Goal: Task Accomplishment & Management: Manage account settings

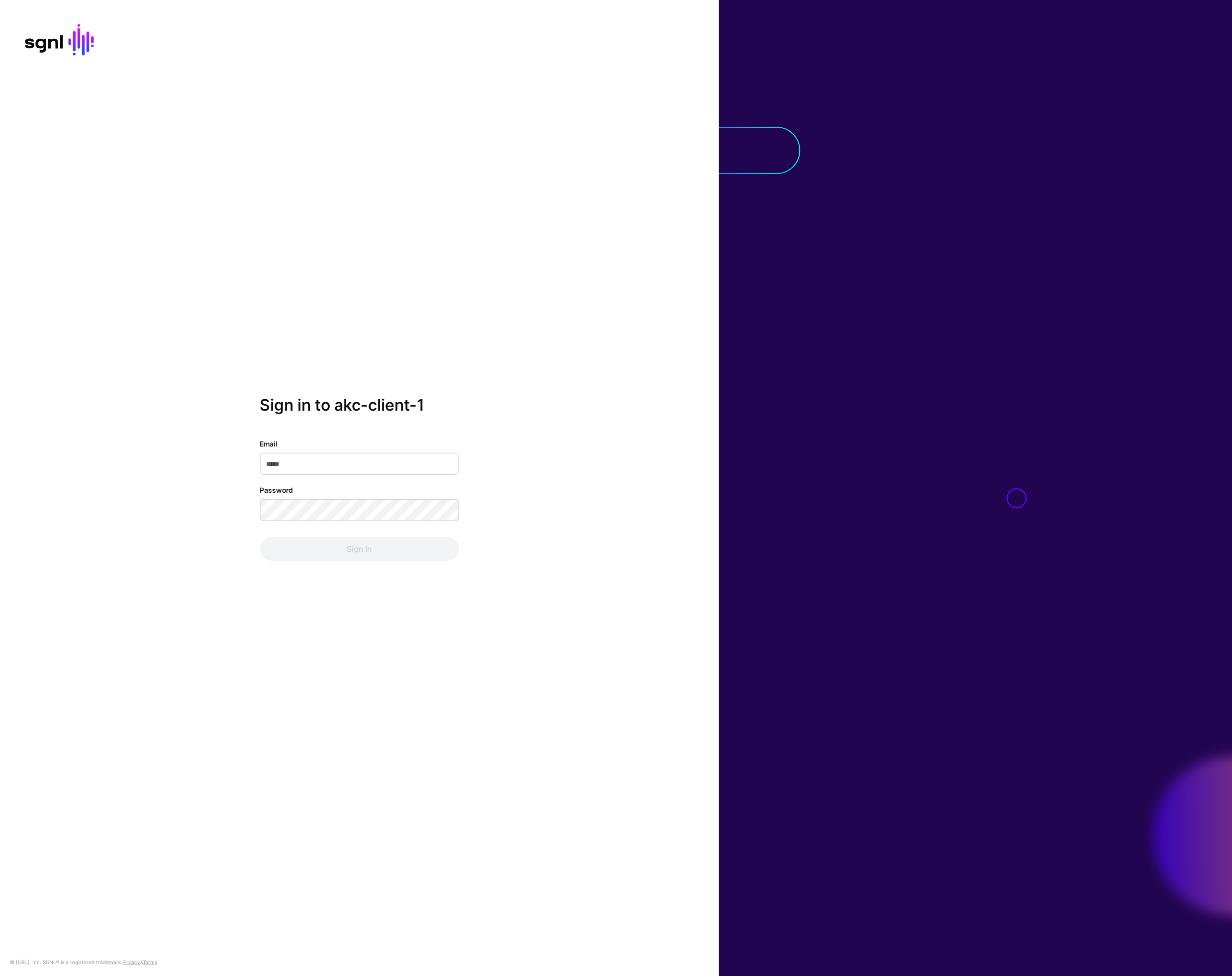
click at [380, 466] on input "Email" at bounding box center [359, 464] width 199 height 22
type input "**********"
click at [260, 537] on button "Sign In" at bounding box center [359, 549] width 199 height 24
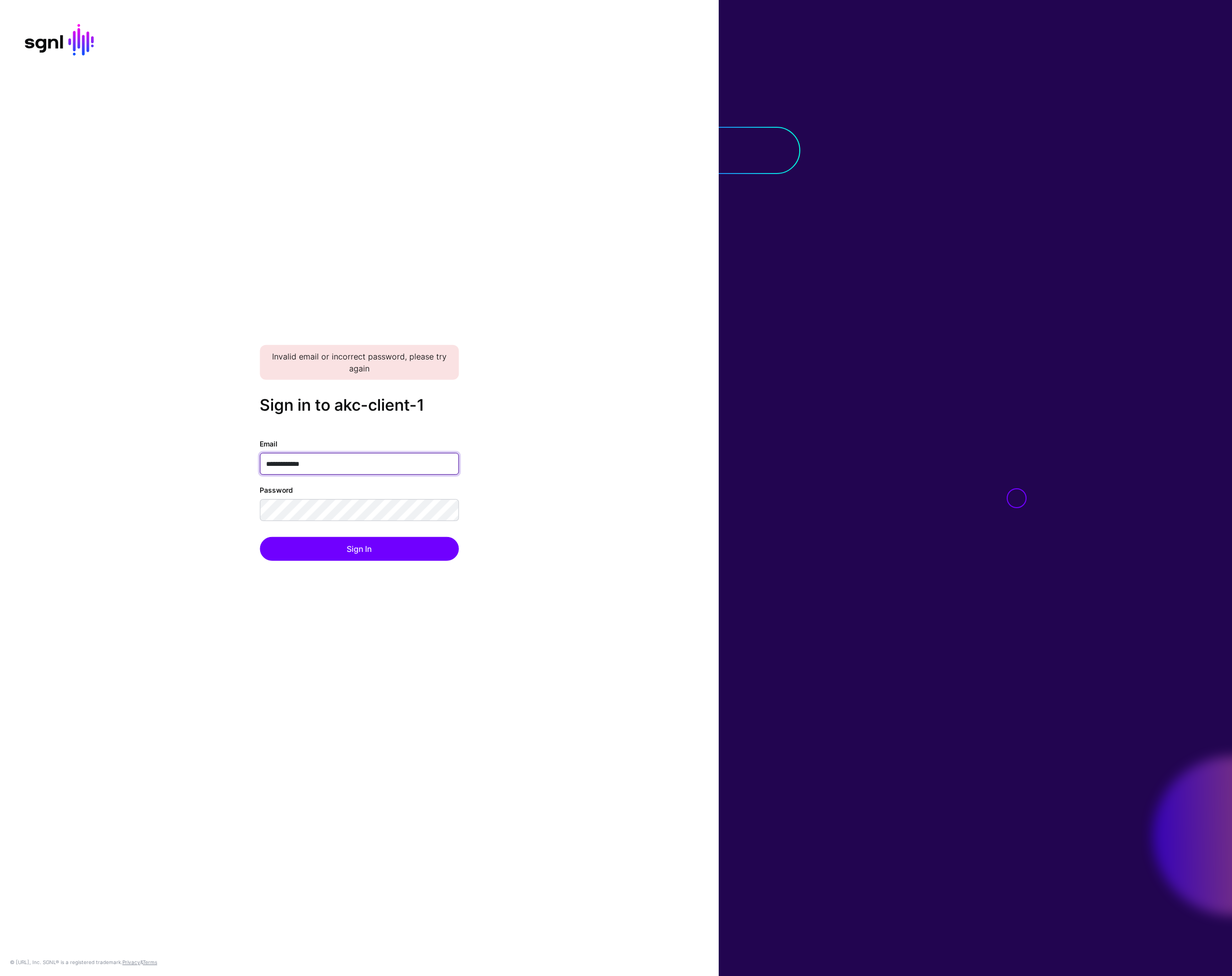
click at [345, 465] on input "**********" at bounding box center [359, 464] width 199 height 22
type input "**********"
click at [260, 537] on button "Sign In" at bounding box center [359, 549] width 199 height 24
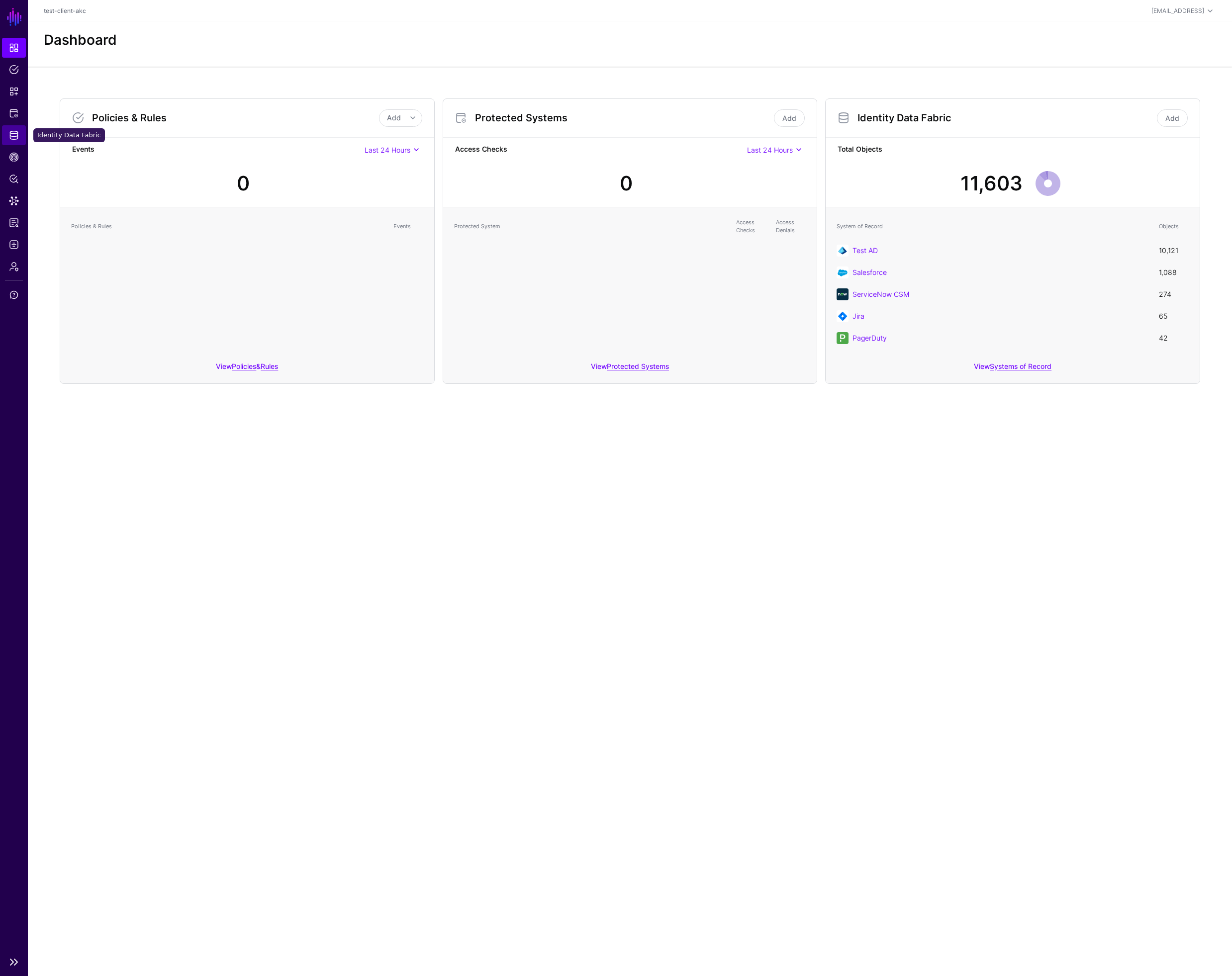
click at [16, 138] on span "Identity Data Fabric" at bounding box center [14, 135] width 10 height 10
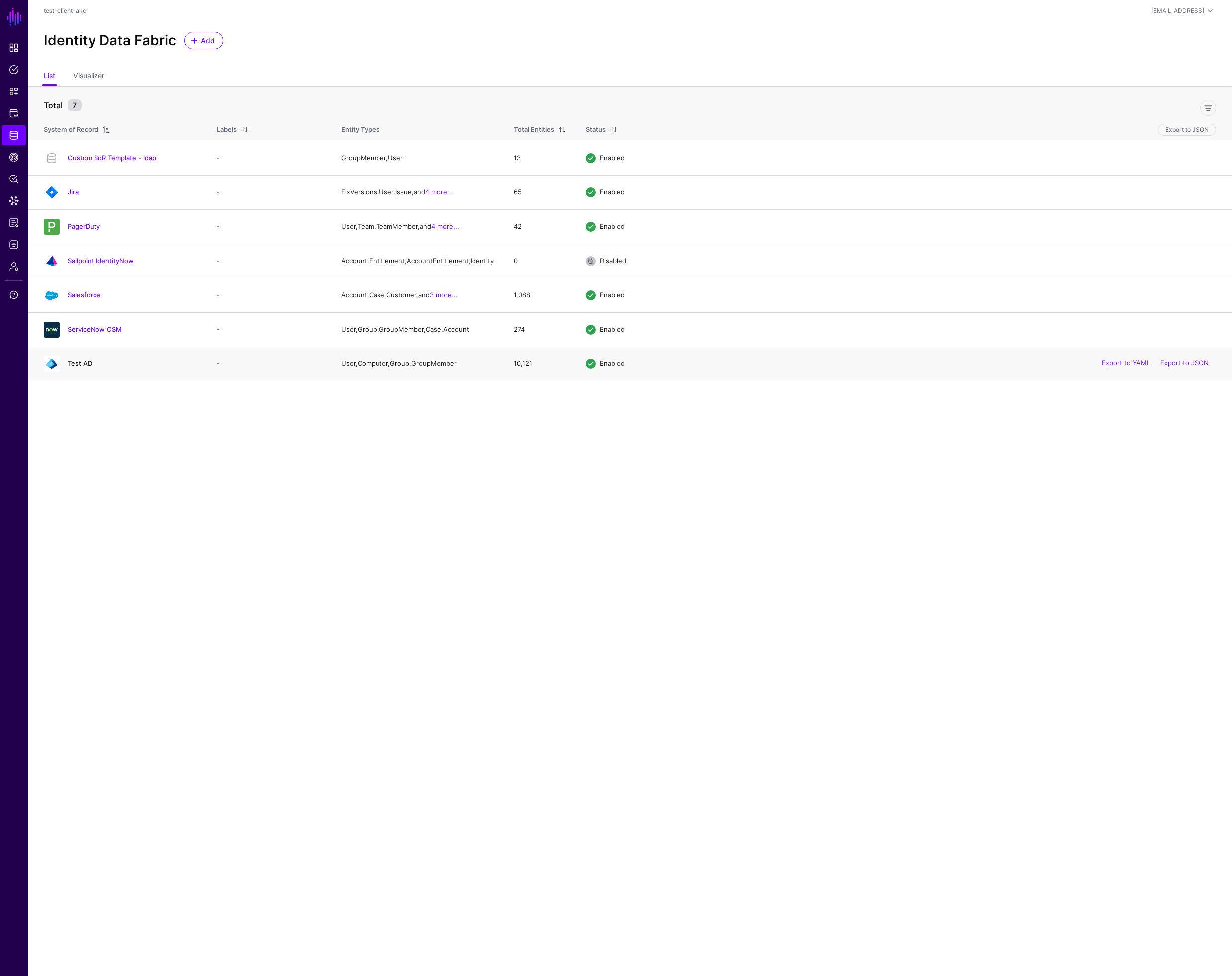
click at [82, 368] on link "Test AD" at bounding box center [79, 363] width 24 height 8
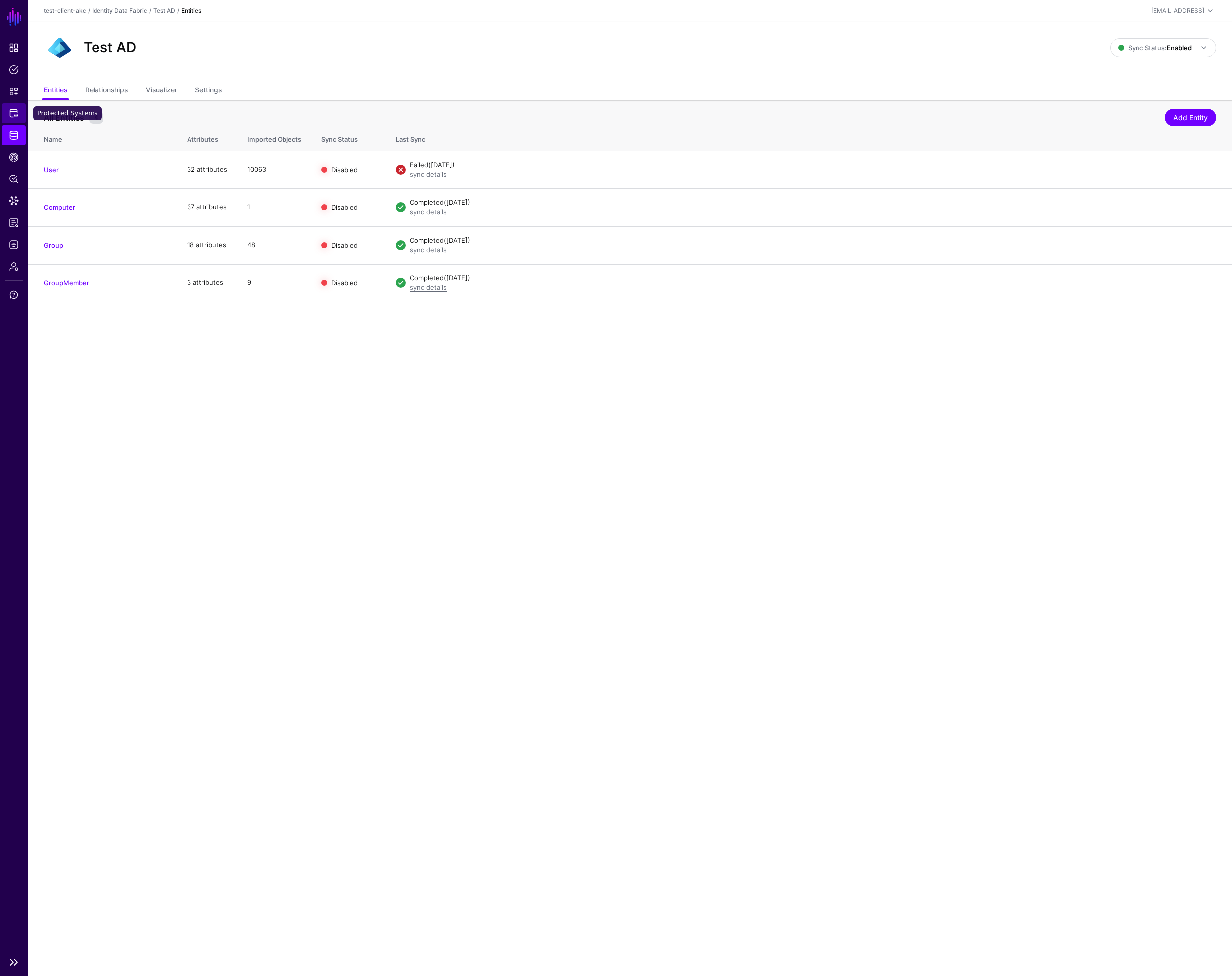
click at [13, 113] on span "Protected Systems" at bounding box center [14, 113] width 10 height 10
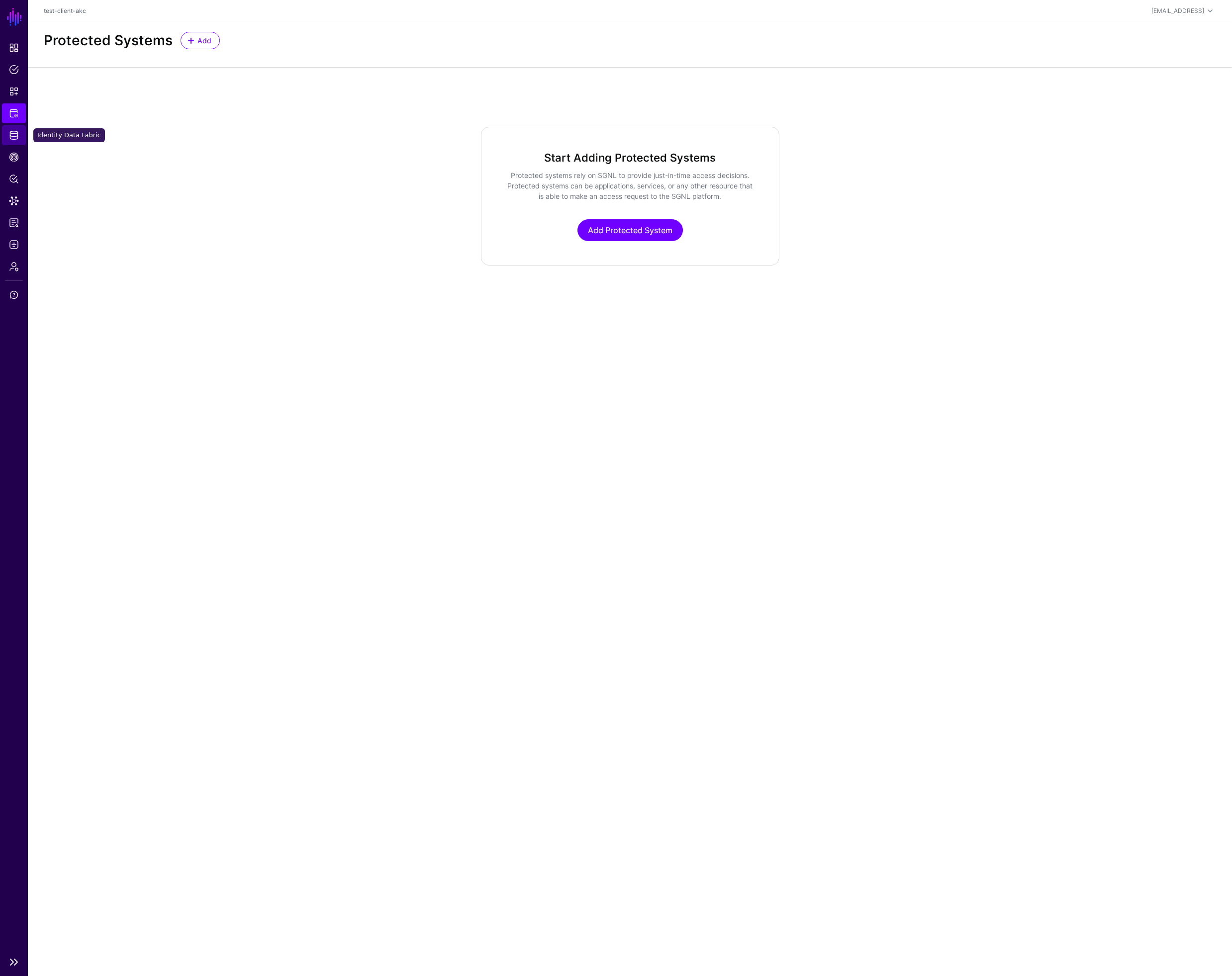
click at [13, 133] on span "Identity Data Fabric" at bounding box center [14, 135] width 10 height 10
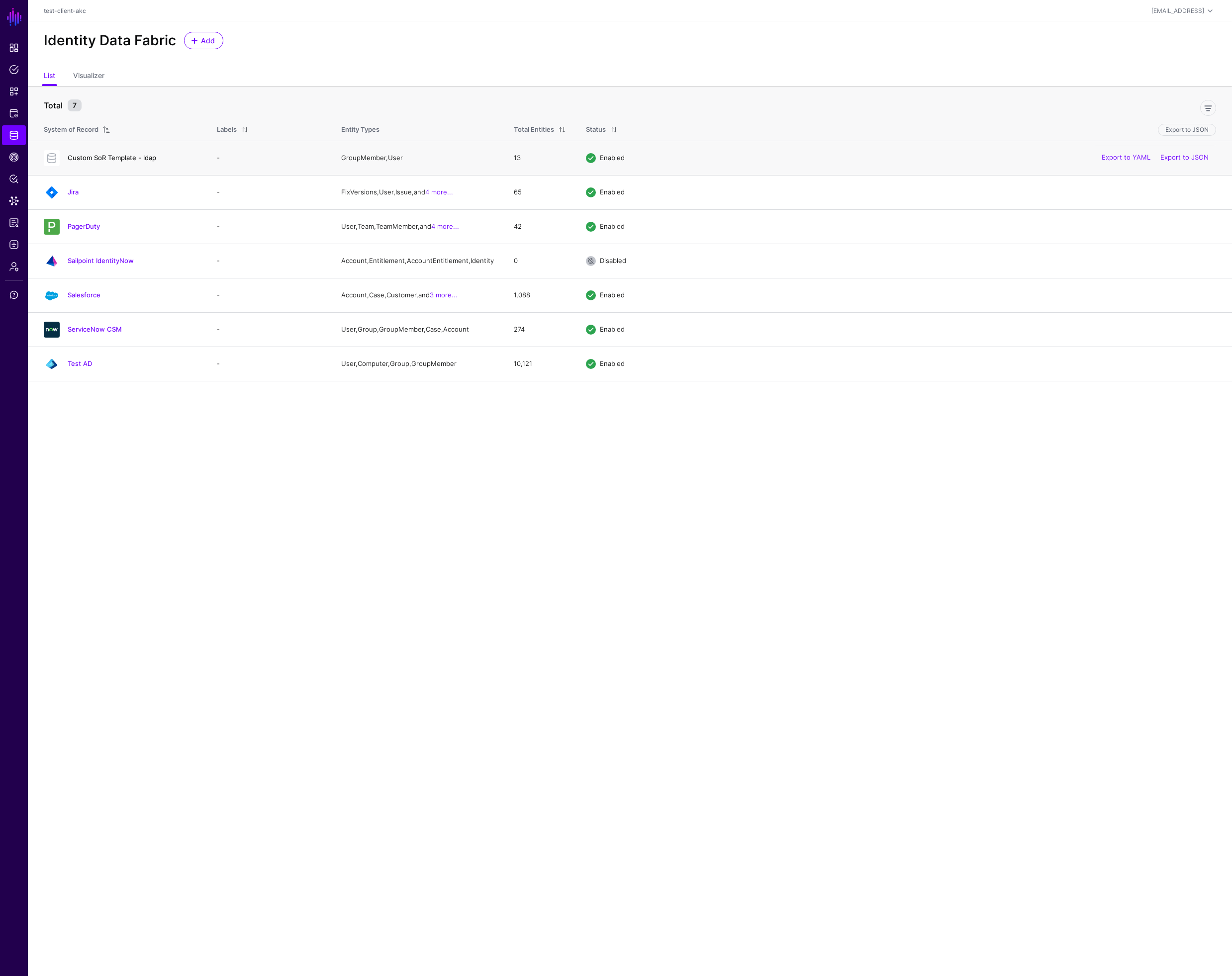
click at [115, 158] on link "Custom SoR Template - ldap" at bounding box center [112, 157] width 88 height 8
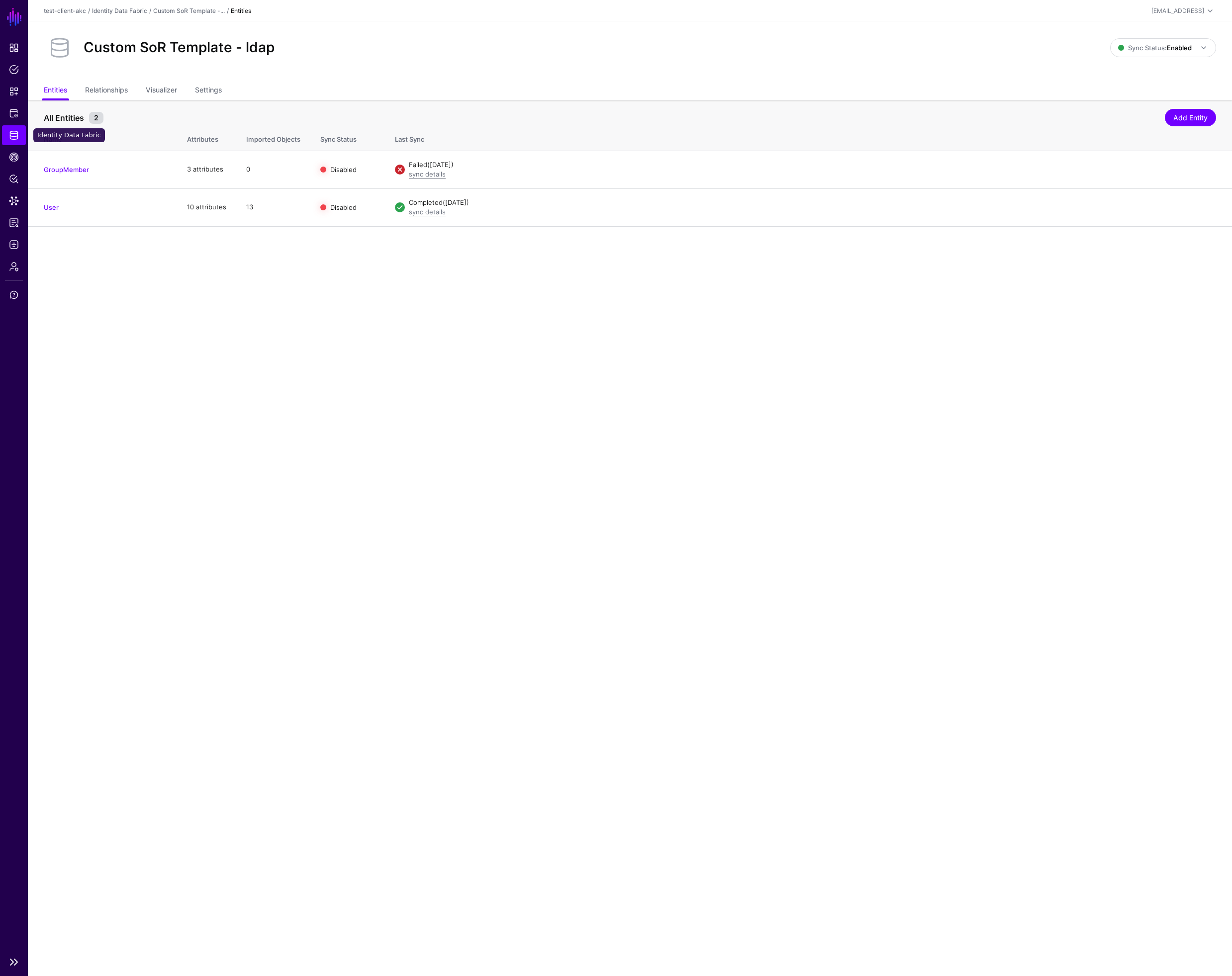
click at [15, 136] on span "Identity Data Fabric" at bounding box center [14, 135] width 10 height 10
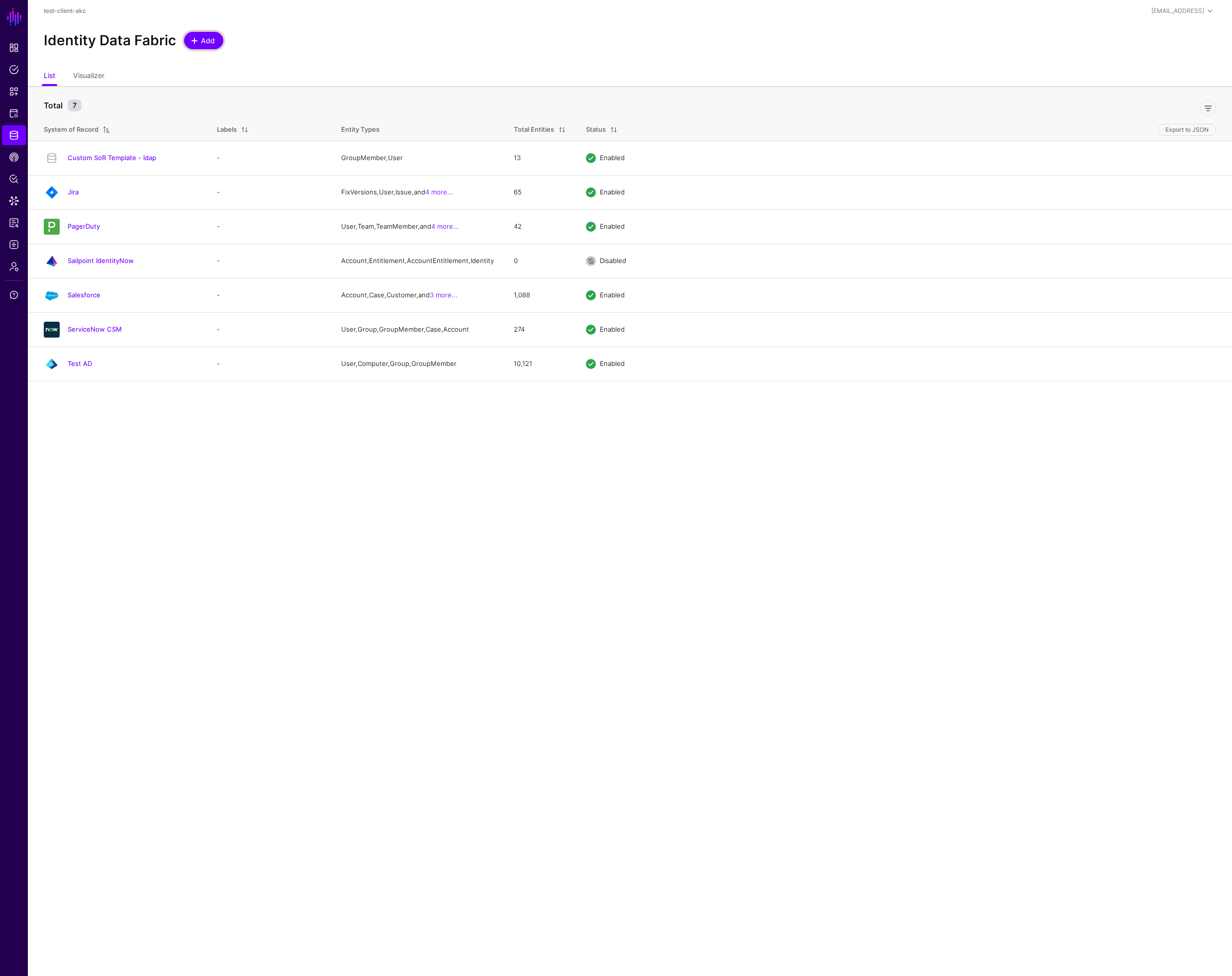
click at [213, 46] on span "Add" at bounding box center [208, 40] width 16 height 10
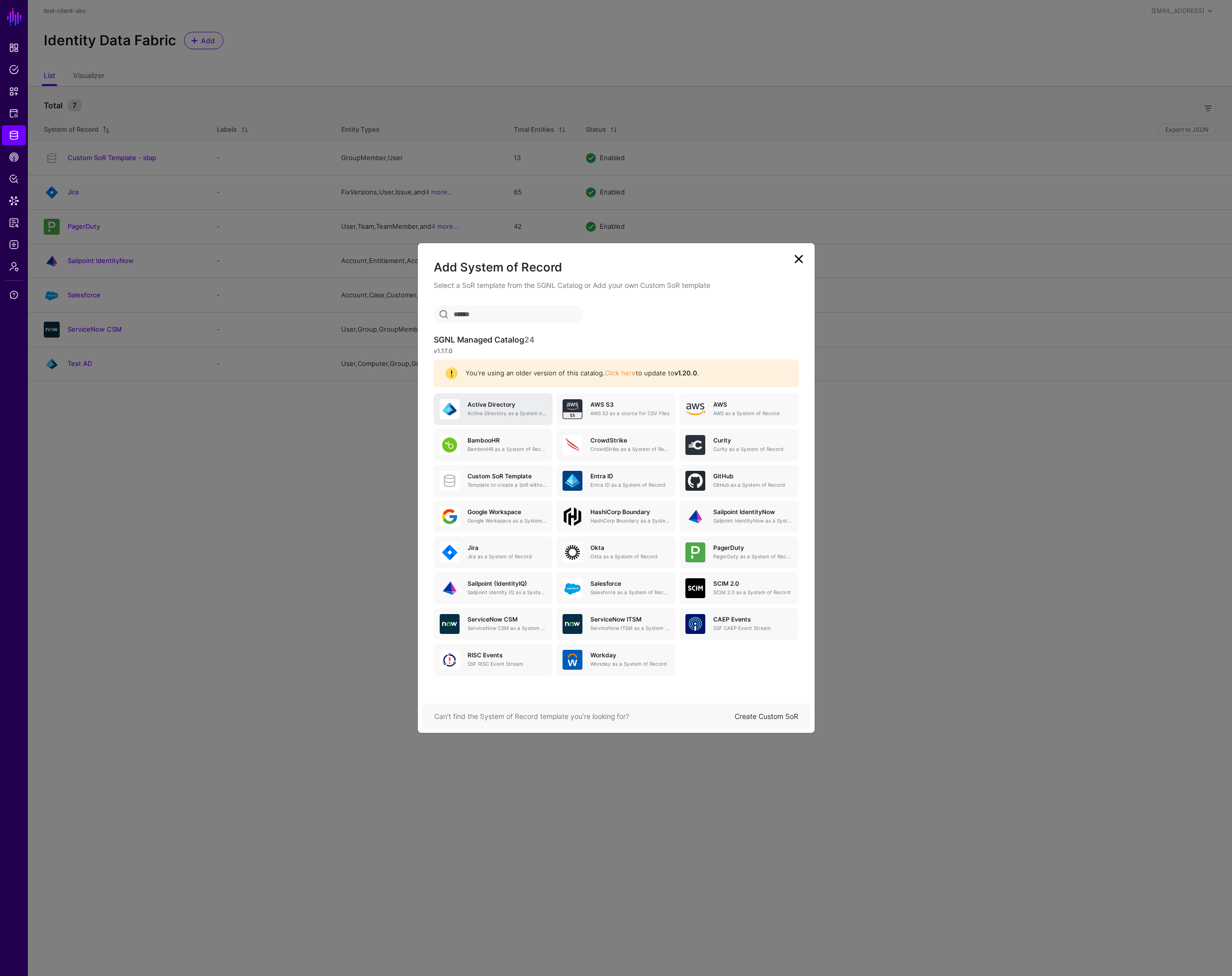
click at [502, 411] on p "Active Directory as a System of Record" at bounding box center [508, 413] width 79 height 7
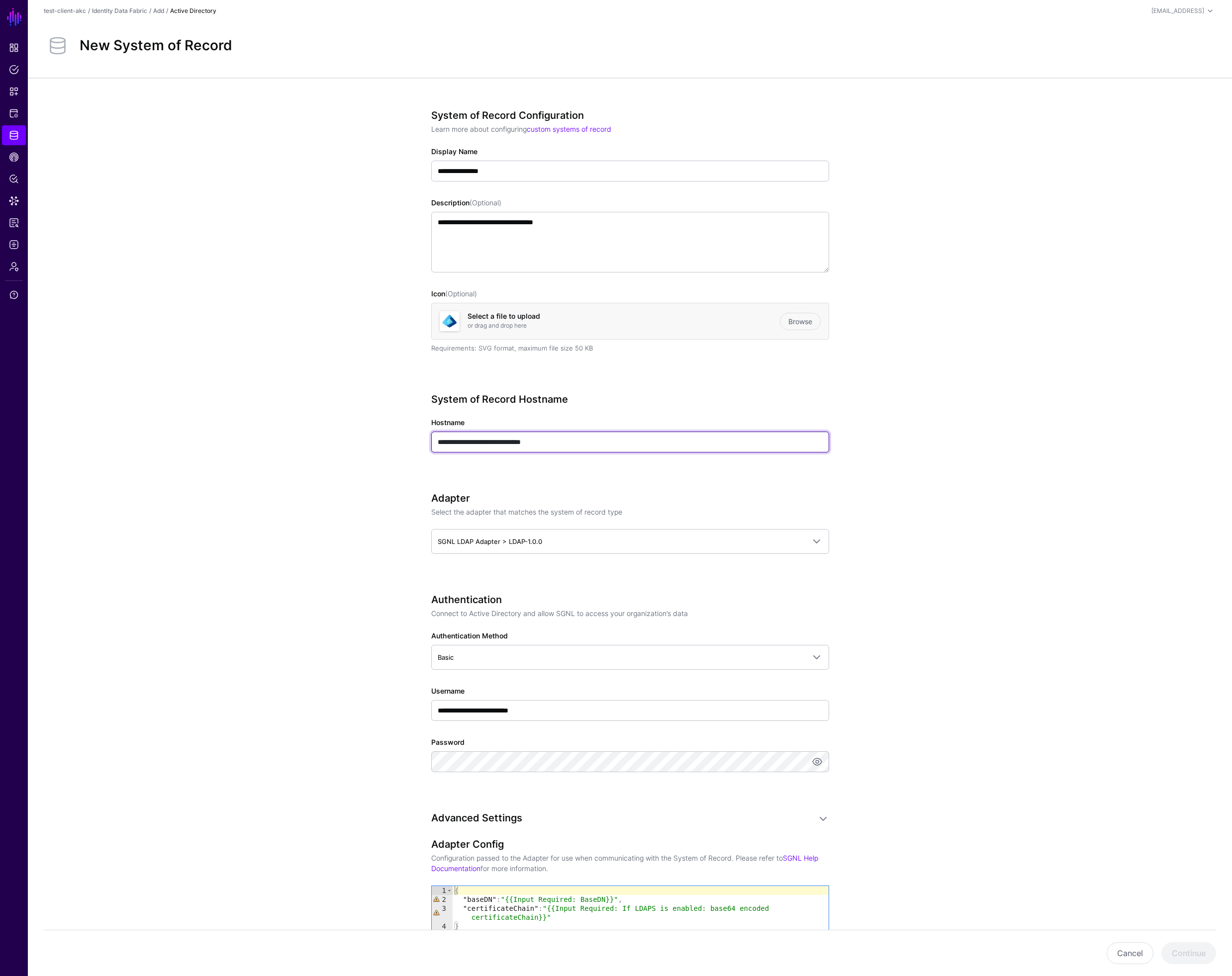
click at [589, 445] on input "**********" at bounding box center [630, 442] width 398 height 21
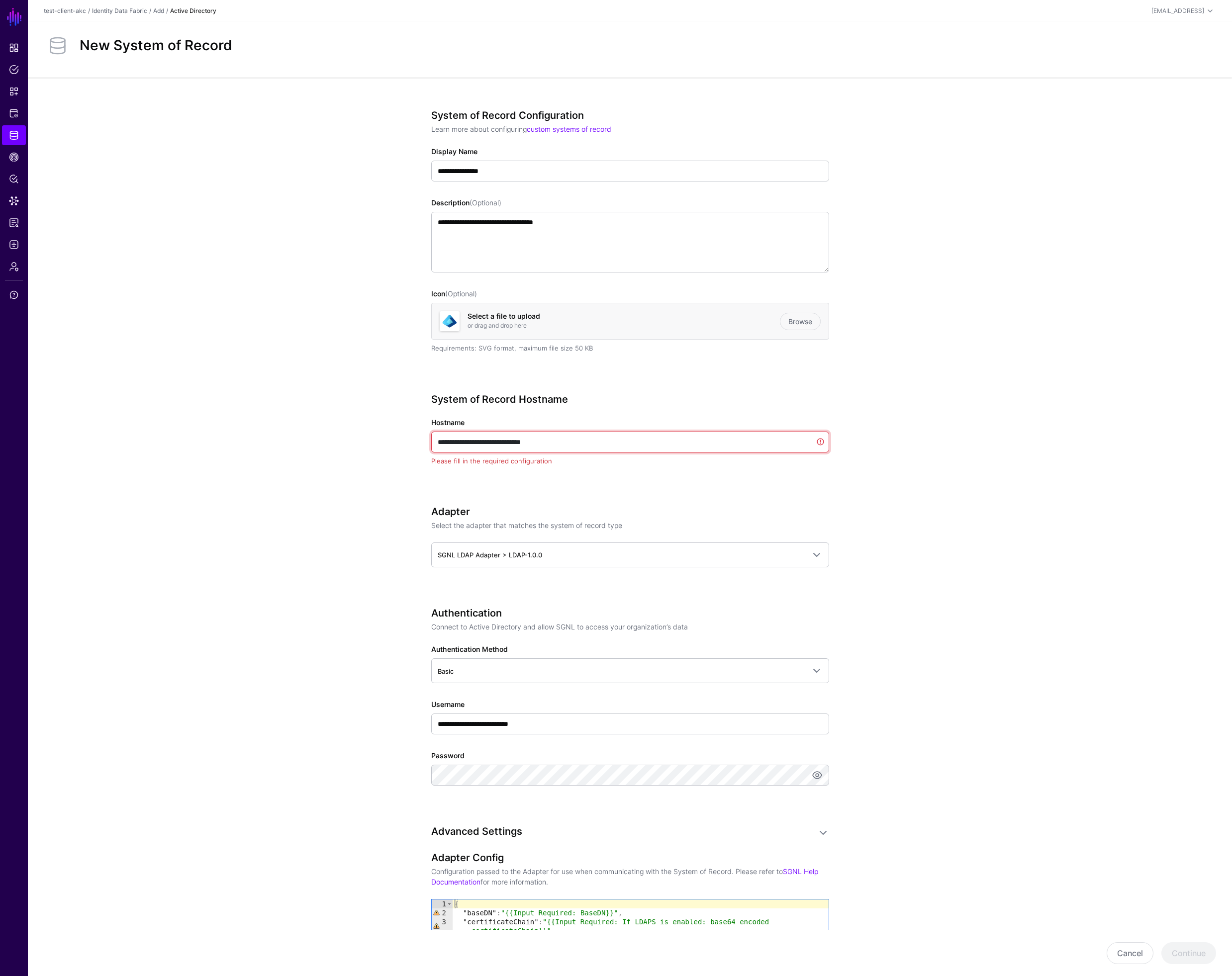
click at [589, 445] on input "**********" at bounding box center [630, 442] width 398 height 21
click at [589, 446] on input "**********" at bounding box center [630, 442] width 398 height 21
click at [460, 440] on input "Hostname" at bounding box center [630, 442] width 398 height 21
paste input "**********"
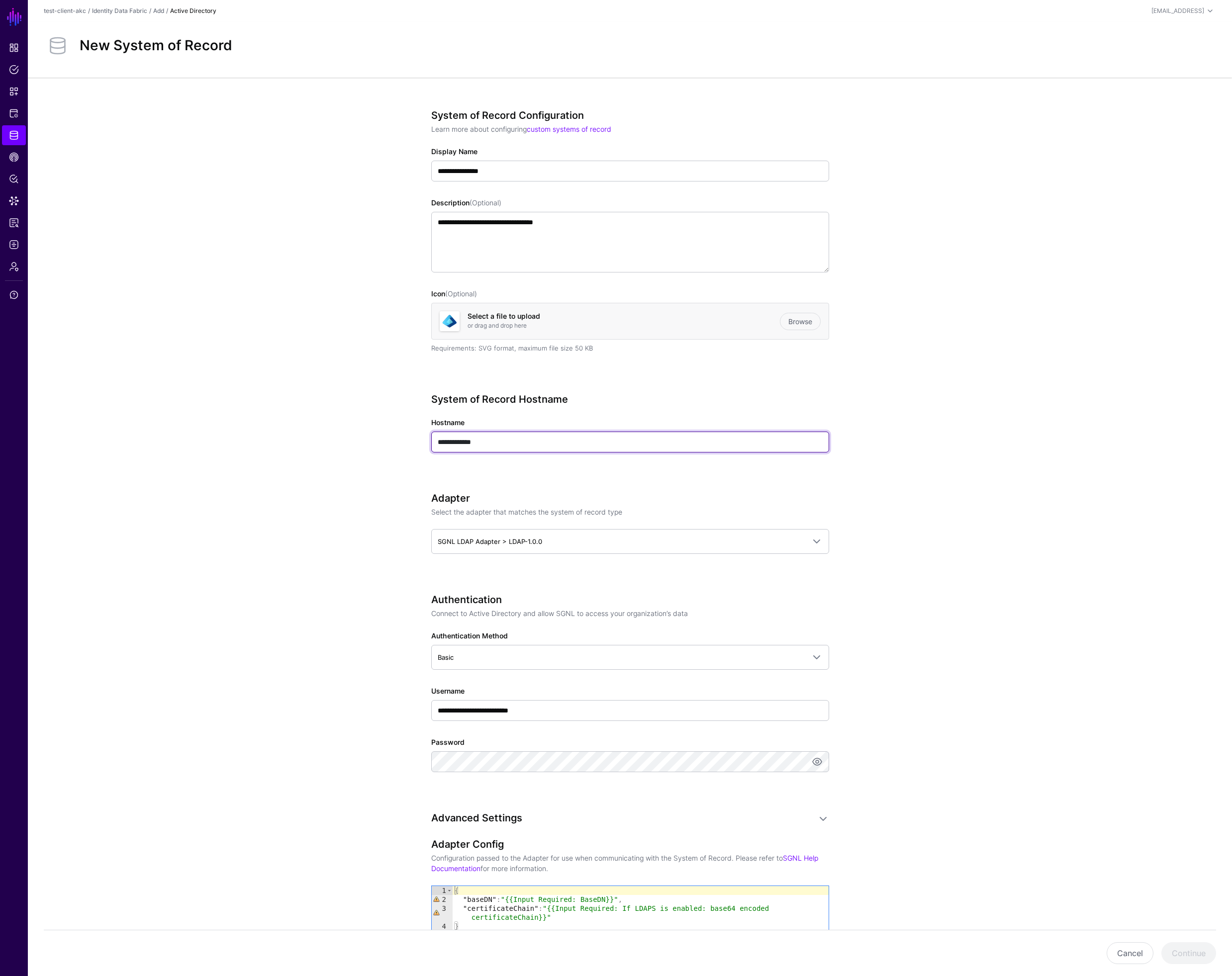
type input "**********"
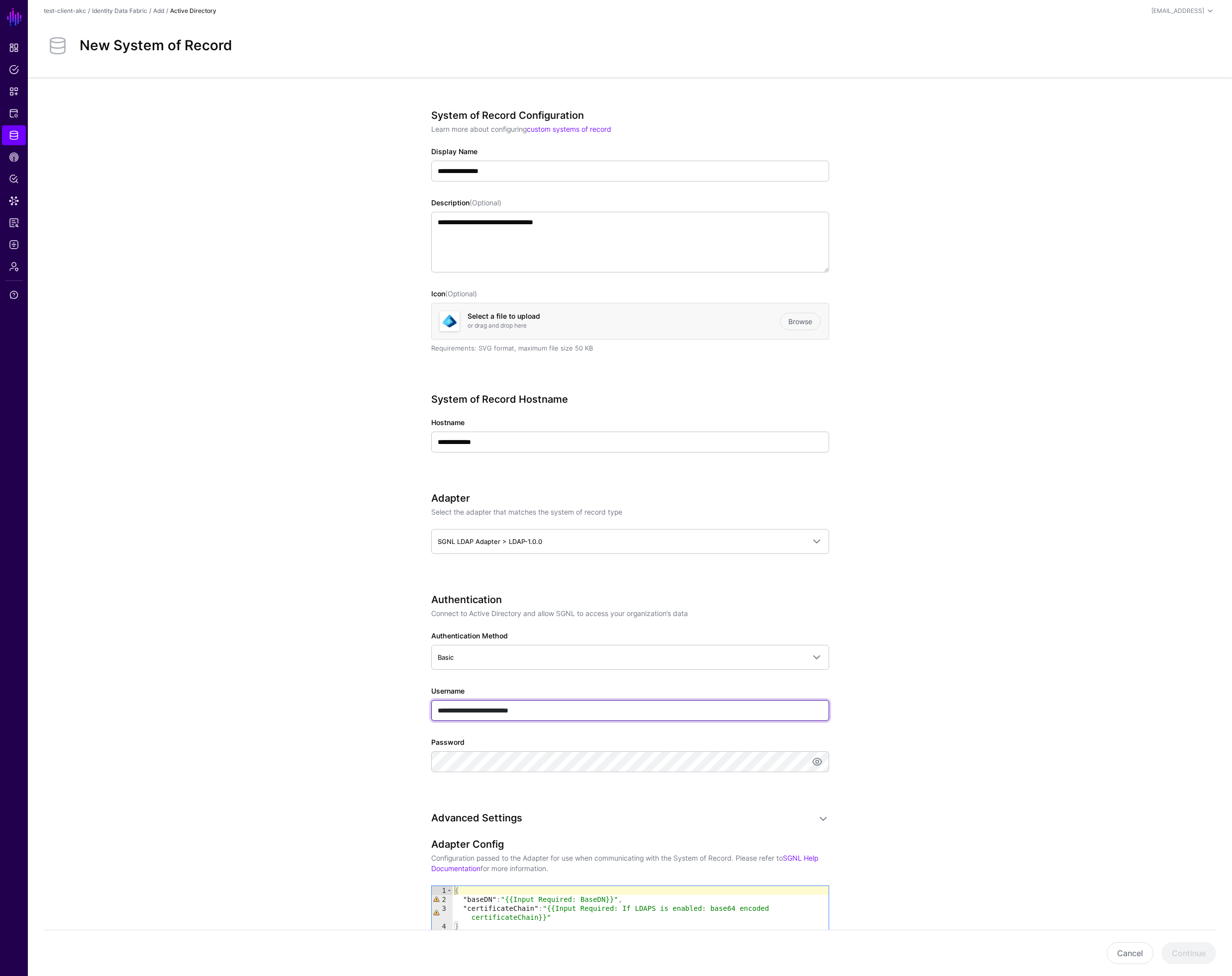
drag, startPoint x: 546, startPoint y: 712, endPoint x: 594, endPoint y: 705, distance: 48.5
click at [595, 707] on input "**********" at bounding box center [630, 710] width 398 height 21
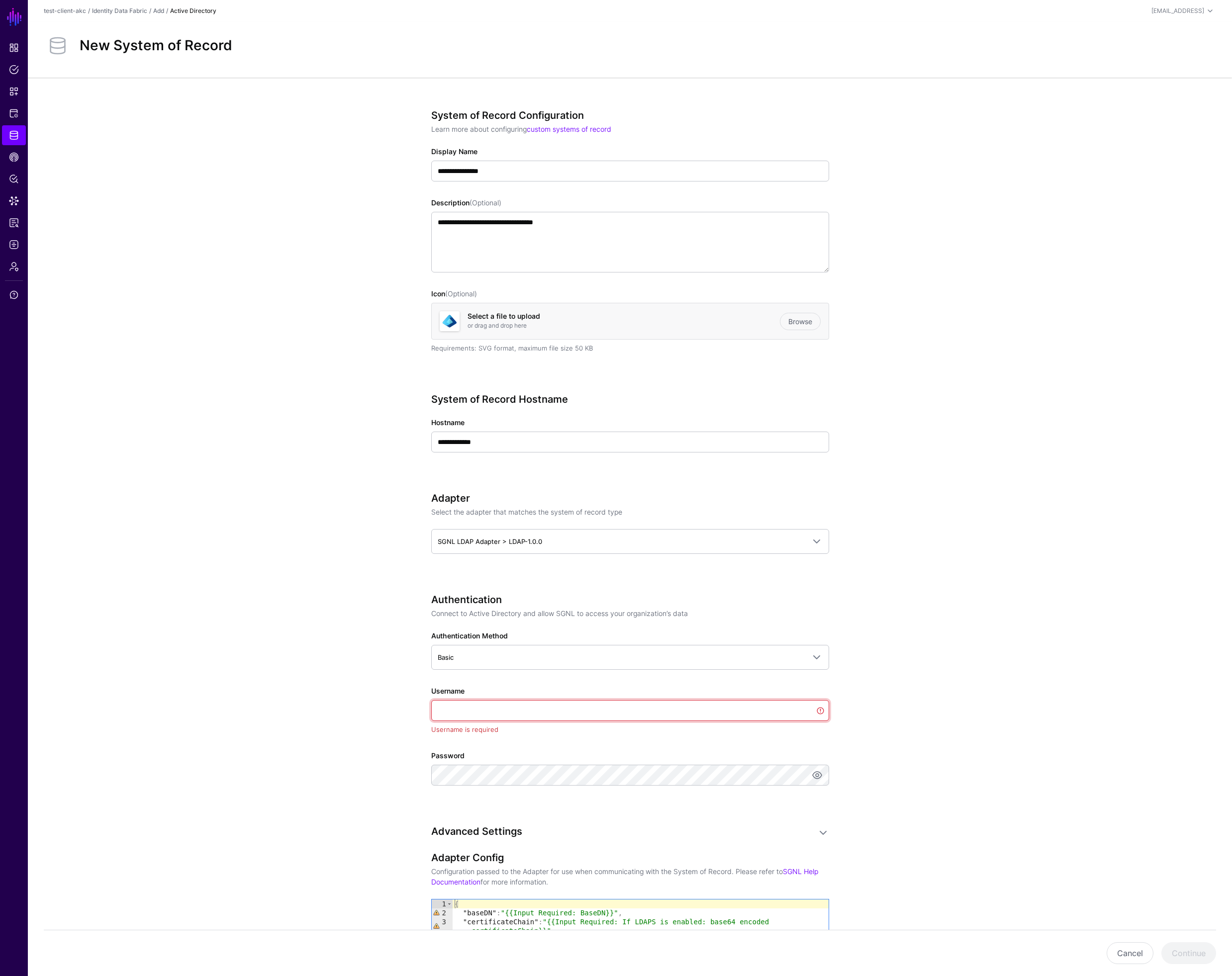
click at [492, 713] on input "Username" at bounding box center [630, 710] width 398 height 21
paste input "**********"
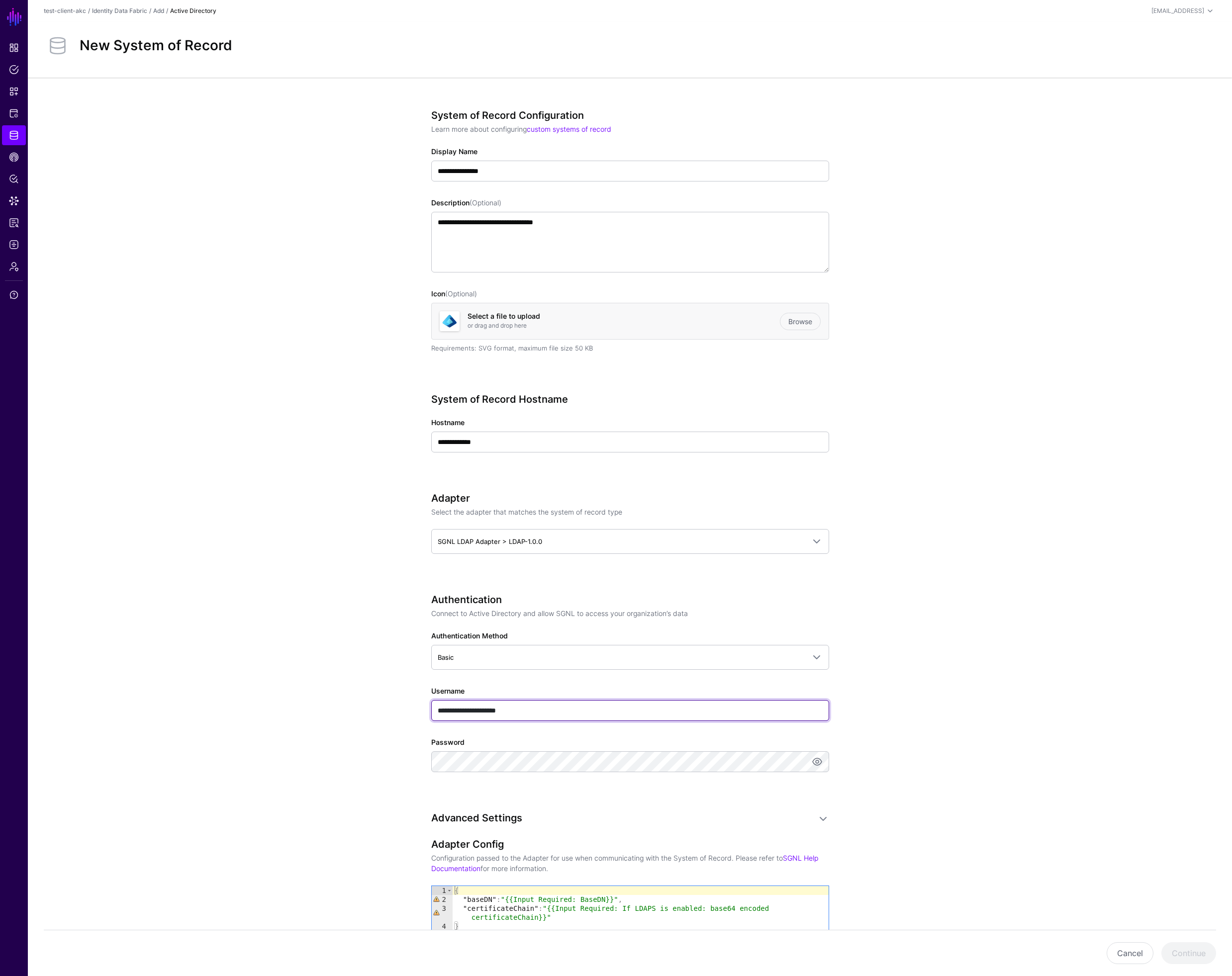
type input "**********"
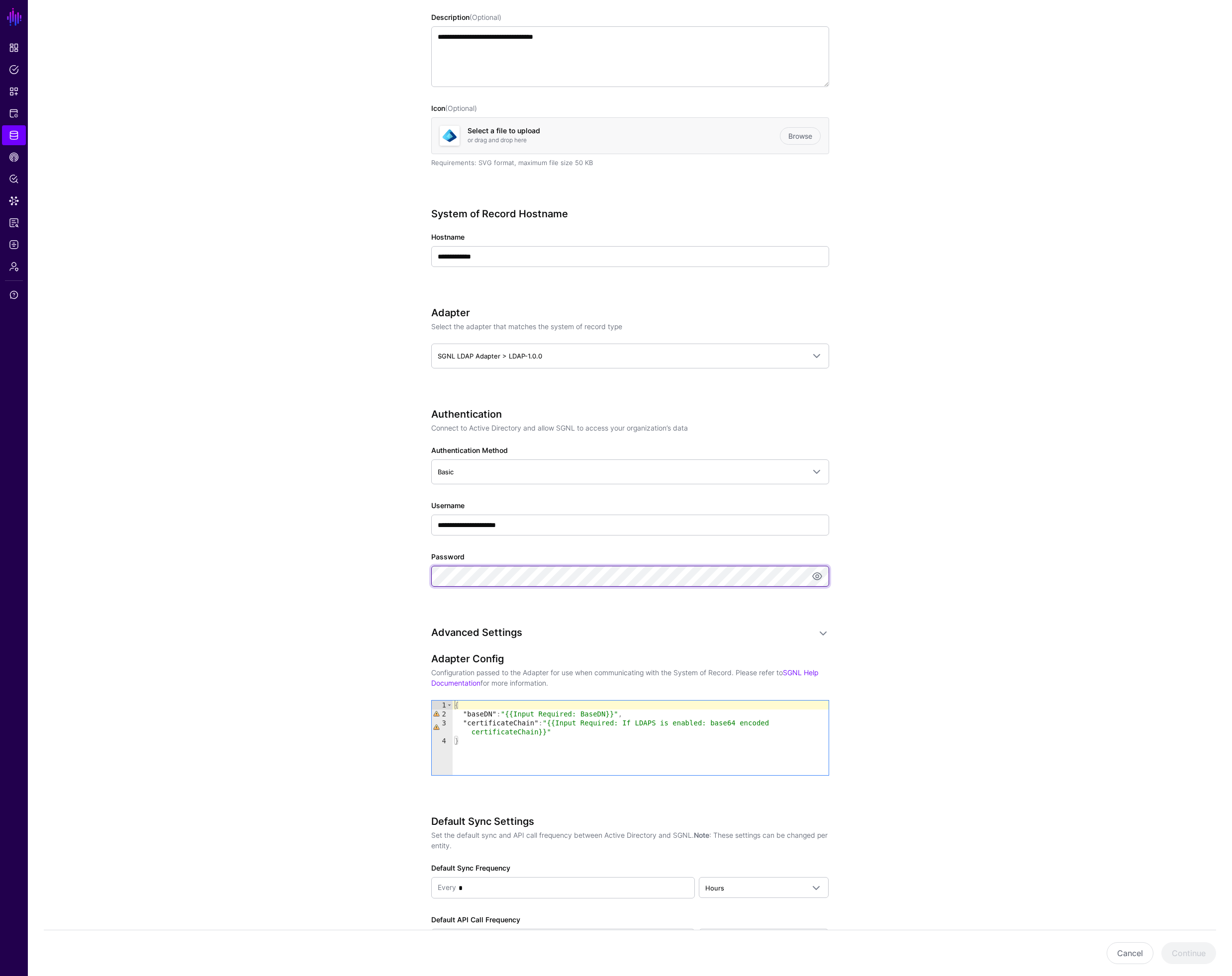
scroll to position [191, 0]
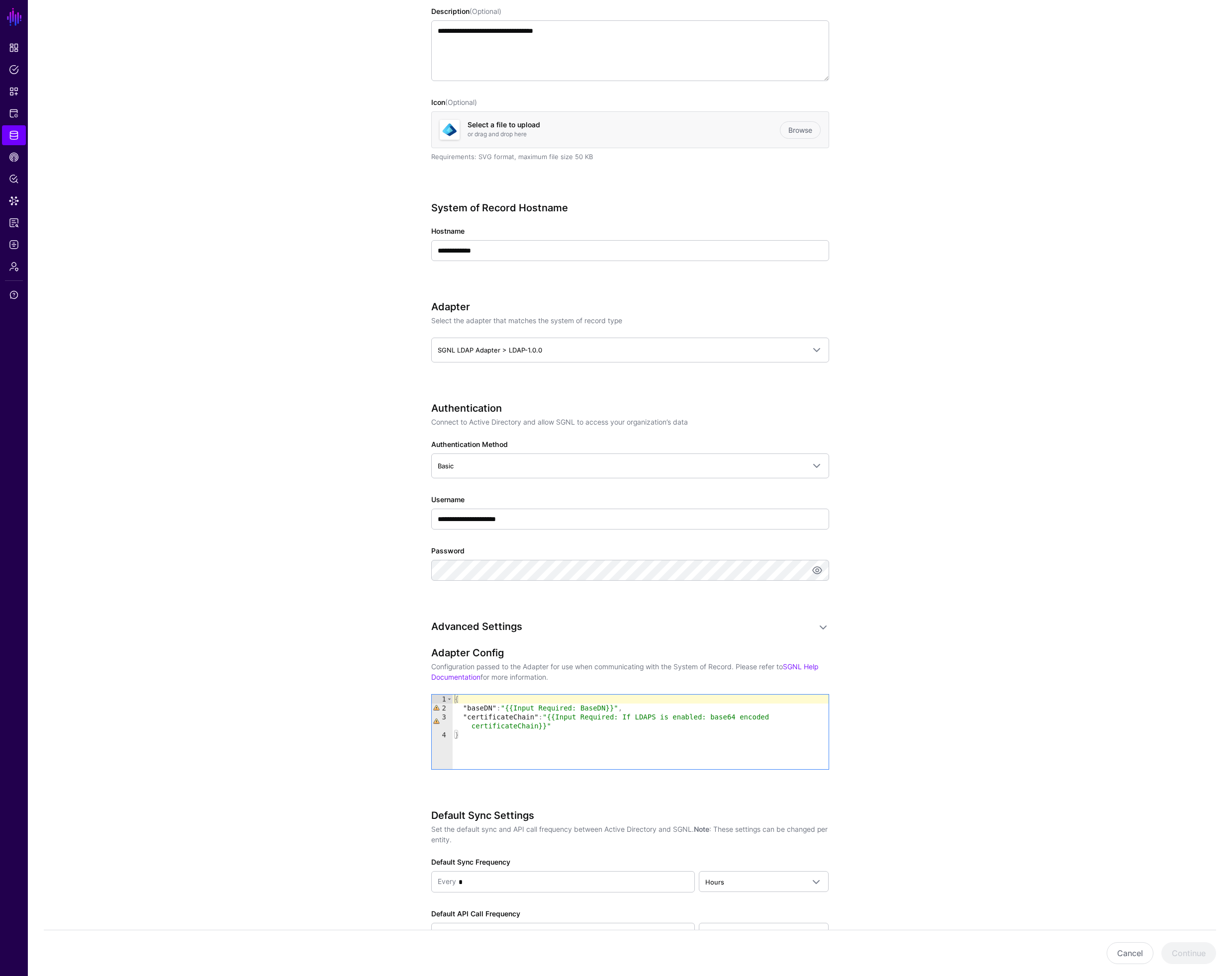
click at [480, 752] on div "{ "baseDN" : "{{Input Required: BaseDN}}" , "certificateChain" : "{{Input Requi…" at bounding box center [640, 741] width 376 height 93
drag, startPoint x: 466, startPoint y: 735, endPoint x: 446, endPoint y: 694, distance: 45.6
click at [446, 694] on div "* 1 2 3 4 { "baseDN" : "{{Input Required: BaseDN}}" , "certificateChain" : "{{I…" at bounding box center [630, 732] width 398 height 76
paste textarea "Cursor at row 1"
type textarea "*"
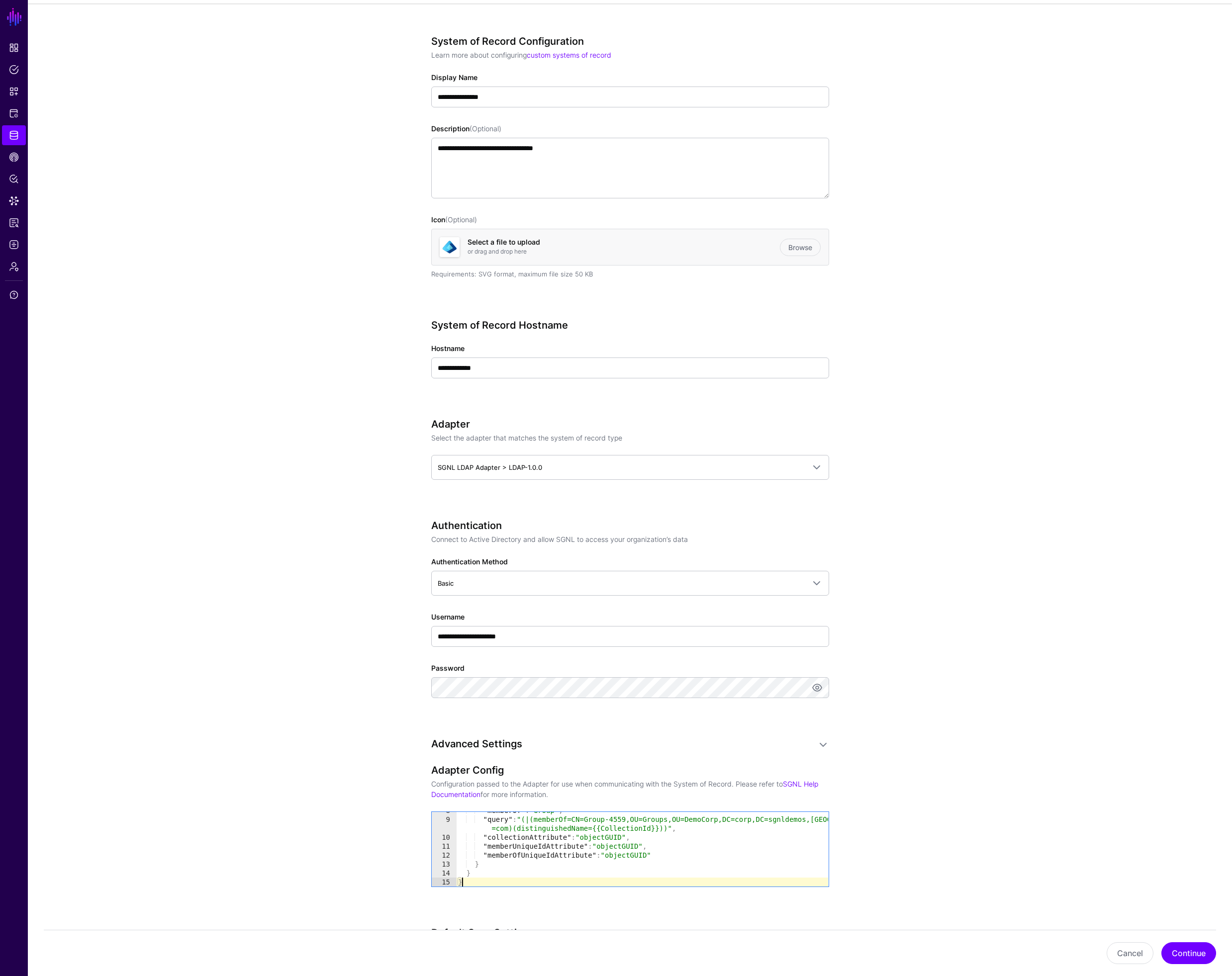
scroll to position [0, 0]
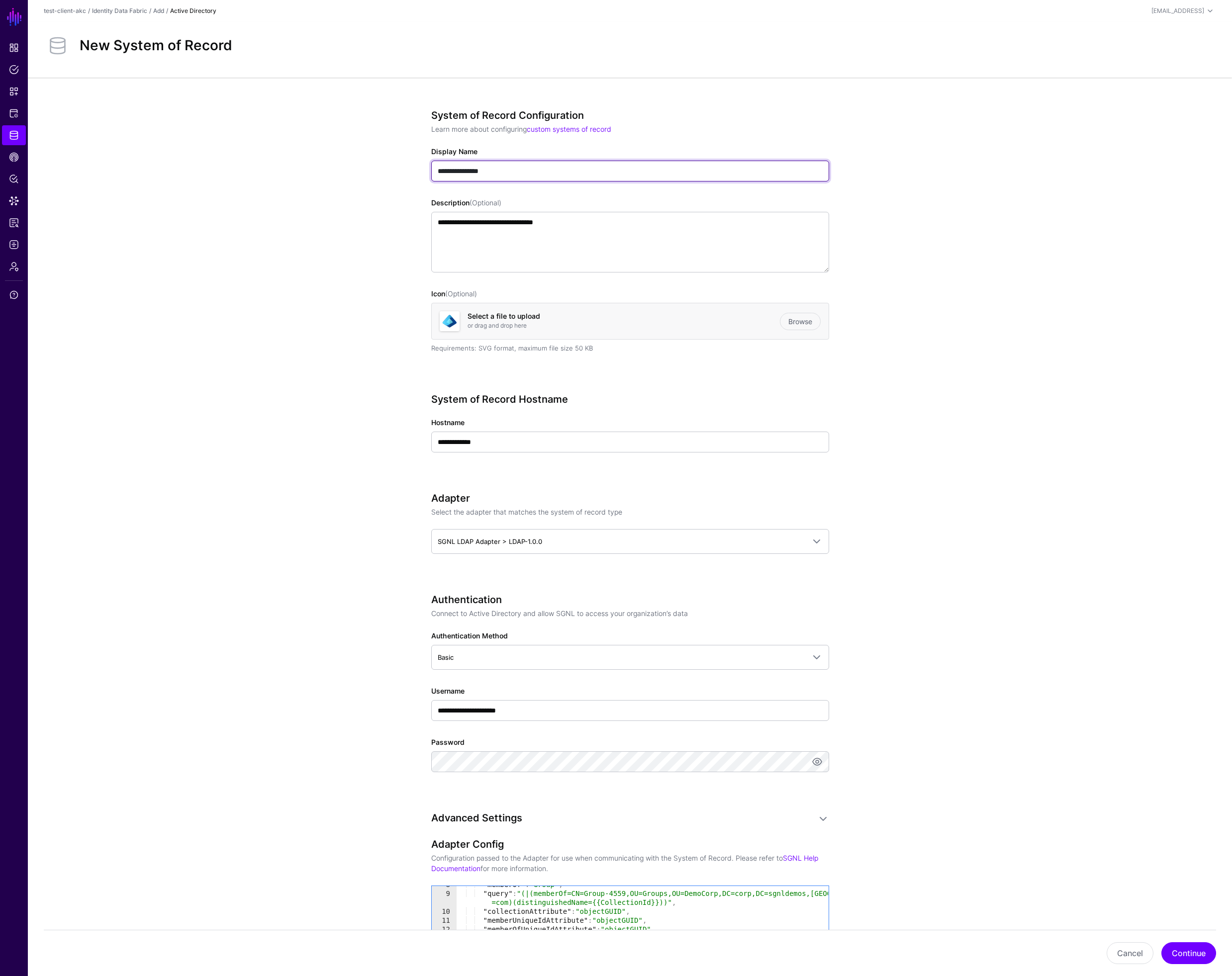
click at [533, 174] on input "**********" at bounding box center [630, 171] width 398 height 21
click at [1195, 955] on button "Continue" at bounding box center [1189, 953] width 54 height 22
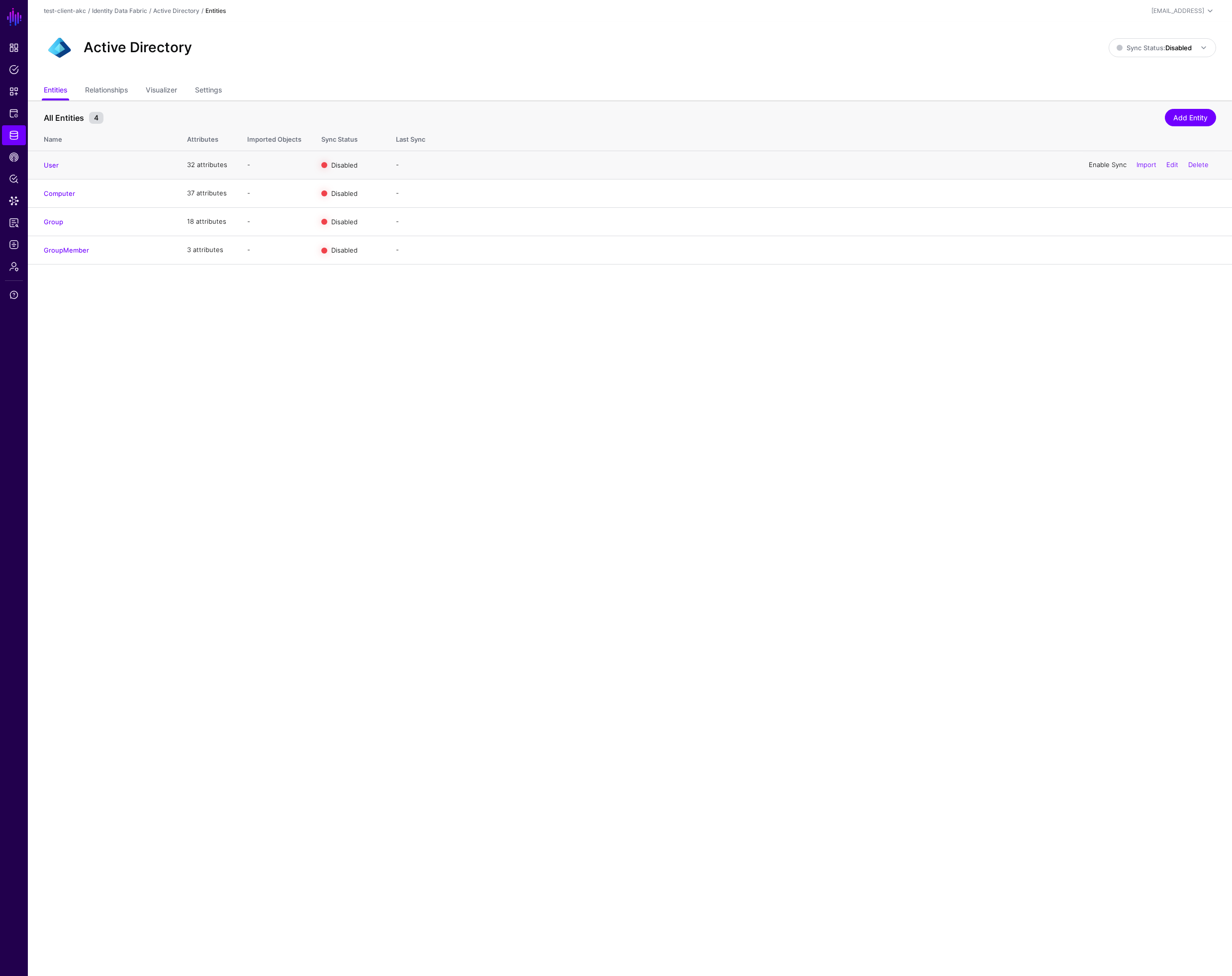
click at [1103, 167] on link "Enable Sync" at bounding box center [1107, 164] width 38 height 8
click at [1102, 221] on link "Enable Sync" at bounding box center [1107, 221] width 38 height 8
click at [1100, 252] on link "Enable Sync" at bounding box center [1107, 249] width 38 height 8
click at [1173, 49] on strong "Disabled" at bounding box center [1178, 48] width 26 height 8
click at [1136, 76] on span "Enabled Syncing active for all configured entities that are enabled" at bounding box center [1151, 82] width 113 height 32
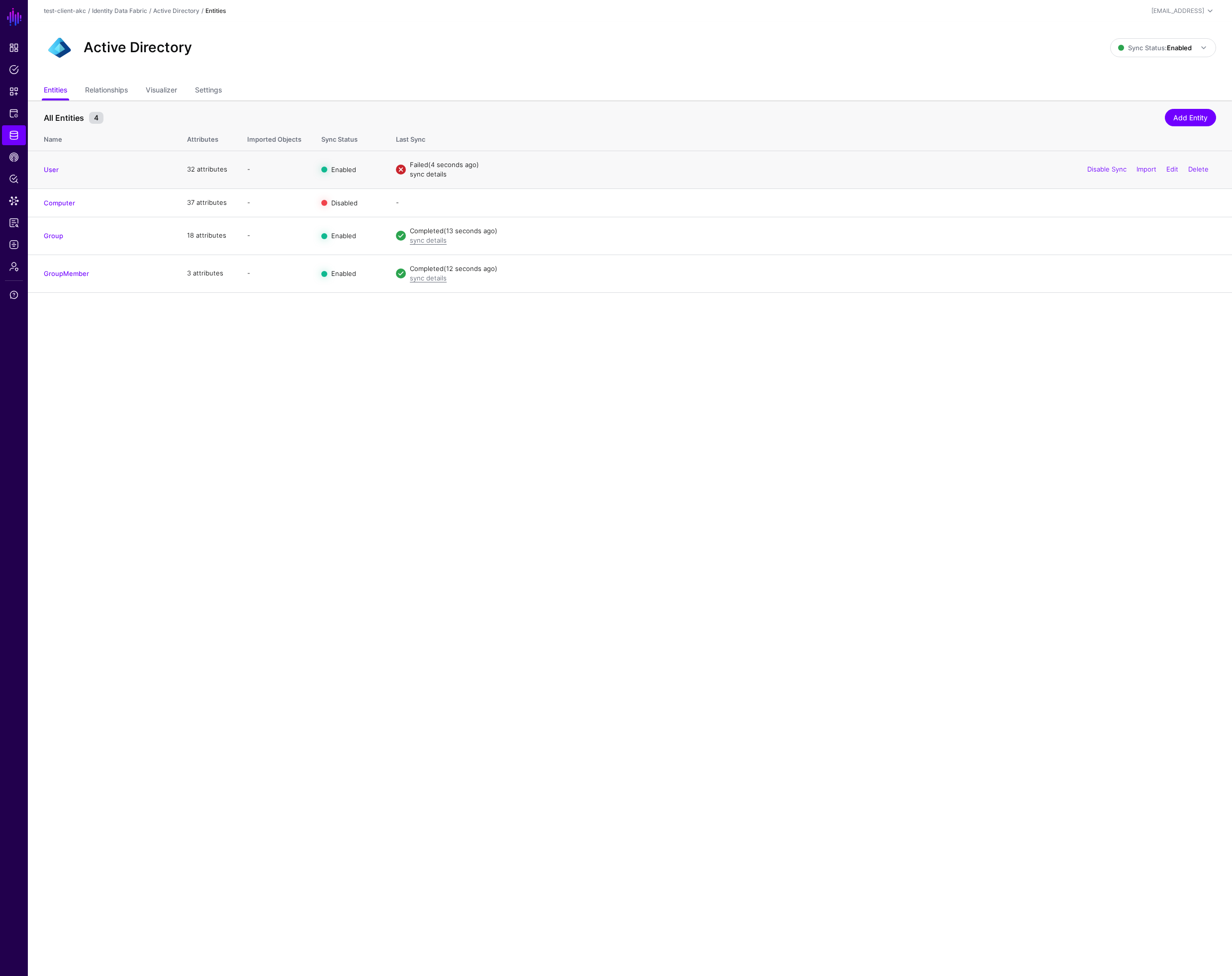
click at [427, 176] on link "sync details" at bounding box center [428, 174] width 37 height 8
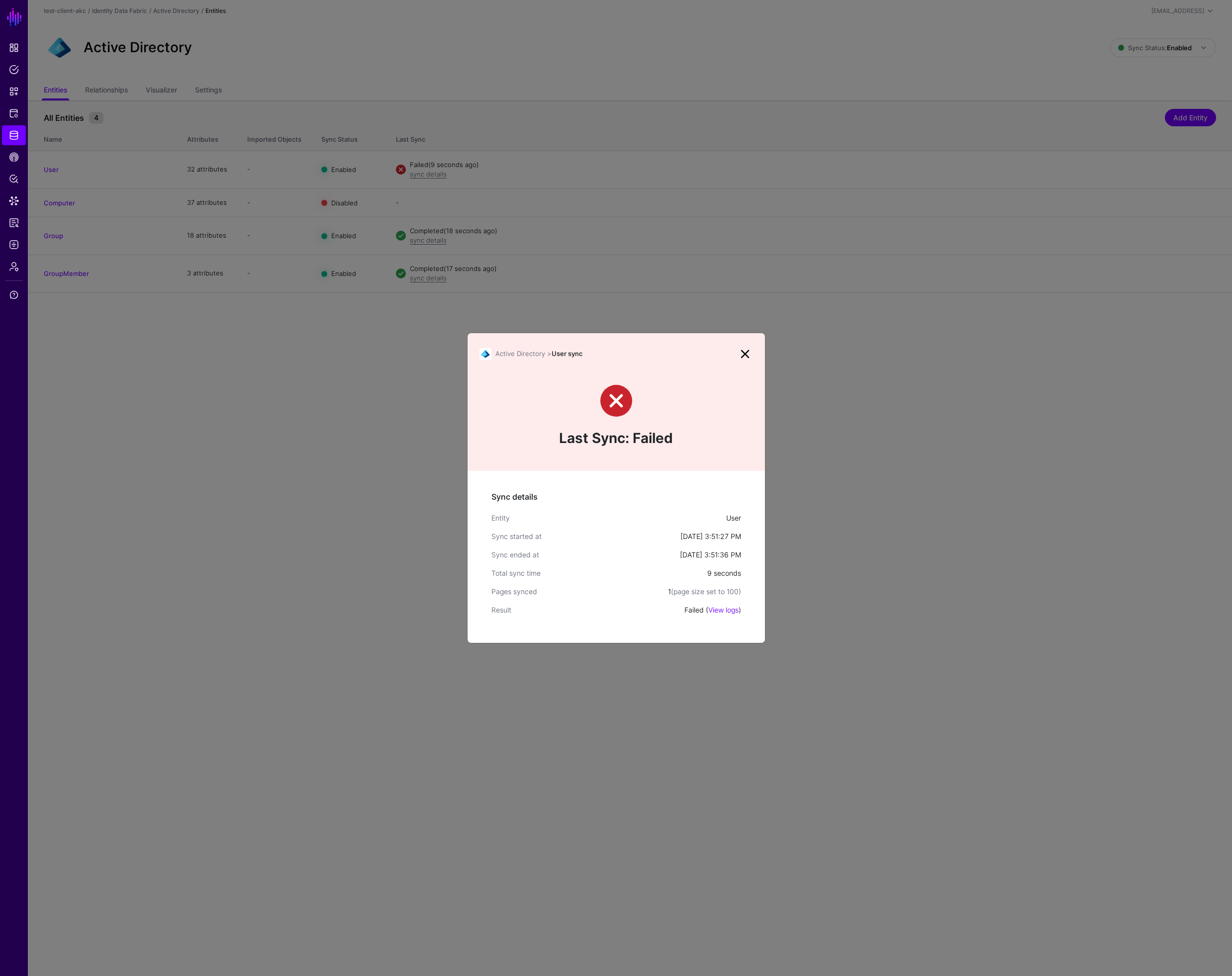
click at [727, 610] on link "View logs" at bounding box center [723, 610] width 30 height 8
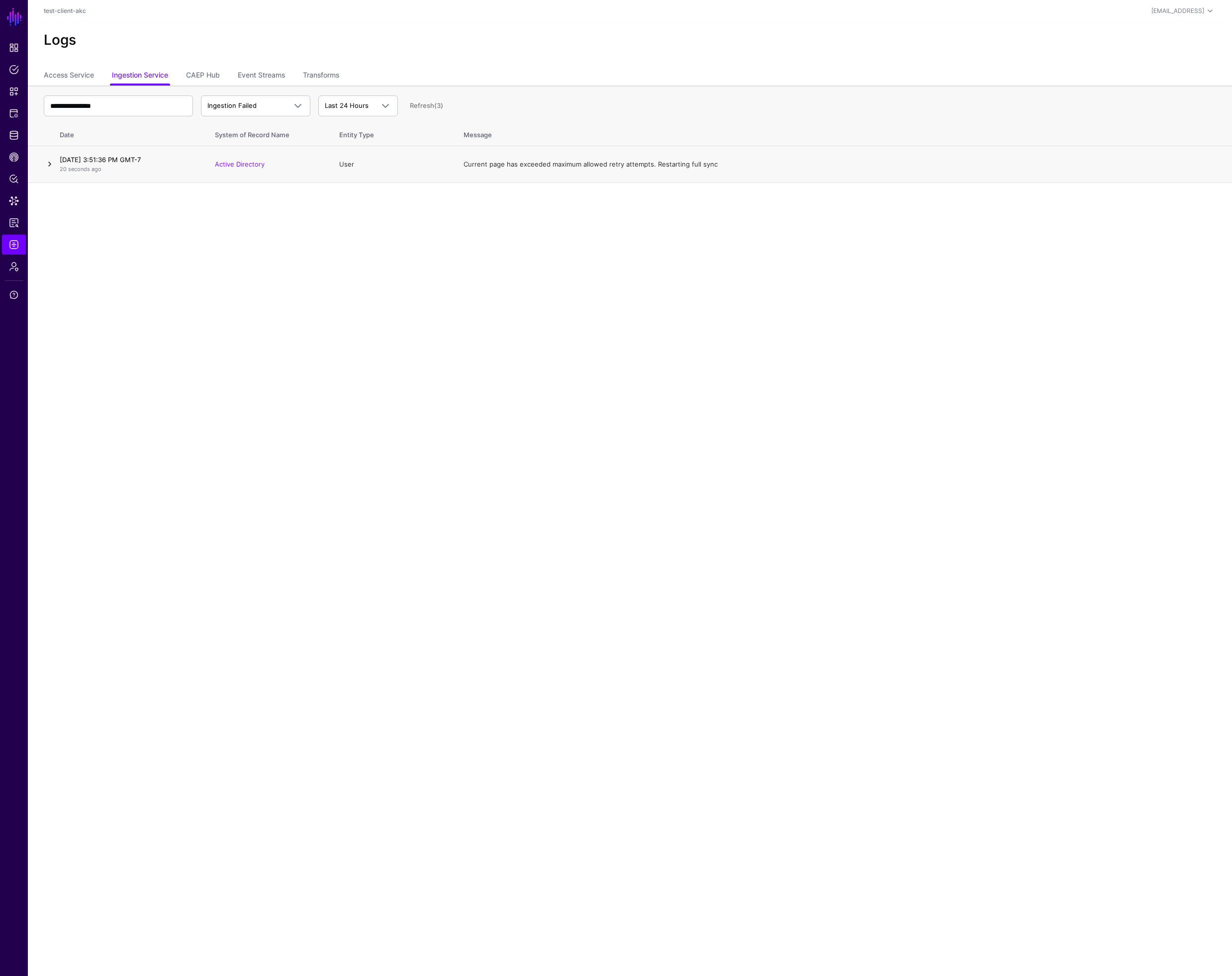
click at [51, 165] on link at bounding box center [50, 164] width 12 height 12
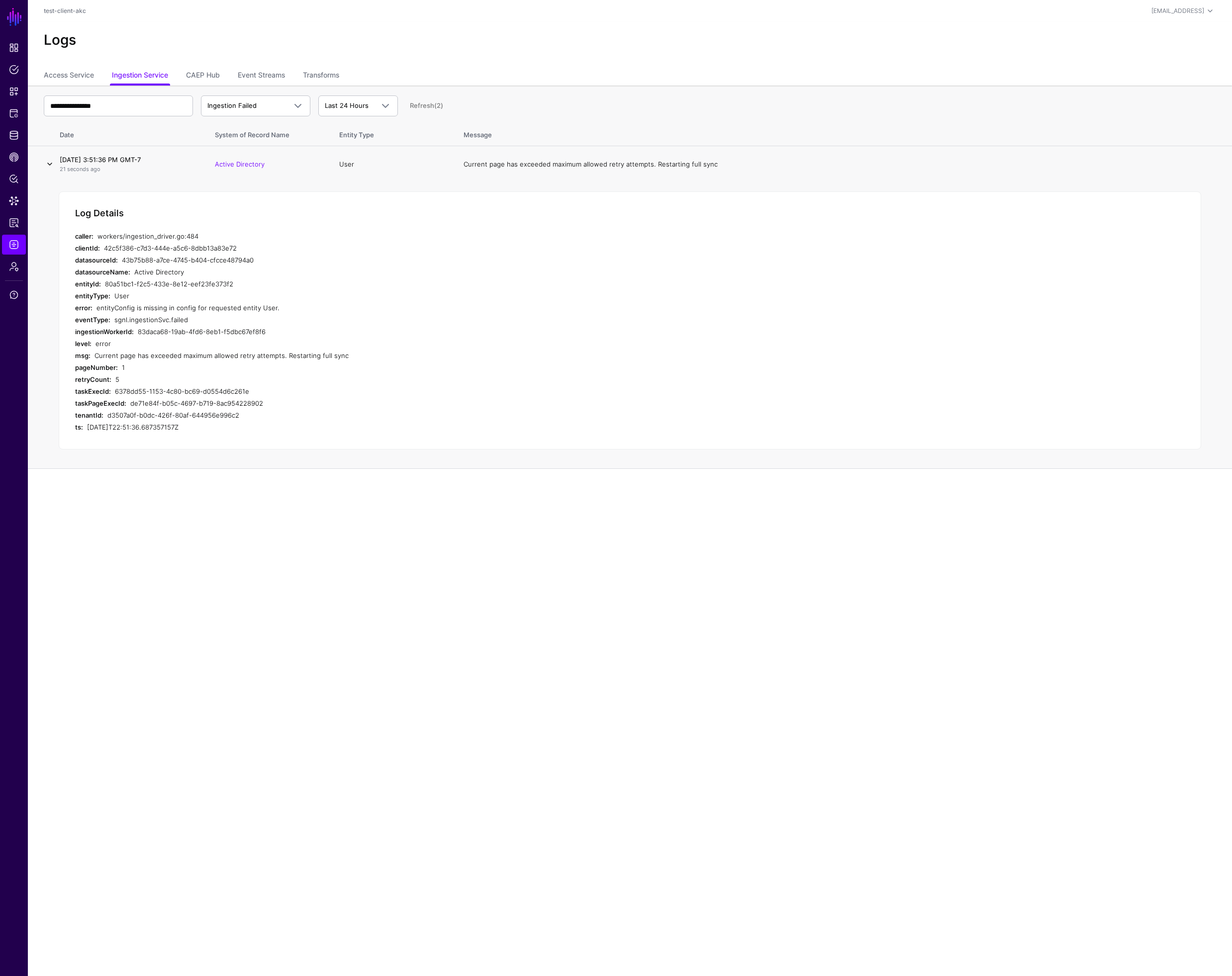
click at [51, 165] on link at bounding box center [50, 164] width 12 height 12
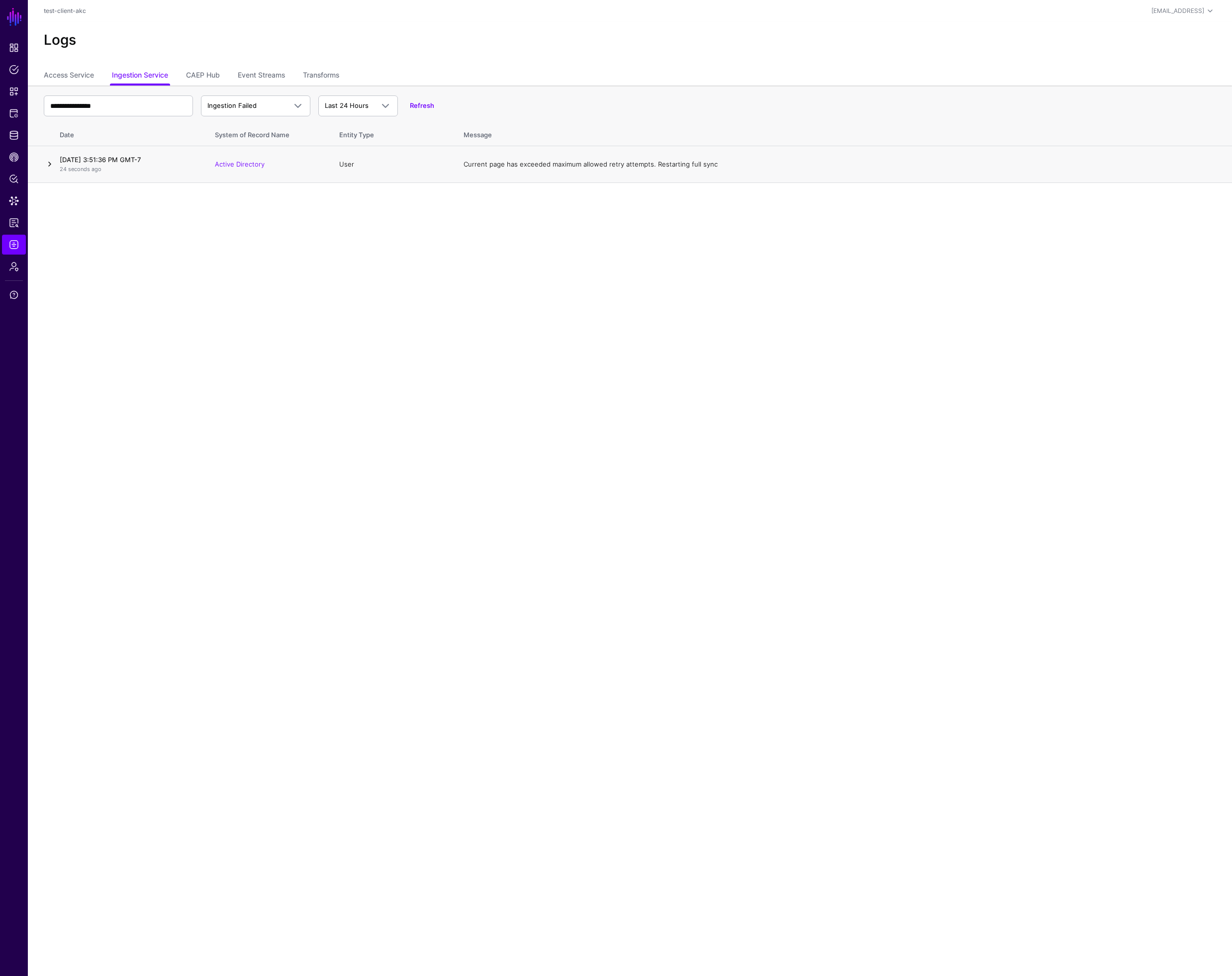
click at [50, 167] on link at bounding box center [50, 164] width 12 height 12
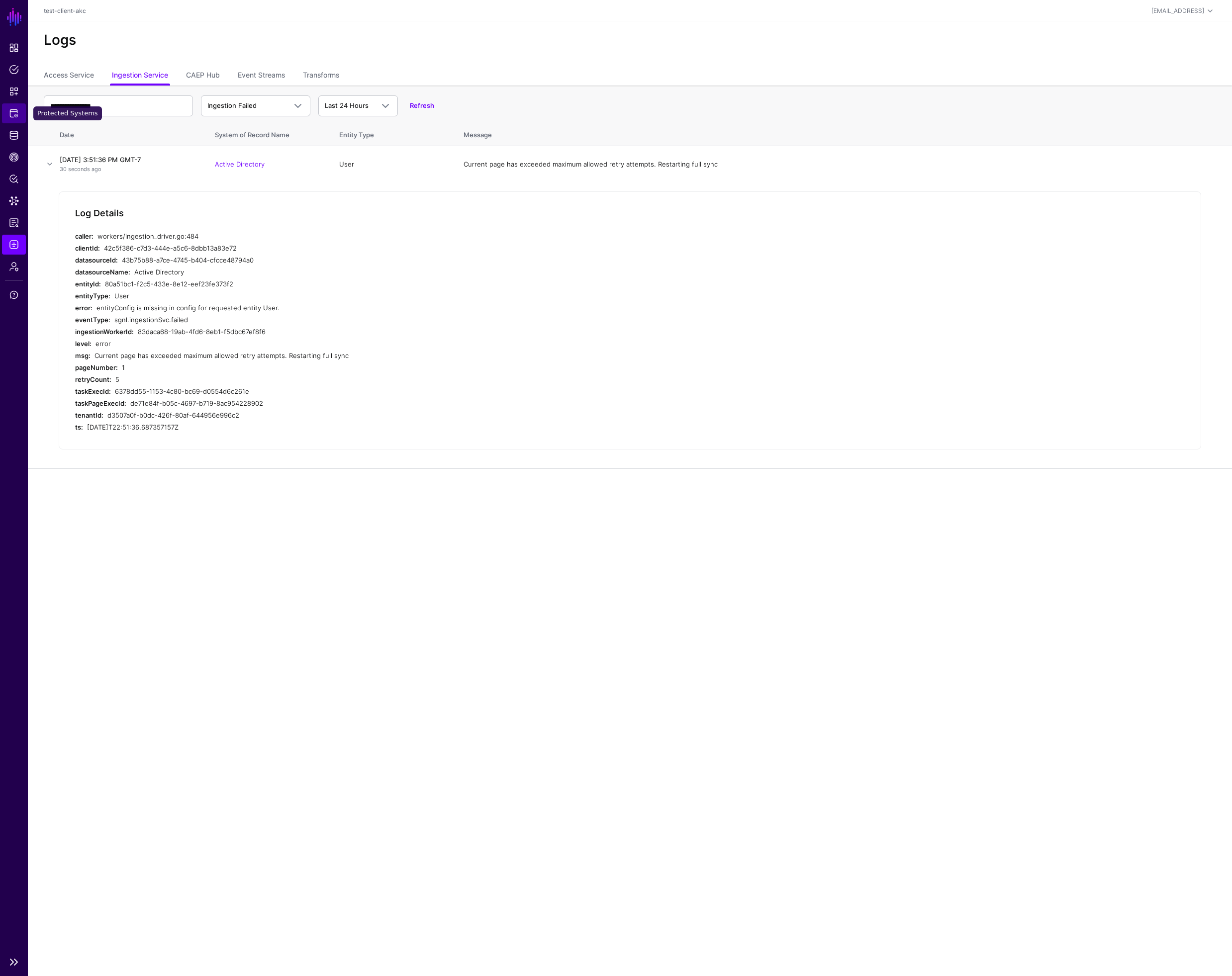
click at [12, 113] on span "Protected Systems" at bounding box center [14, 113] width 10 height 10
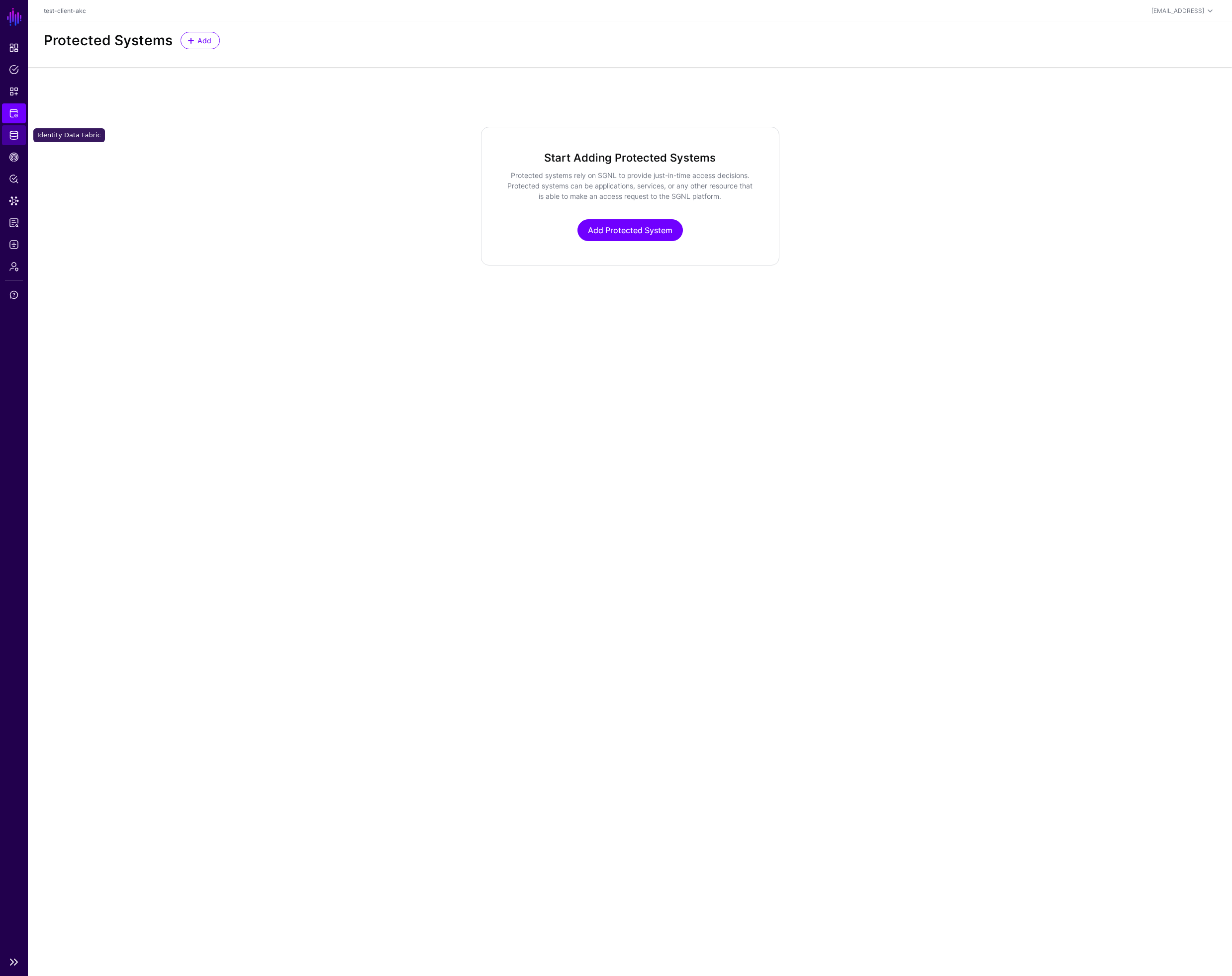
click at [15, 136] on span "Identity Data Fabric" at bounding box center [14, 135] width 10 height 10
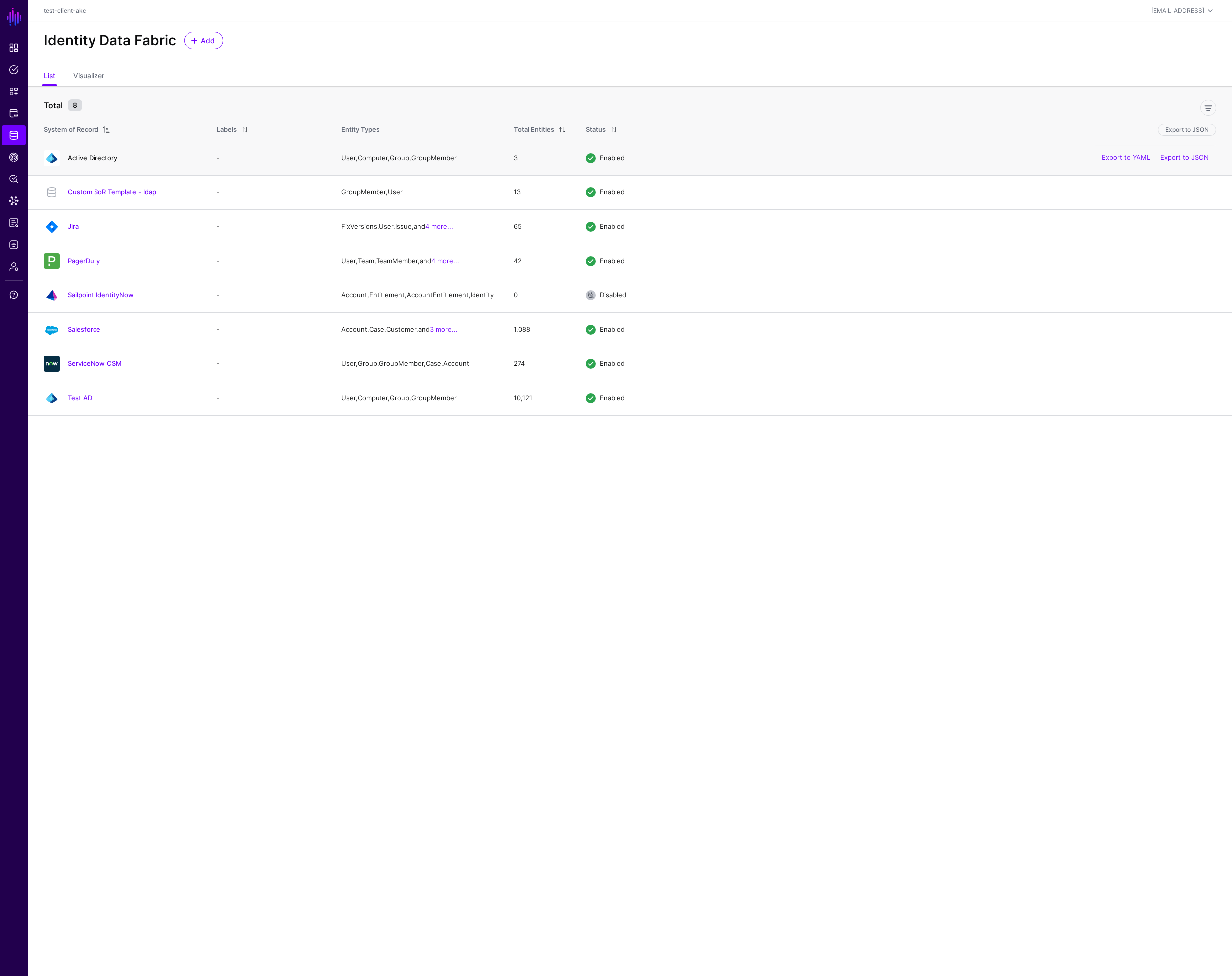
click at [107, 156] on link "Active Directory" at bounding box center [93, 157] width 50 height 8
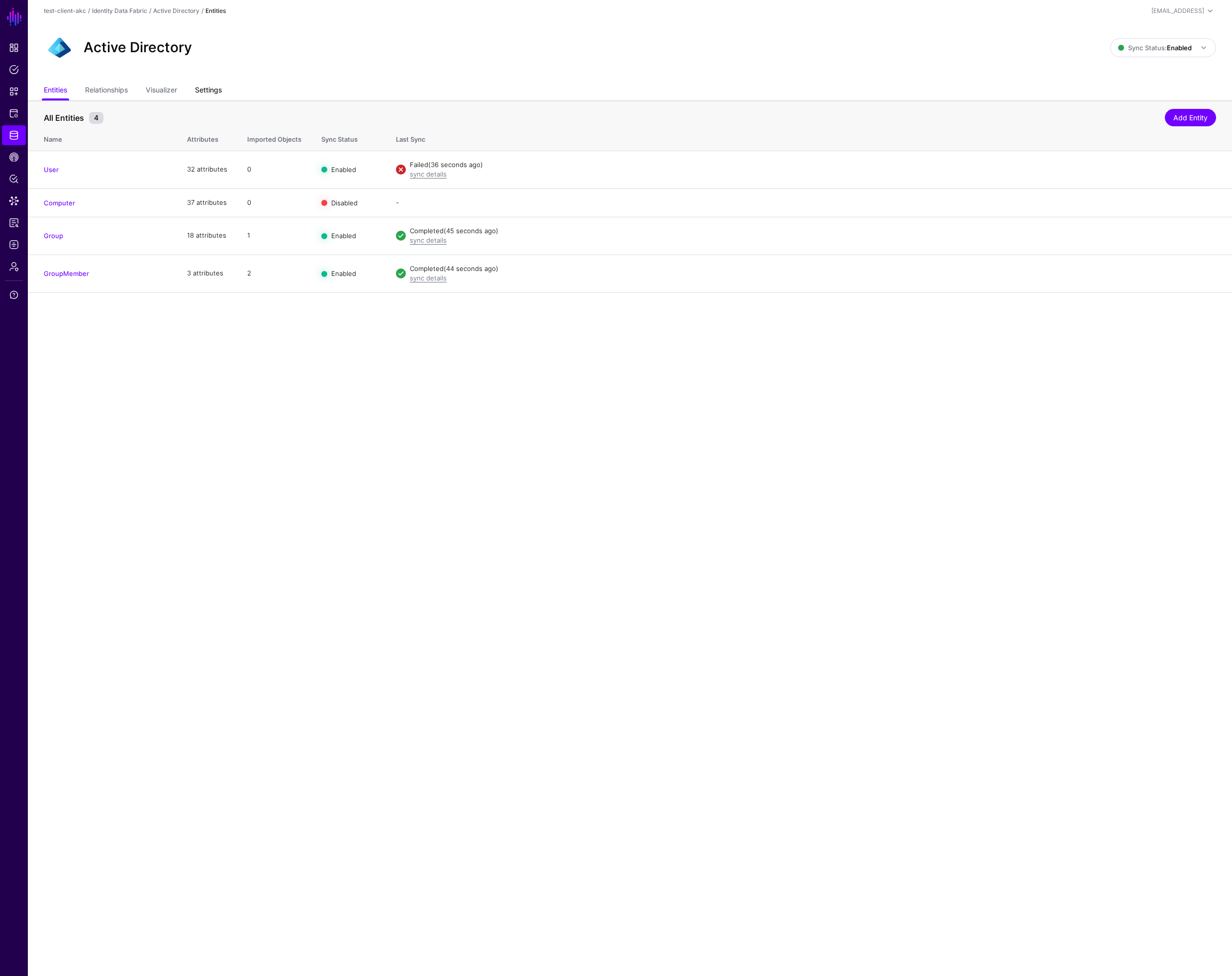
click at [209, 91] on link "Settings" at bounding box center [208, 91] width 27 height 19
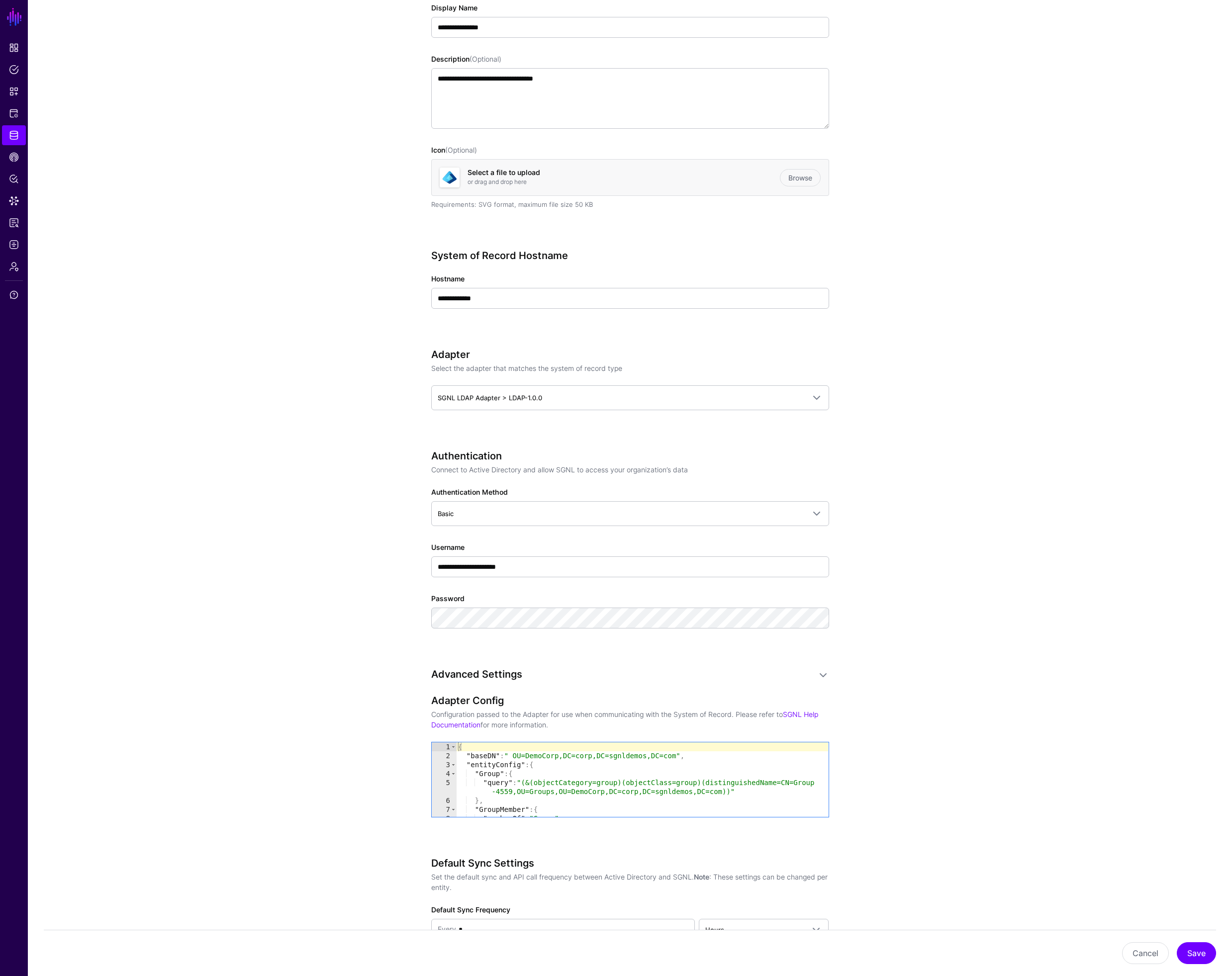
scroll to position [181, 0]
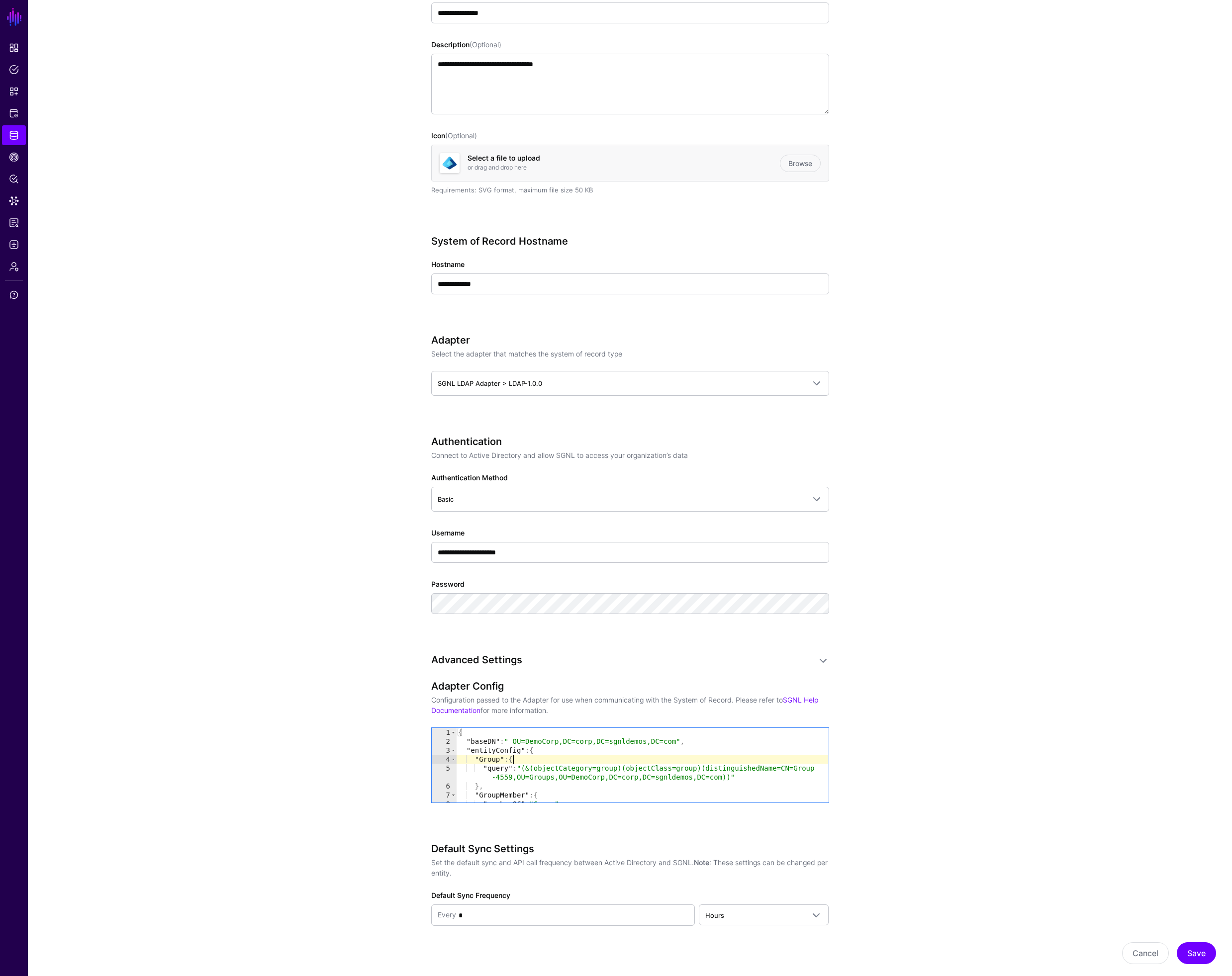
click at [510, 761] on div "{ "baseDN" : " OU=DemoCorp,DC=corp,DC=sgnldemos,DC=com" , "entityConfig" : { "G…" at bounding box center [642, 779] width 372 height 101
drag, startPoint x: 544, startPoint y: 749, endPoint x: 575, endPoint y: 756, distance: 31.8
click at [544, 749] on div "{ "baseDN" : " OU=DemoCorp,DC=corp,DC=sgnldemos,DC=com" , "entityConfig" : { "G…" at bounding box center [642, 779] width 372 height 101
type textarea "**********"
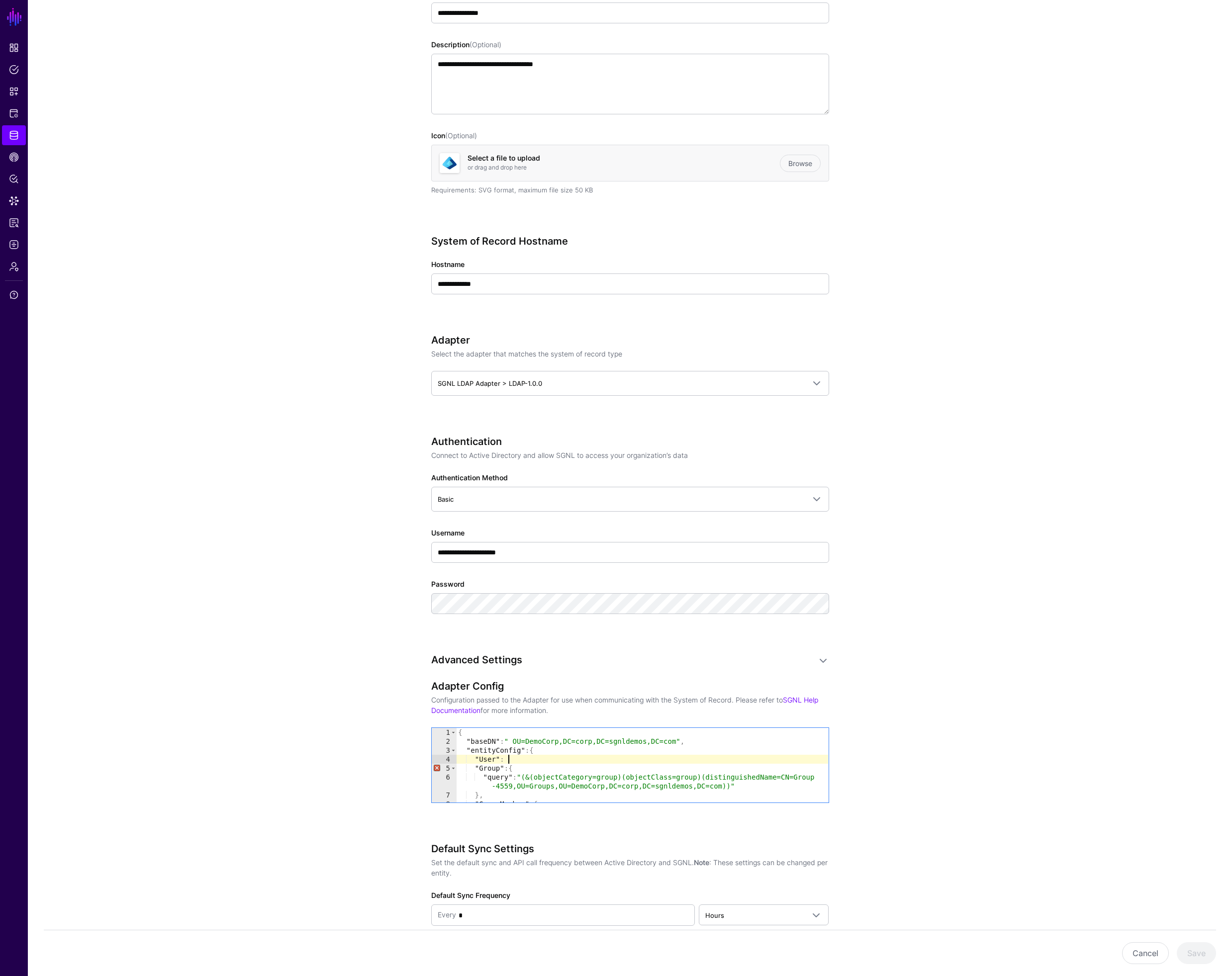
type textarea "*********"
drag, startPoint x: 627, startPoint y: 771, endPoint x: 705, endPoint y: 772, distance: 78.0
click at [705, 772] on div ""entityConfig" : { "User" : { "query" : "" } "Group" : { "query" : "(&(objectCa…" at bounding box center [642, 768] width 372 height 93
paste textarea "Cursor at row 8"
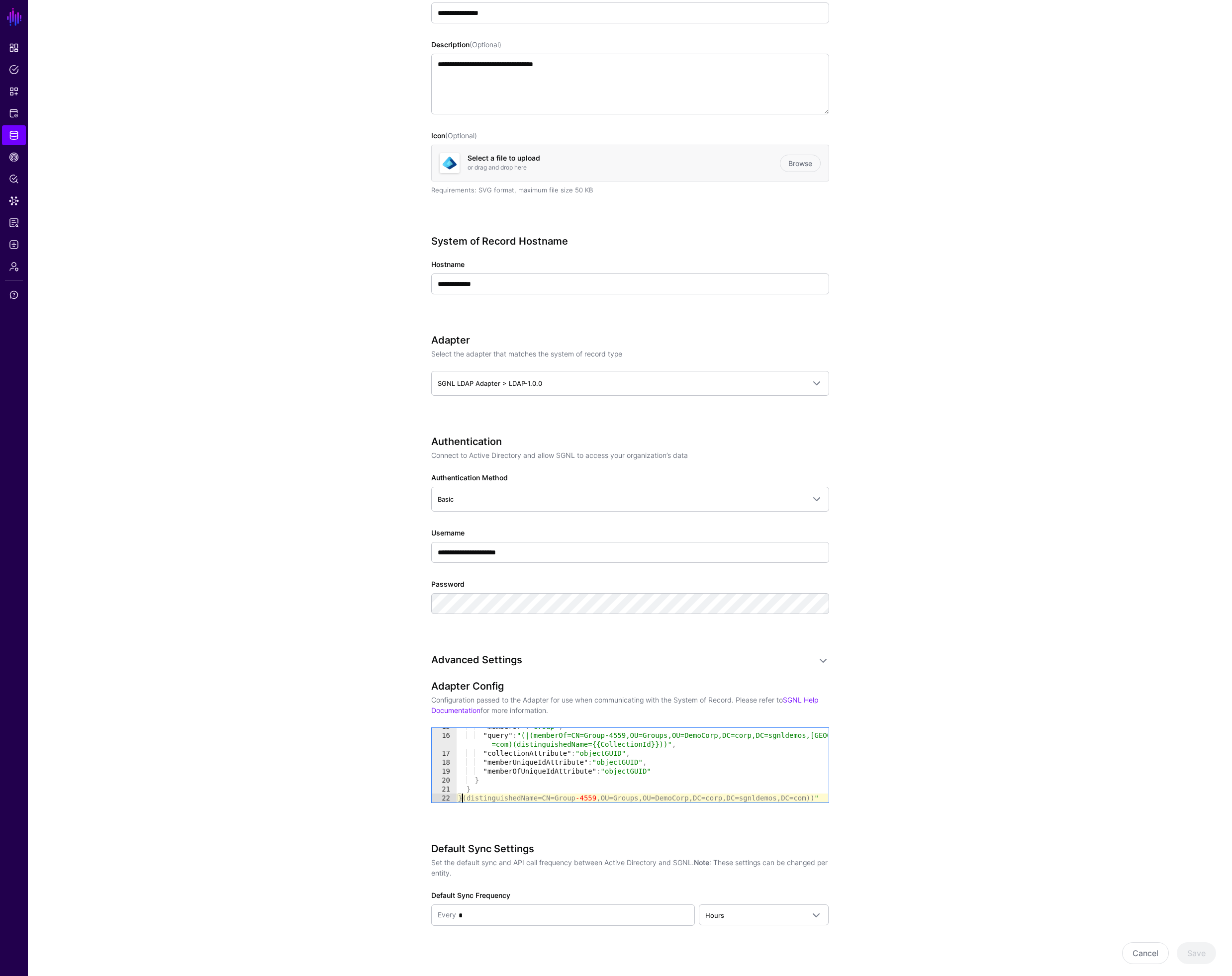
scroll to position [25, 0]
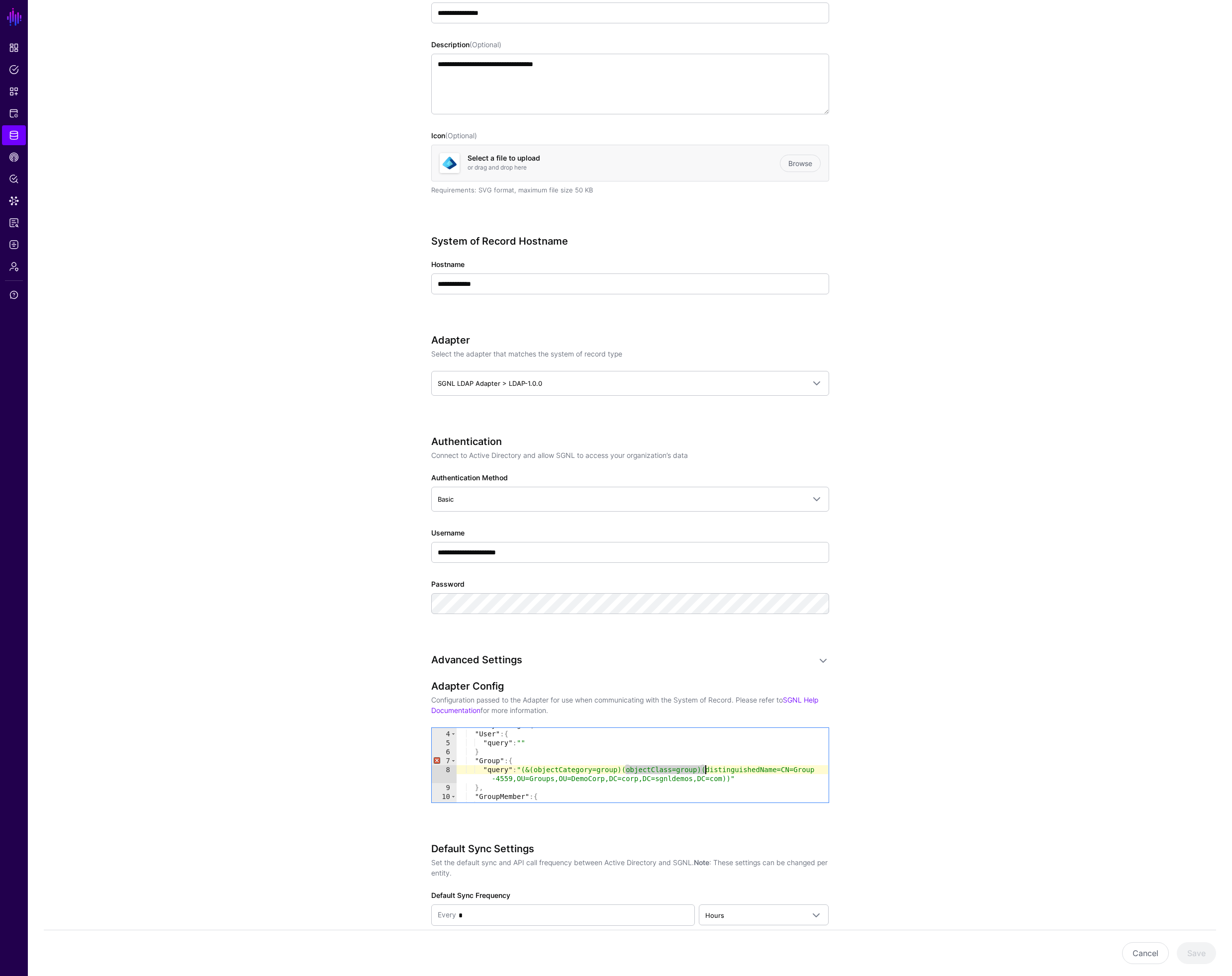
click at [524, 742] on div ""entityConfig" : { "User" : { "query" : "" } "Group" : { "query" : "(&(objectCa…" at bounding box center [642, 767] width 372 height 93
click at [558, 771] on div ""entityConfig" : { "User" : { "query" : "" } "Group" : { "query" : "(&(objectCa…" at bounding box center [642, 767] width 372 height 93
drag, startPoint x: 526, startPoint y: 767, endPoint x: 705, endPoint y: 770, distance: 179.0
click at [705, 770] on div ""entityConfig" : { "User" : { "query" : "" } "Group" : { "query" : "(&(objectCa…" at bounding box center [642, 767] width 372 height 93
drag, startPoint x: 525, startPoint y: 742, endPoint x: 527, endPoint y: 747, distance: 5.4
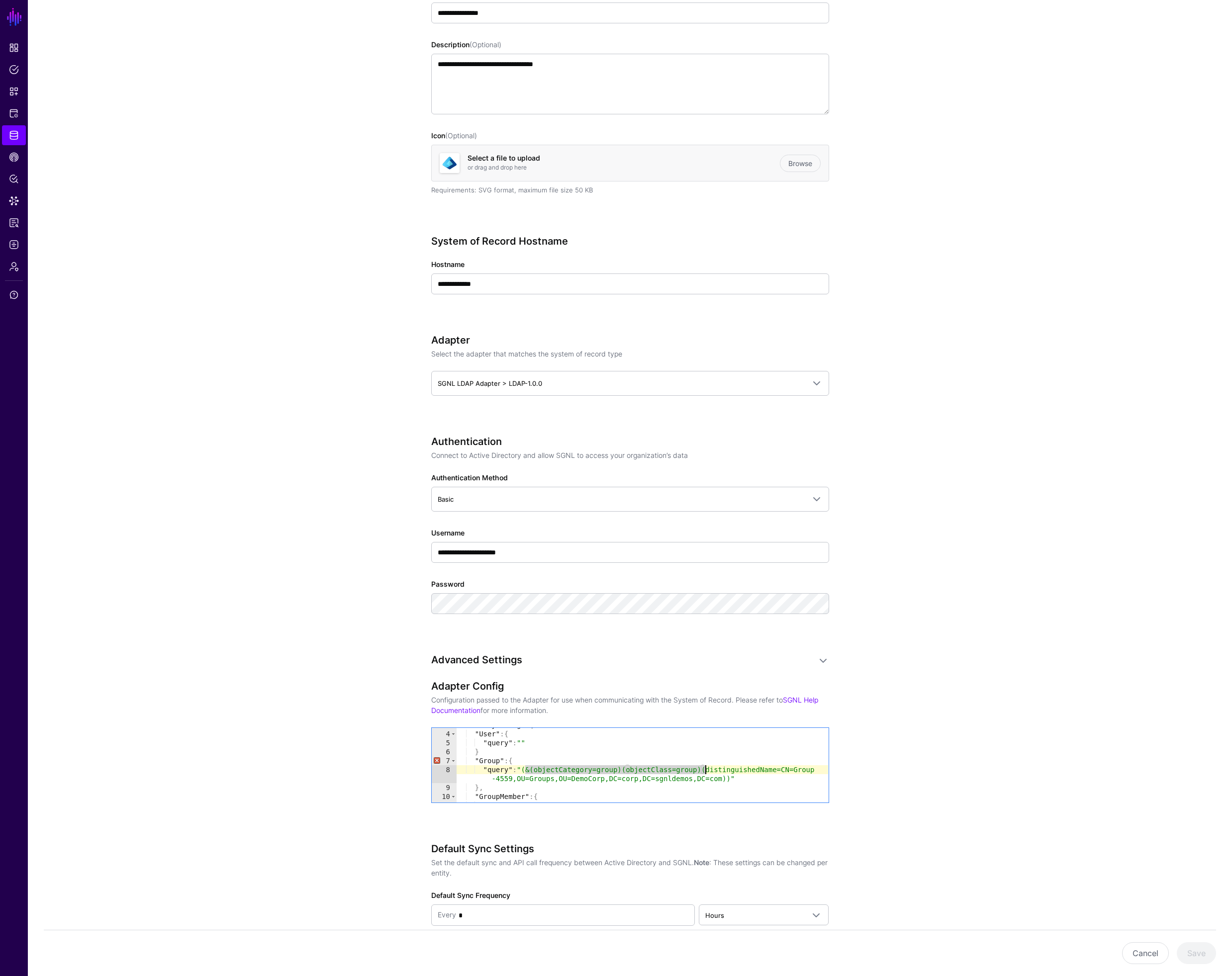
click at [525, 742] on div ""entityConfig" : { "User" : { "query" : "" } "Group" : { "query" : "(&(objectCa…" at bounding box center [642, 767] width 372 height 93
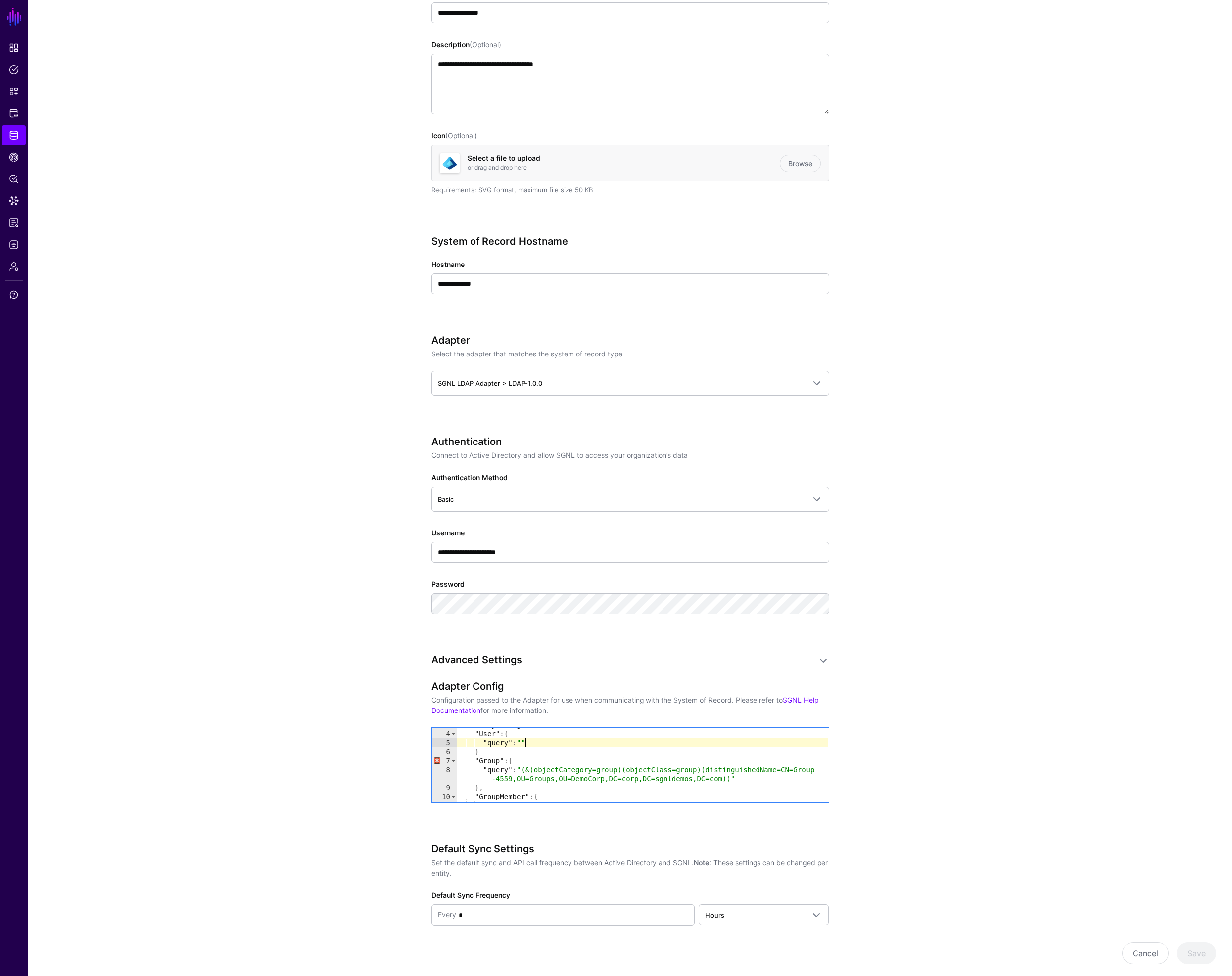
paste textarea "**********"
click at [585, 755] on div ""entityConfig" : { "User" : { "query" : "(&(objectCategory=group)(objectClass=g…" at bounding box center [642, 767] width 372 height 93
click at [611, 743] on div ""entityConfig" : { "User" : { "query" : "(&(objectCategory=group)(objectClass=g…" at bounding box center [642, 767] width 372 height 93
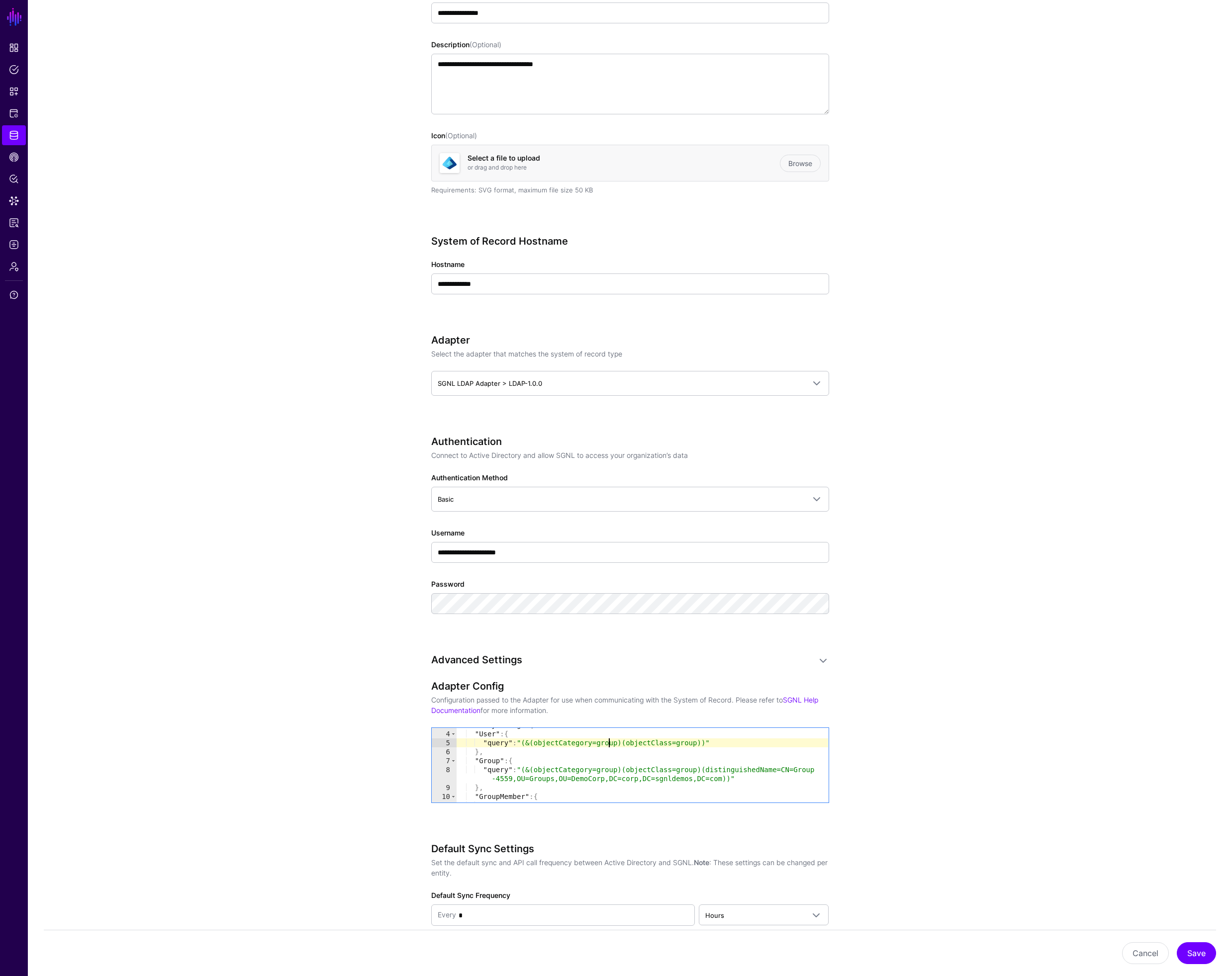
click at [611, 743] on div ""entityConfig" : { "User" : { "query" : "(&(objectCategory=group)(objectClass=g…" at bounding box center [642, 767] width 372 height 93
click at [685, 743] on div ""entityConfig" : { "User" : { "query" : "(&(objectCategory=user)(objectClass=gr…" at bounding box center [642, 767] width 372 height 93
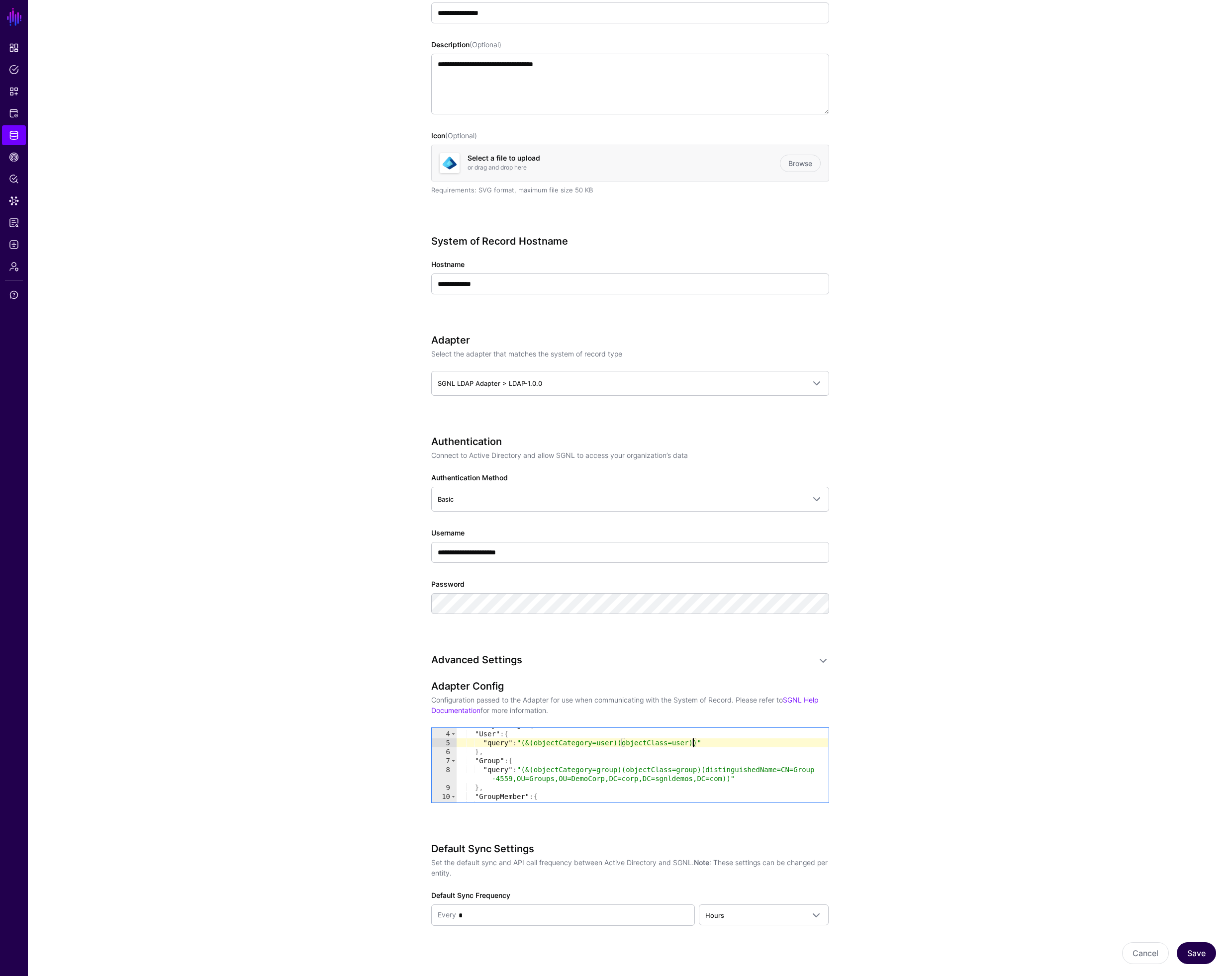
type textarea "**********"
click at [1200, 953] on button "Save" at bounding box center [1196, 953] width 39 height 22
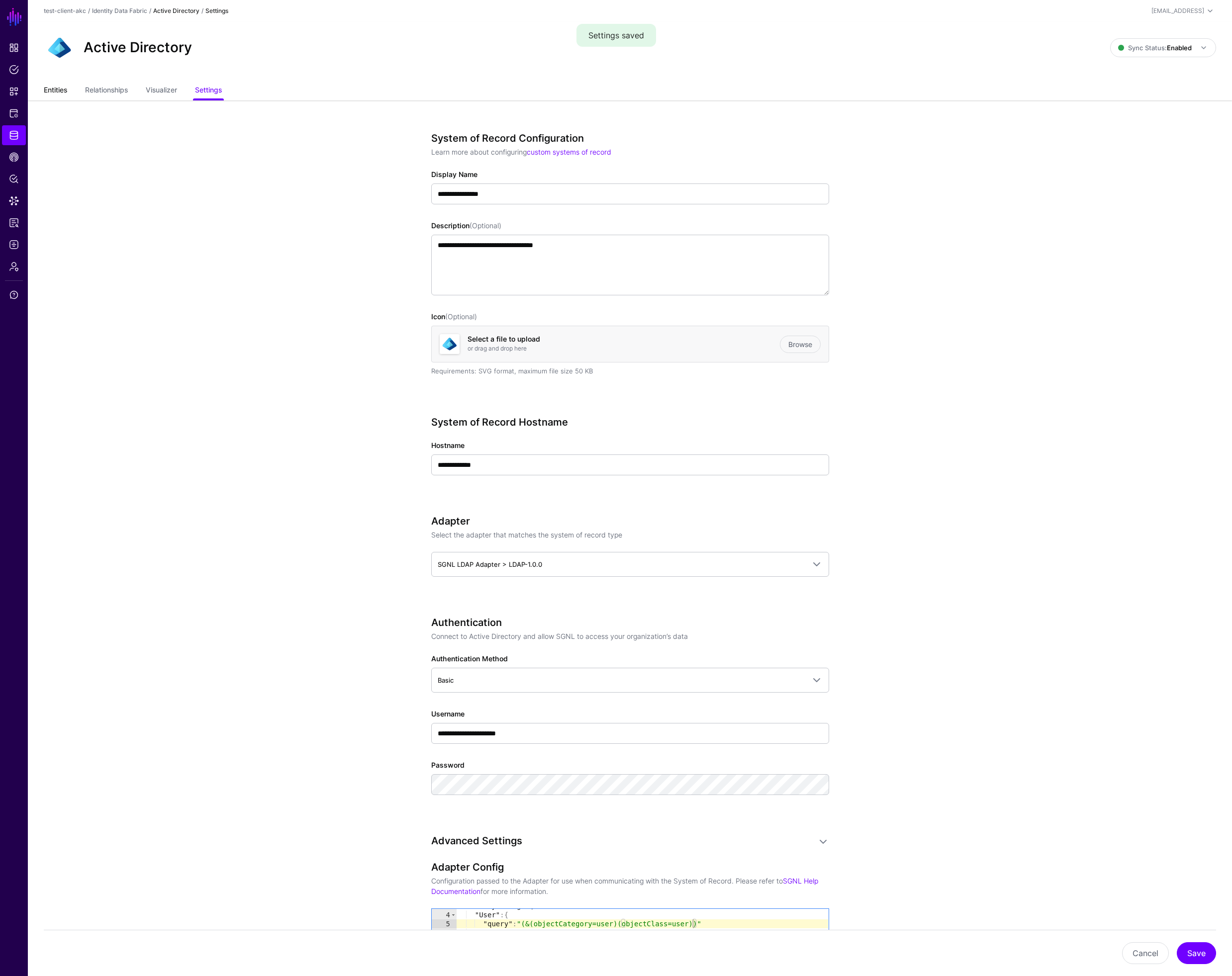
click at [50, 93] on link "Entities" at bounding box center [56, 91] width 24 height 19
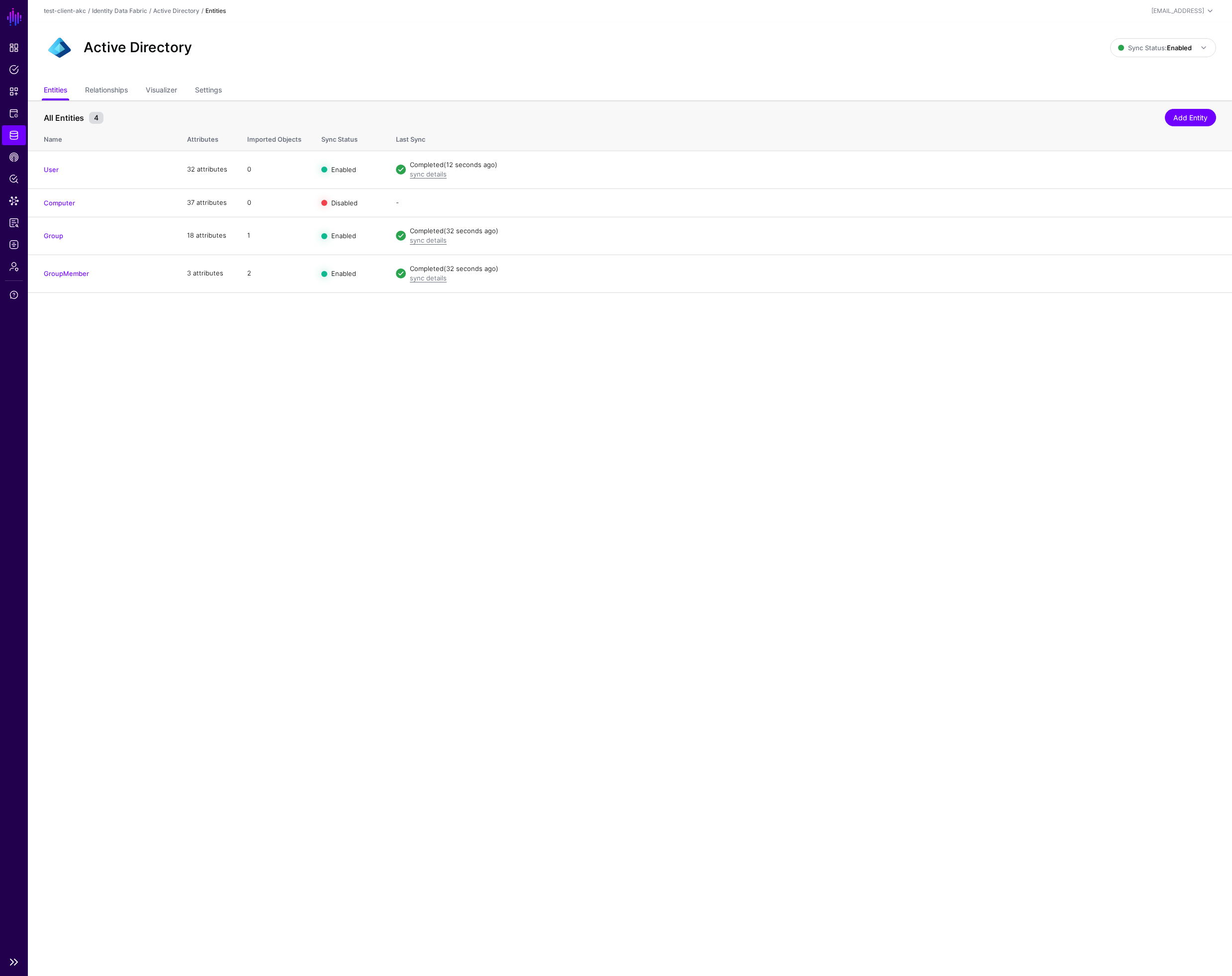
click at [13, 136] on span "Identity Data Fabric" at bounding box center [14, 135] width 10 height 10
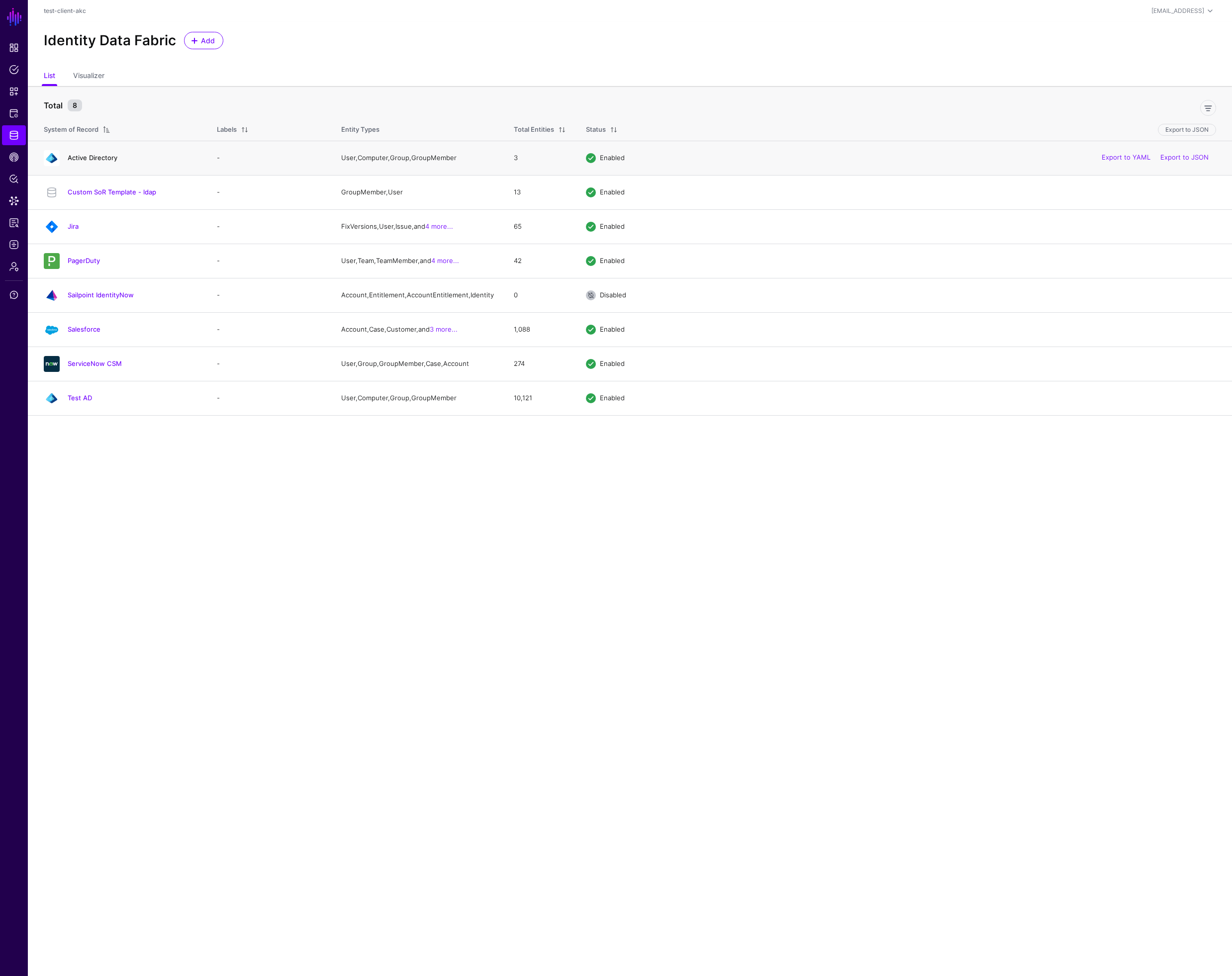
click at [87, 156] on link "Active Directory" at bounding box center [93, 157] width 50 height 8
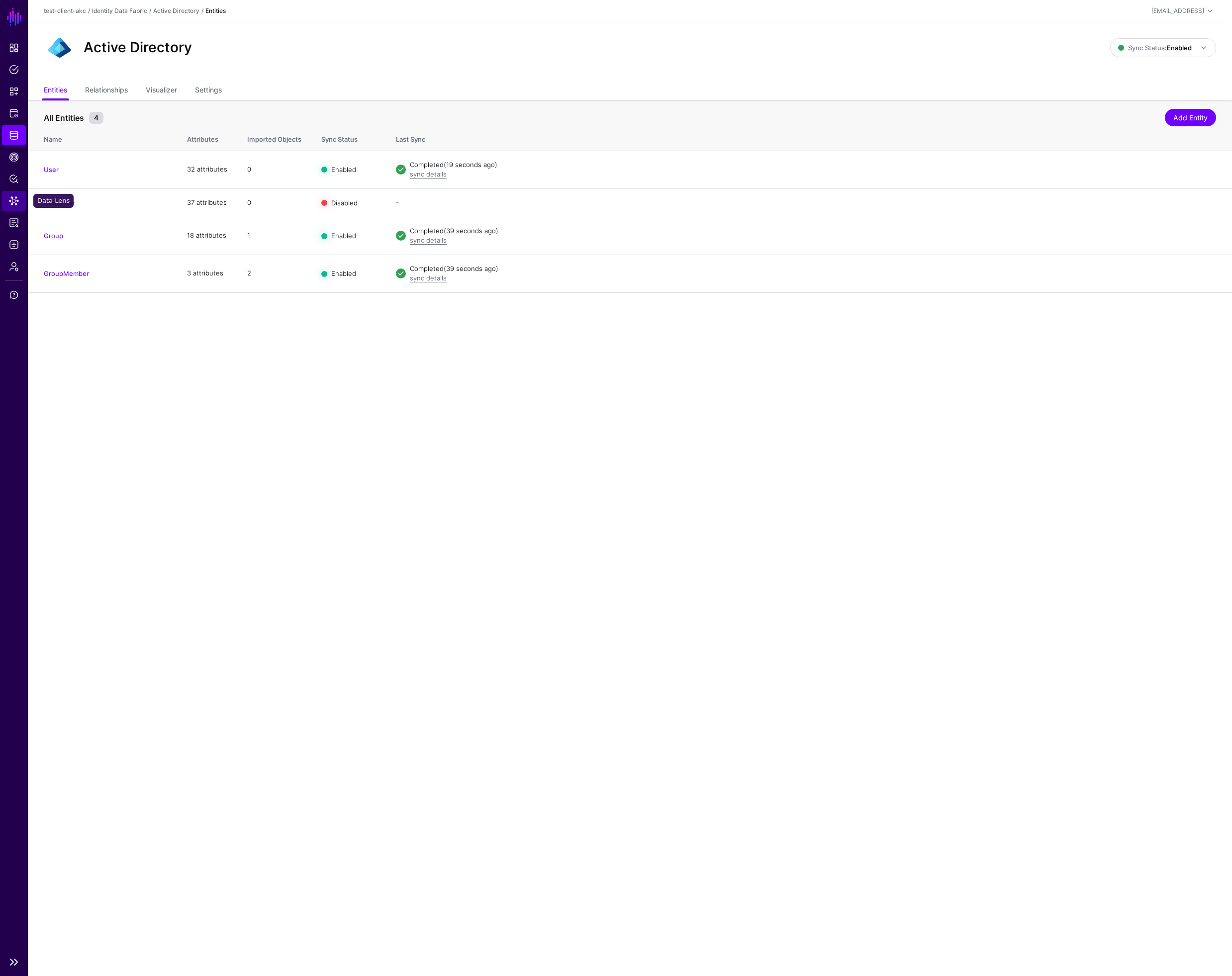
click at [15, 202] on span "Data Lens" at bounding box center [14, 201] width 10 height 10
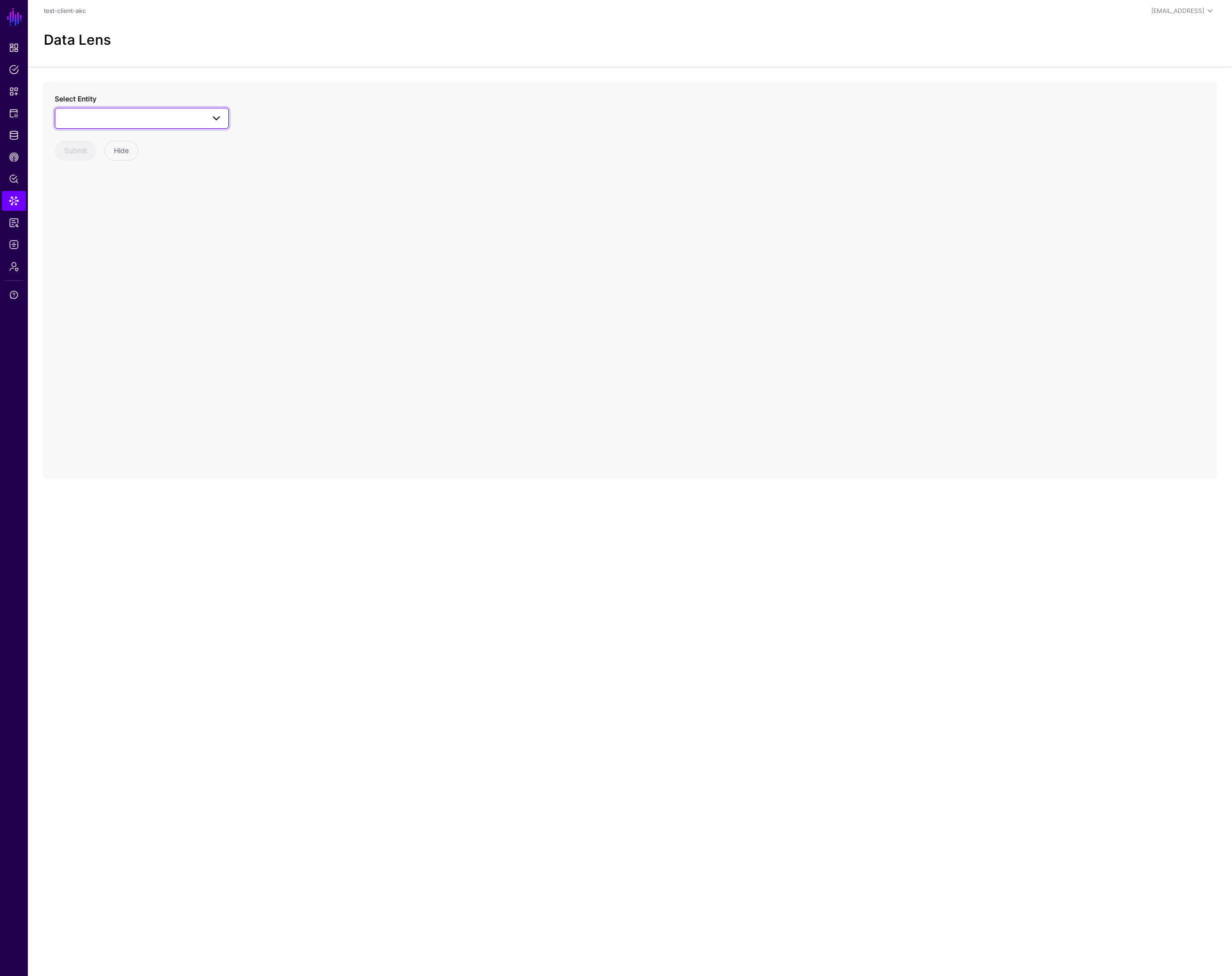
click at [131, 123] on span at bounding box center [141, 118] width 161 height 12
click at [96, 224] on span "GroupMember" at bounding box center [96, 225] width 46 height 8
click at [633, 235] on circle at bounding box center [634, 233] width 16 height 16
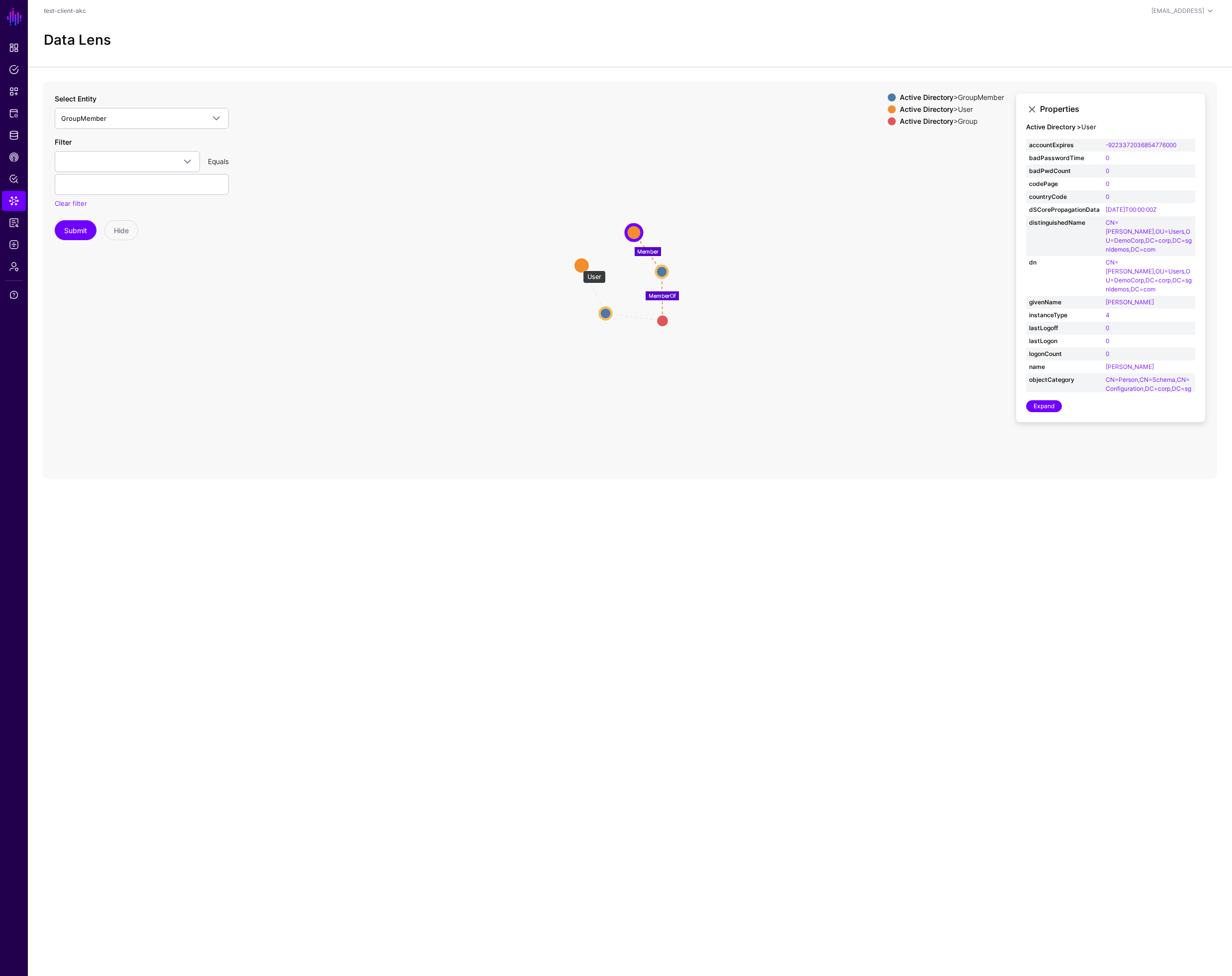
click at [578, 266] on circle at bounding box center [582, 266] width 16 height 16
click at [18, 96] on span "Snippets" at bounding box center [14, 92] width 10 height 10
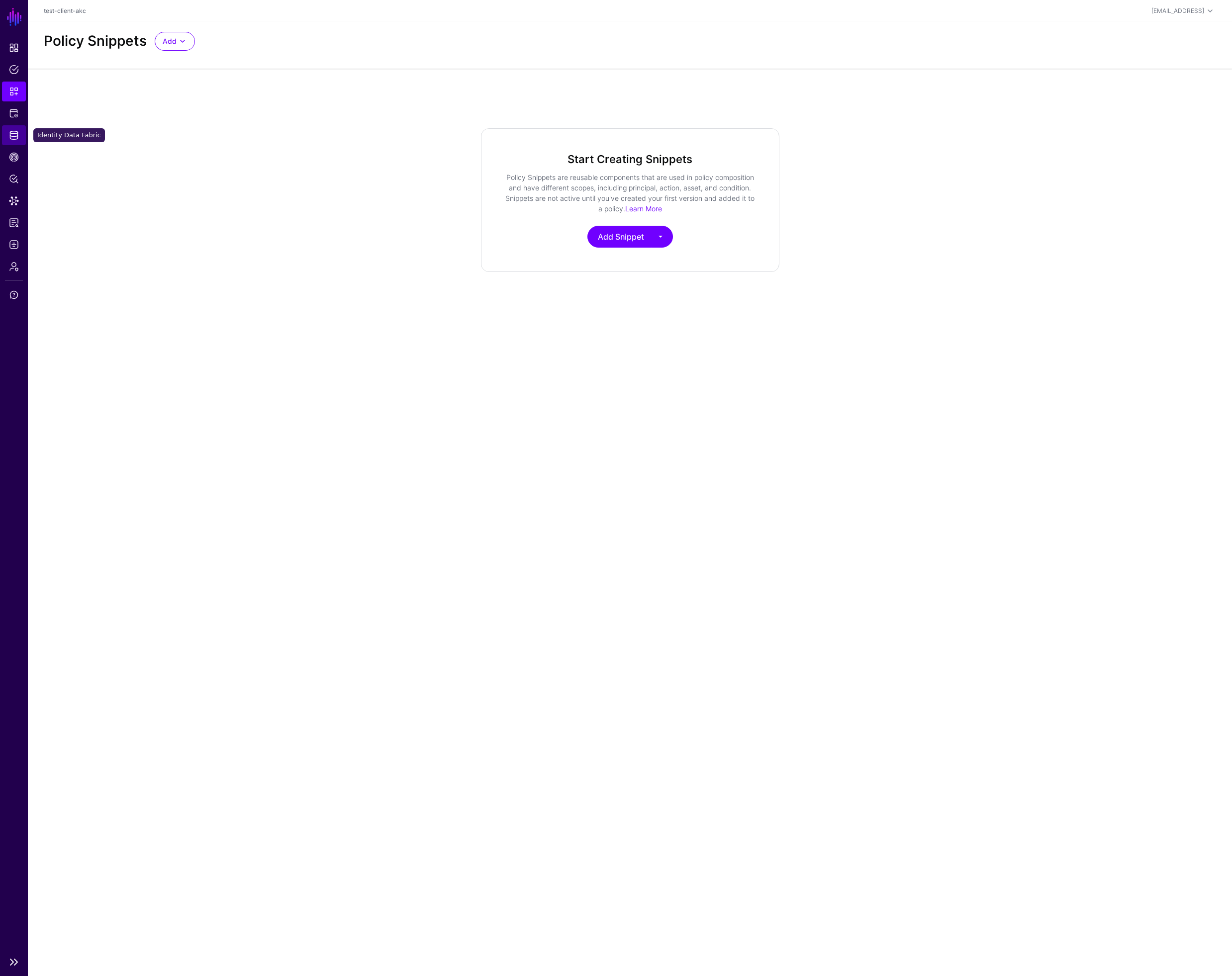
click at [15, 134] on span "Identity Data Fabric" at bounding box center [14, 135] width 10 height 10
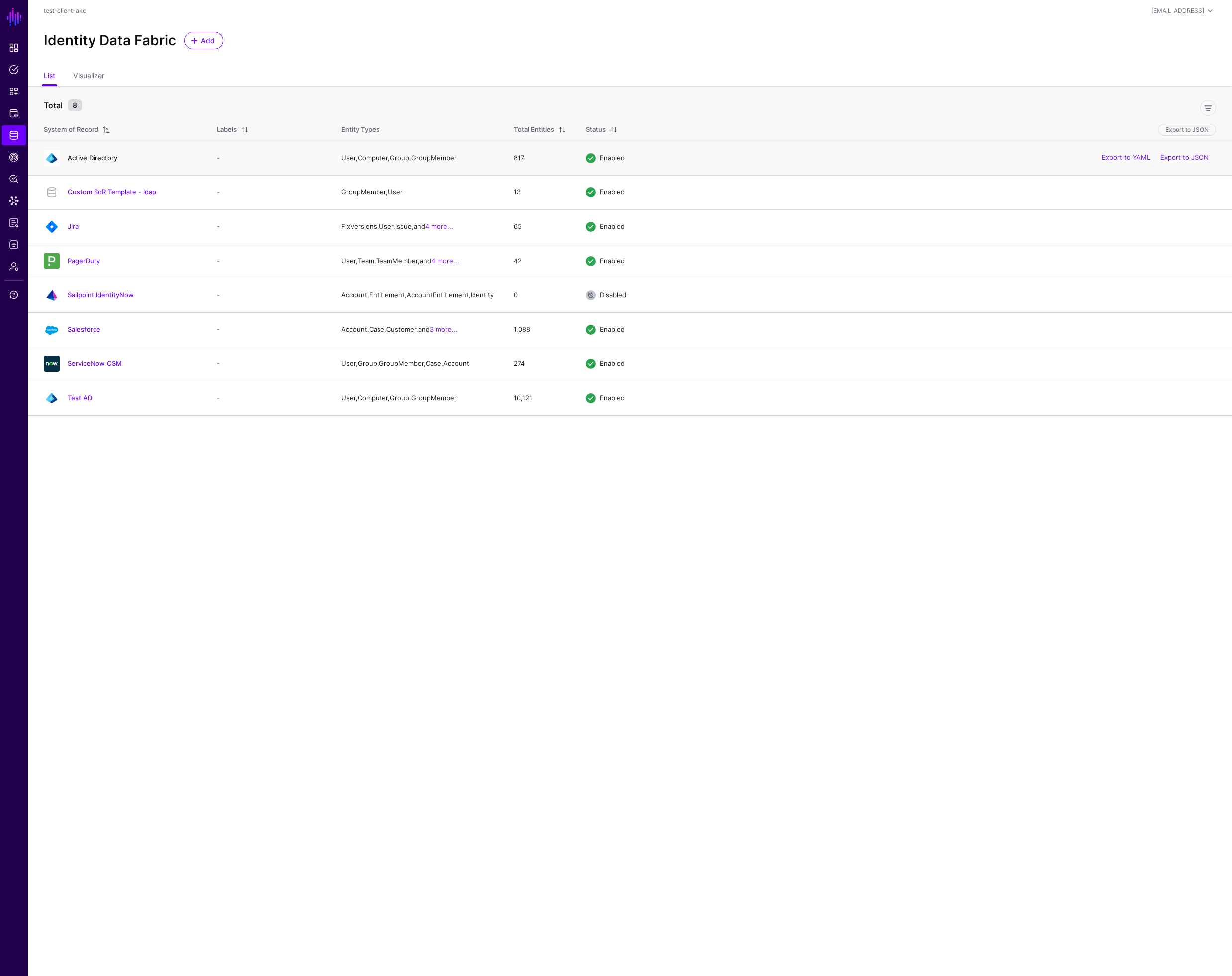
click at [86, 158] on link "Active Directory" at bounding box center [93, 157] width 50 height 8
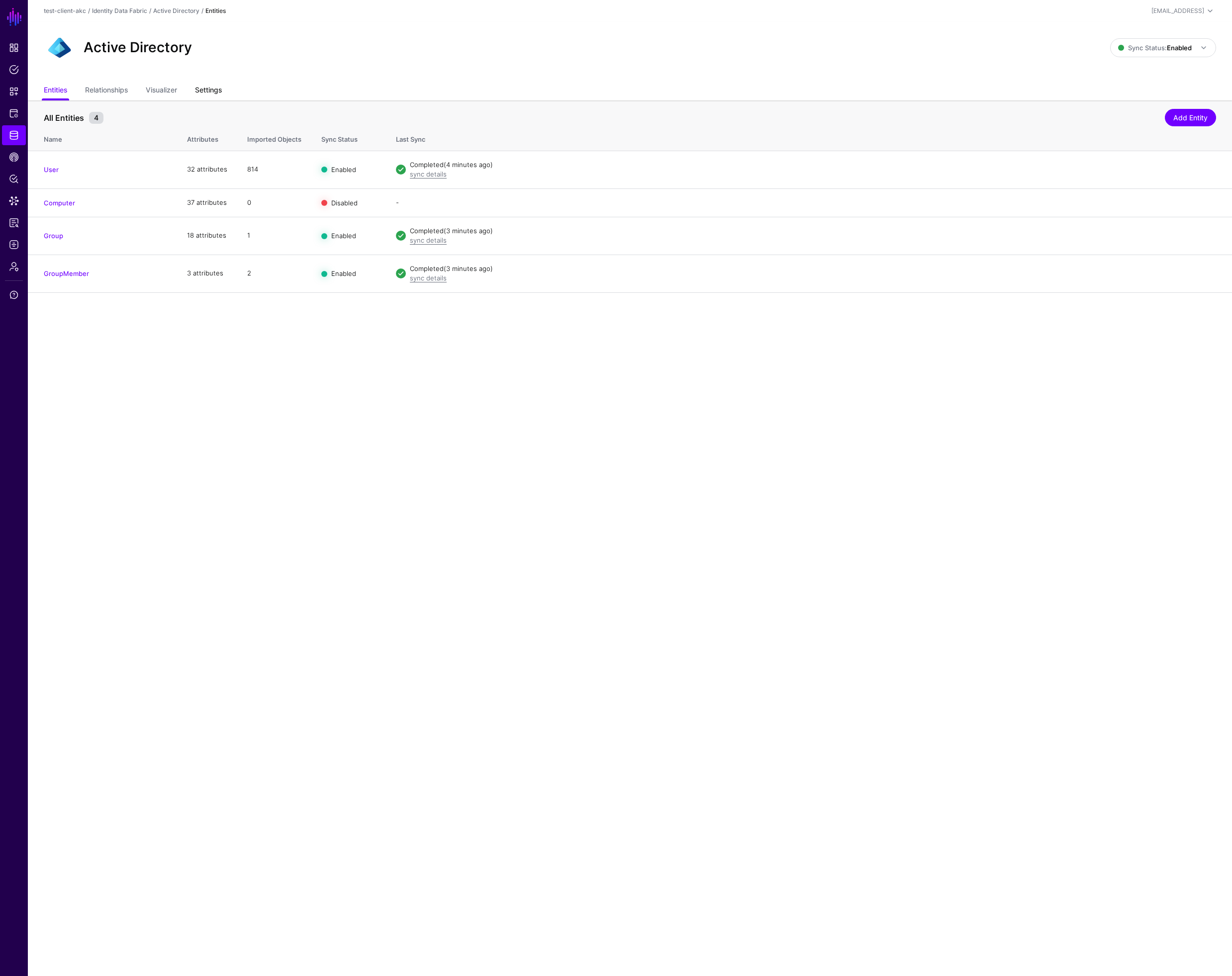
click at [207, 90] on link "Settings" at bounding box center [208, 91] width 27 height 19
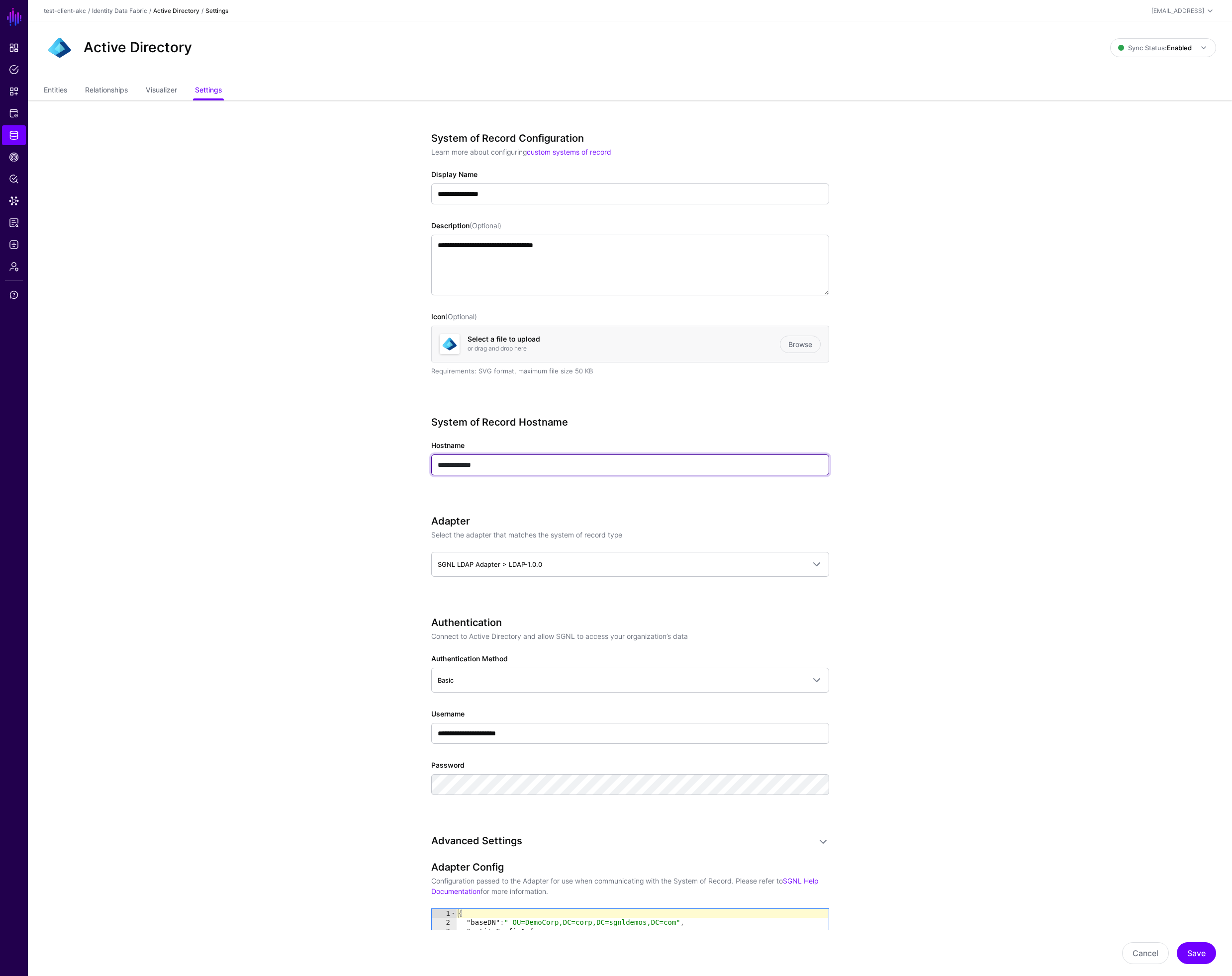
drag, startPoint x: 485, startPoint y: 463, endPoint x: 402, endPoint y: 462, distance: 83.0
click at [402, 462] on div "**********" at bounding box center [630, 830] width 461 height 1460
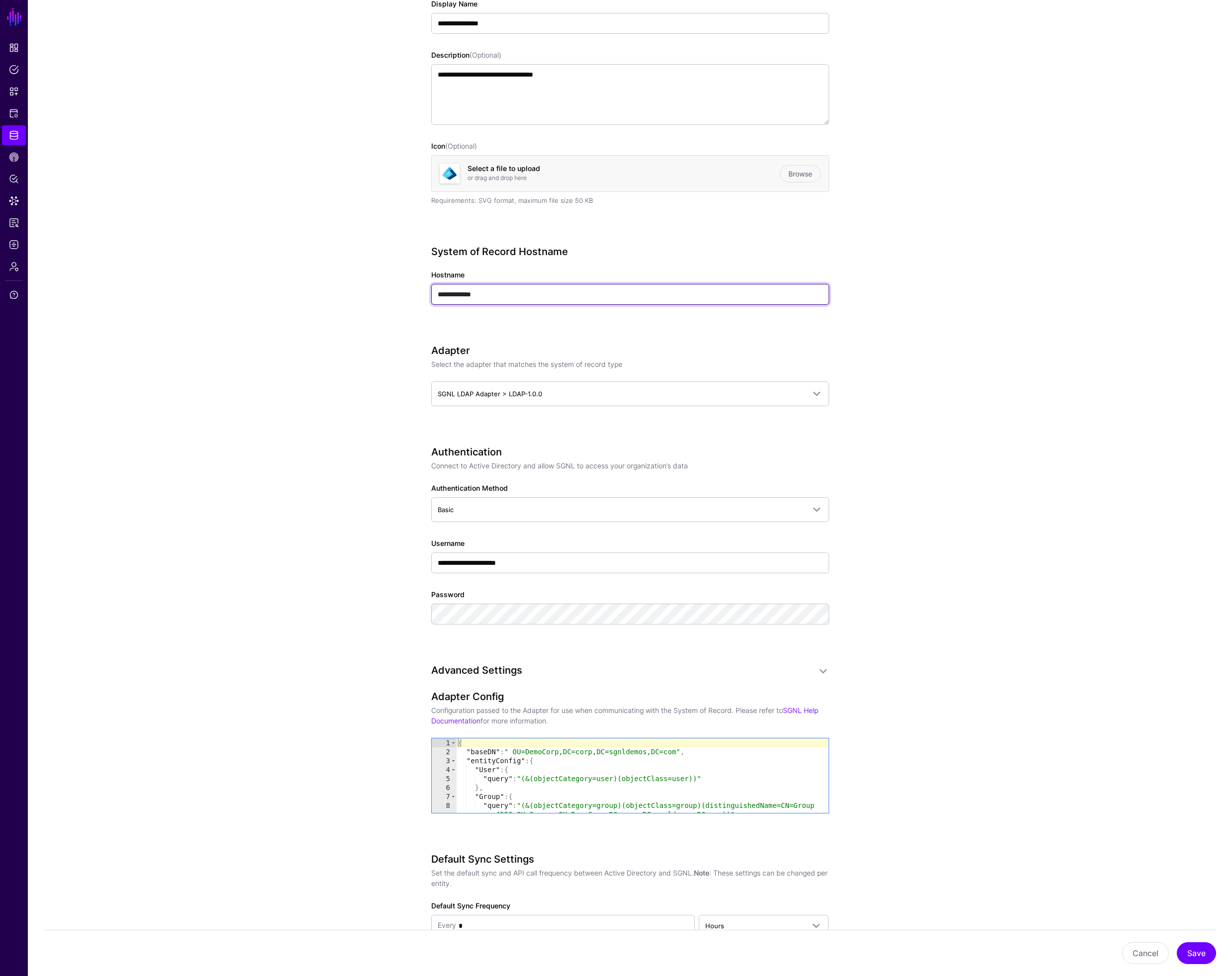
scroll to position [171, 0]
click at [519, 752] on div "{ "baseDN" : " OU=DemoCorp,[GEOGRAPHIC_DATA]=corp,DC=sgnldemos,DC=com" , "entit…" at bounding box center [642, 784] width 372 height 93
click at [679, 751] on div "{ "baseDN" : " OU=DemoCorp,[GEOGRAPHIC_DATA]=corp,DC=sgnldemos,DC=com" , "entit…" at bounding box center [642, 784] width 372 height 93
click at [521, 752] on div "{ "baseDN" : " OU=DemoCorp,[GEOGRAPHIC_DATA]=corp,DC=sgnldemos,DC=com" , "entit…" at bounding box center [642, 784] width 372 height 93
drag, startPoint x: 518, startPoint y: 750, endPoint x: 519, endPoint y: 755, distance: 5.1
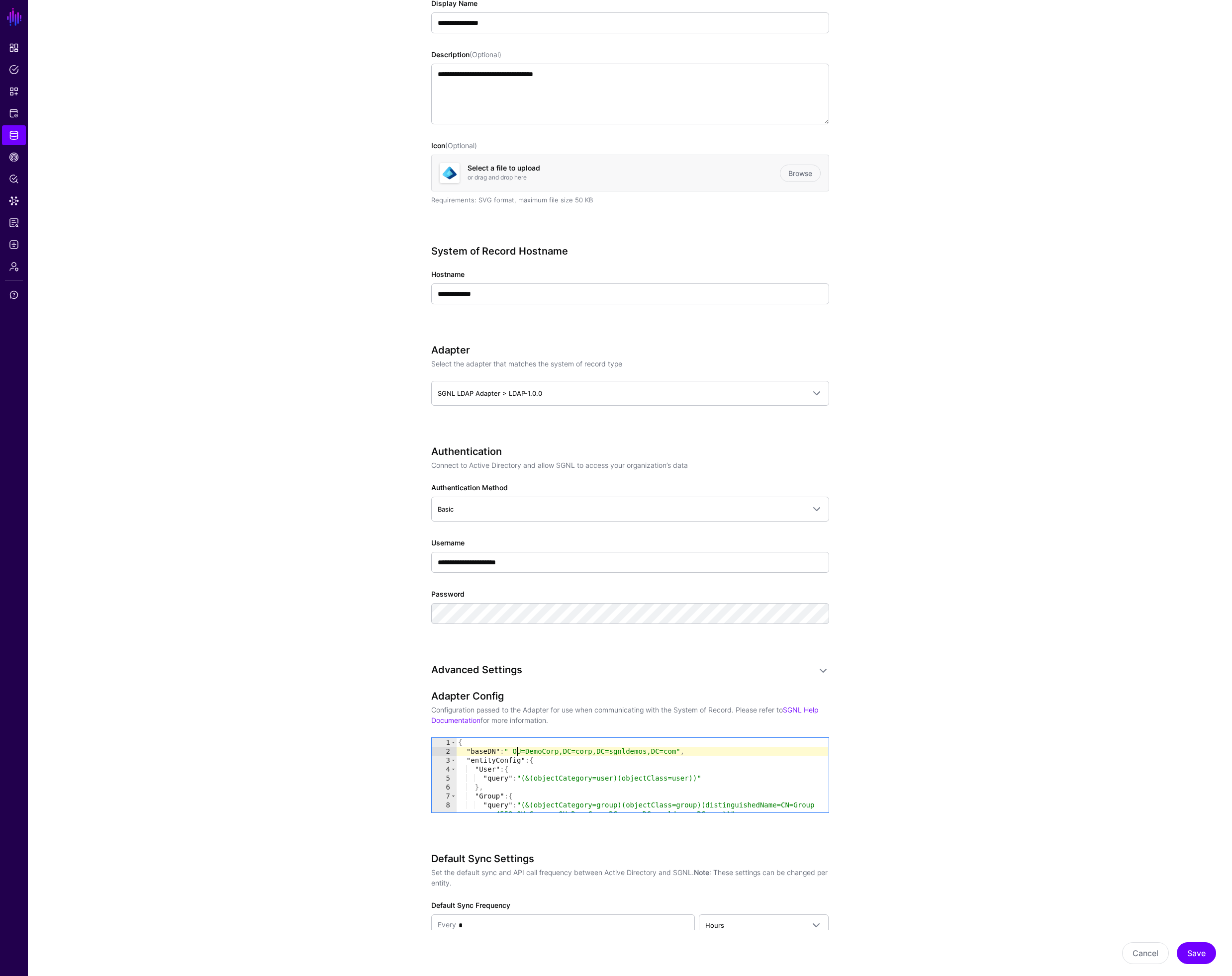
click at [518, 749] on div "{ "baseDN" : " OU=DemoCorp,[GEOGRAPHIC_DATA]=corp,DC=sgnldemos,DC=com" , "entit…" at bounding box center [642, 784] width 372 height 93
click at [531, 558] on input "**********" at bounding box center [630, 563] width 398 height 21
drag, startPoint x: 485, startPoint y: 564, endPoint x: 418, endPoint y: 564, distance: 67.0
click at [418, 564] on div "**********" at bounding box center [630, 659] width 461 height 1460
click at [533, 758] on div "{ "baseDN" : "OU=DemoCorp,[GEOGRAPHIC_DATA]=corp,DC=sgnldemos,DC=com" , "entity…" at bounding box center [642, 784] width 372 height 93
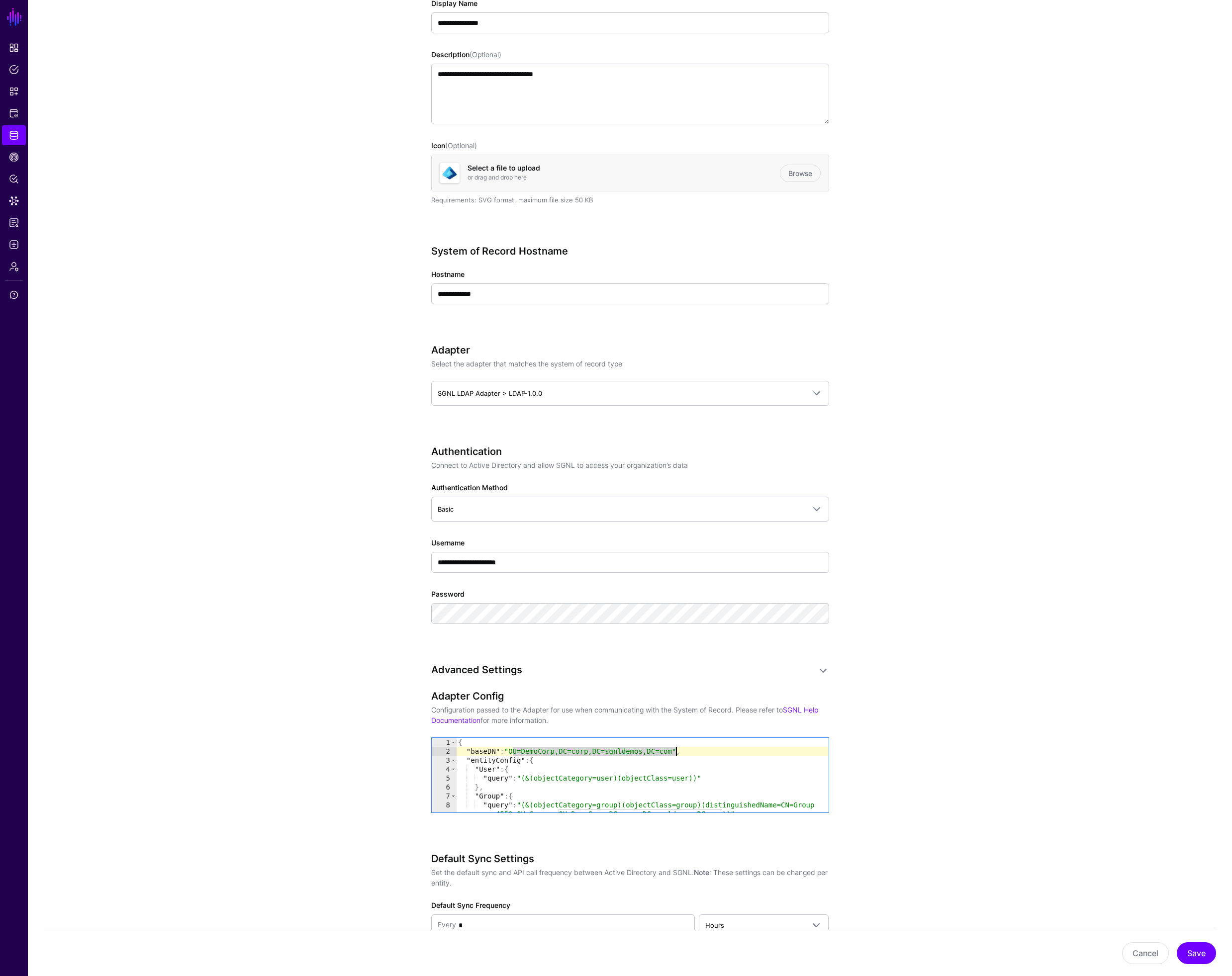
drag, startPoint x: 513, startPoint y: 750, endPoint x: 677, endPoint y: 750, distance: 164.0
click at [677, 750] on div "{ "baseDN" : "OU=DemoCorp,[GEOGRAPHIC_DATA]=corp,DC=sgnldemos,DC=com" , "entity…" at bounding box center [642, 784] width 372 height 93
type textarea "**********"
click at [9, 200] on span "Data Lens" at bounding box center [14, 201] width 10 height 10
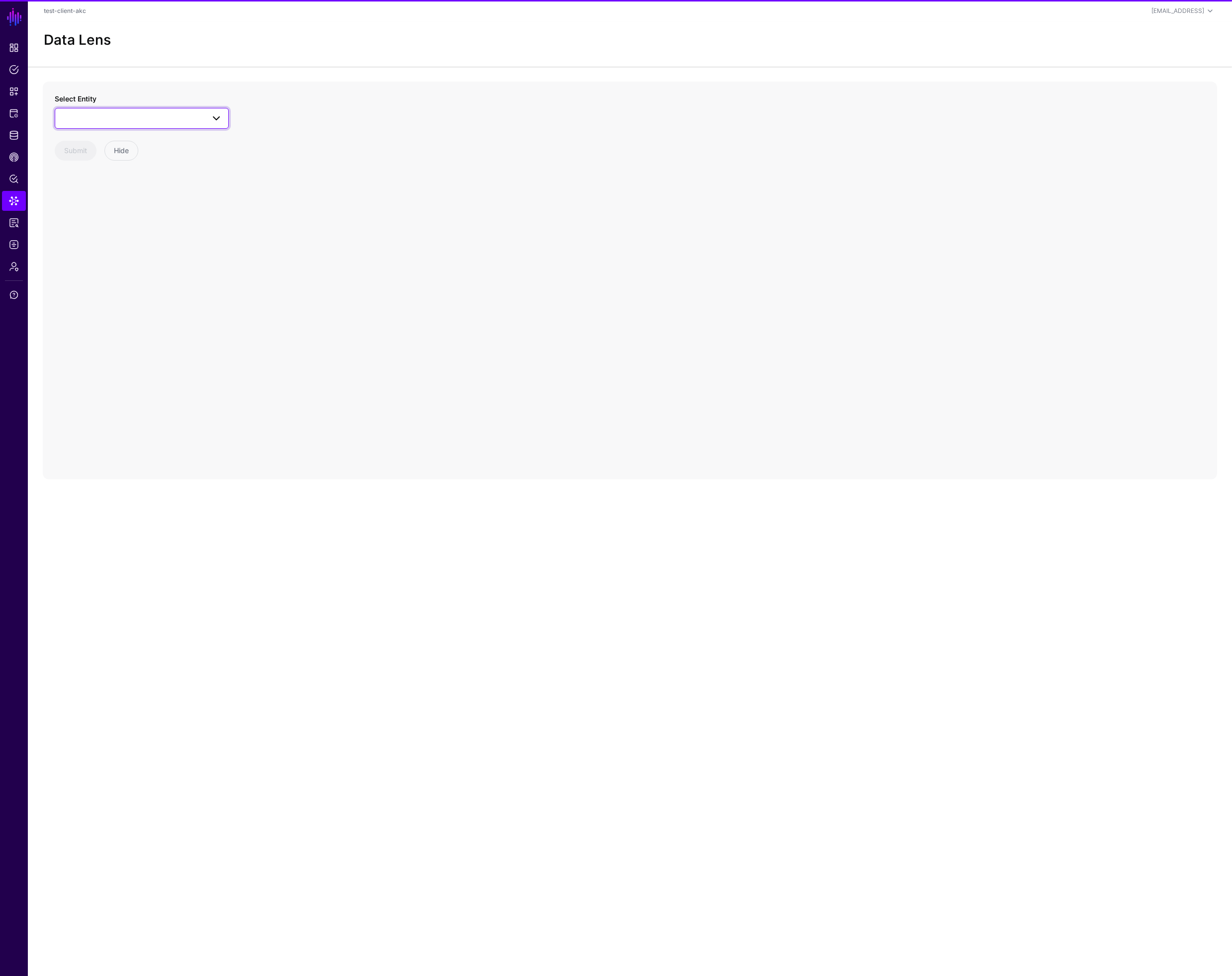
click at [133, 121] on span at bounding box center [141, 118] width 161 height 12
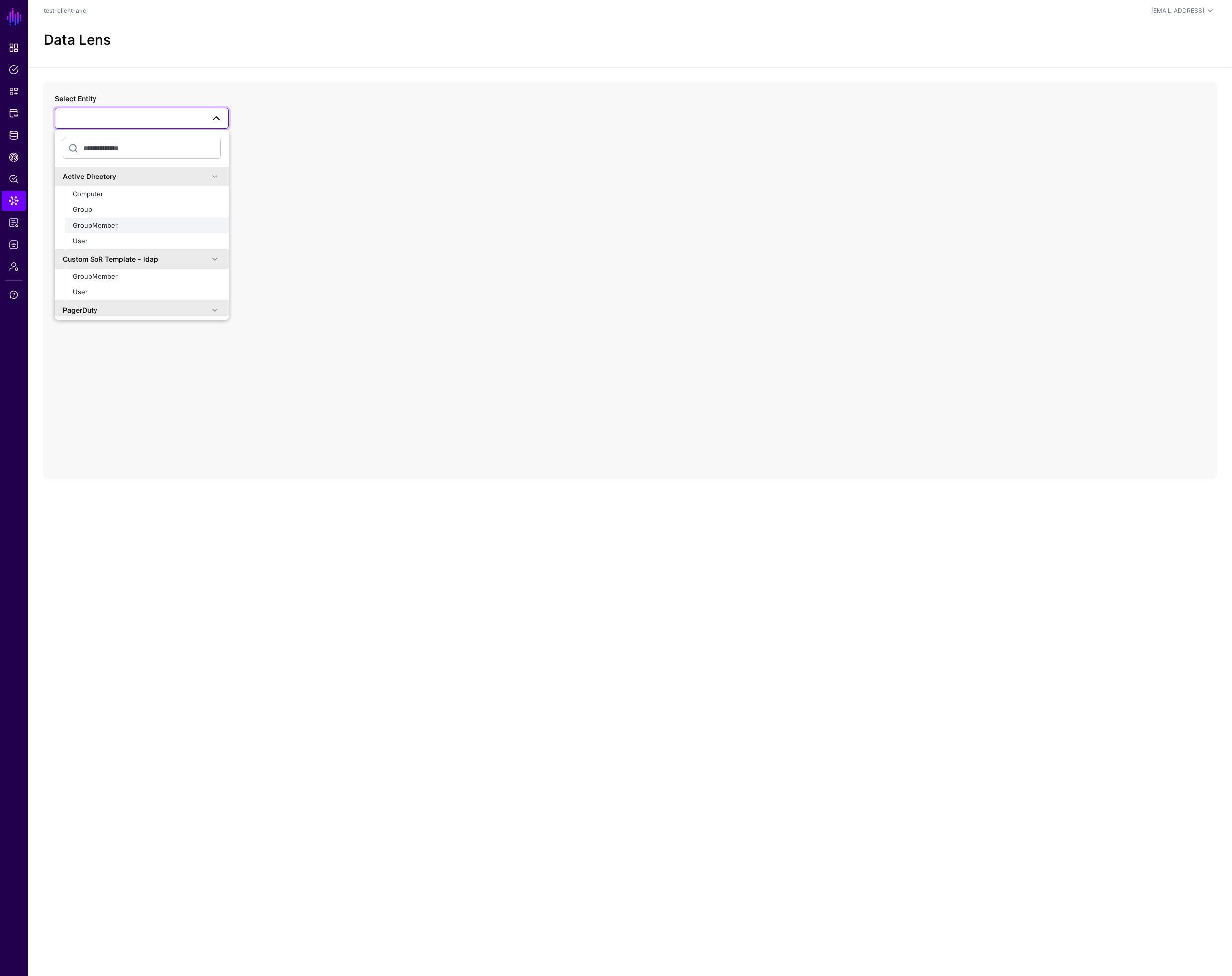
click at [100, 225] on span "GroupMember" at bounding box center [96, 225] width 46 height 8
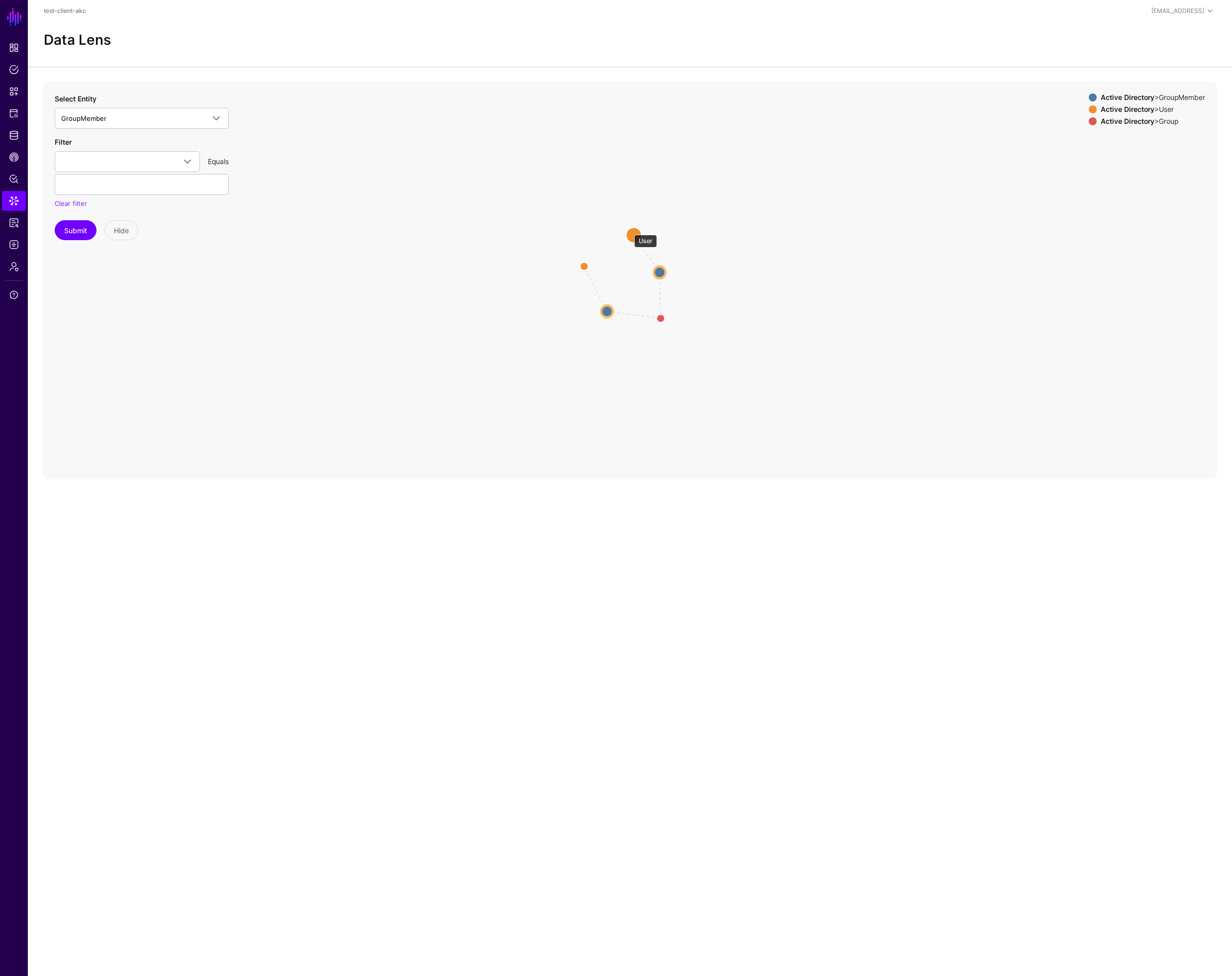
click at [629, 229] on circle at bounding box center [634, 235] width 16 height 16
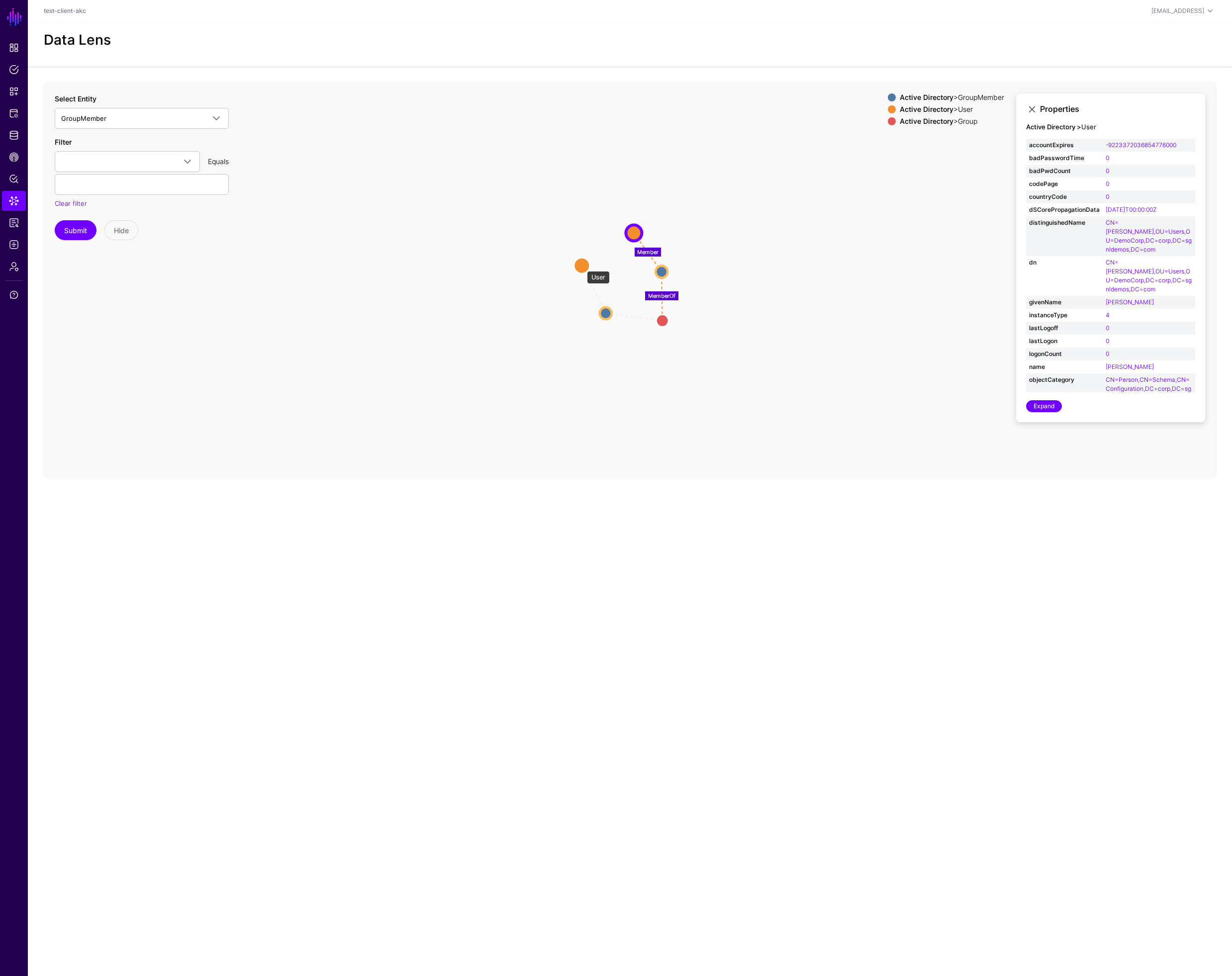
click at [582, 266] on circle at bounding box center [582, 266] width 16 height 16
click at [127, 118] on span "GroupMember" at bounding box center [132, 118] width 143 height 11
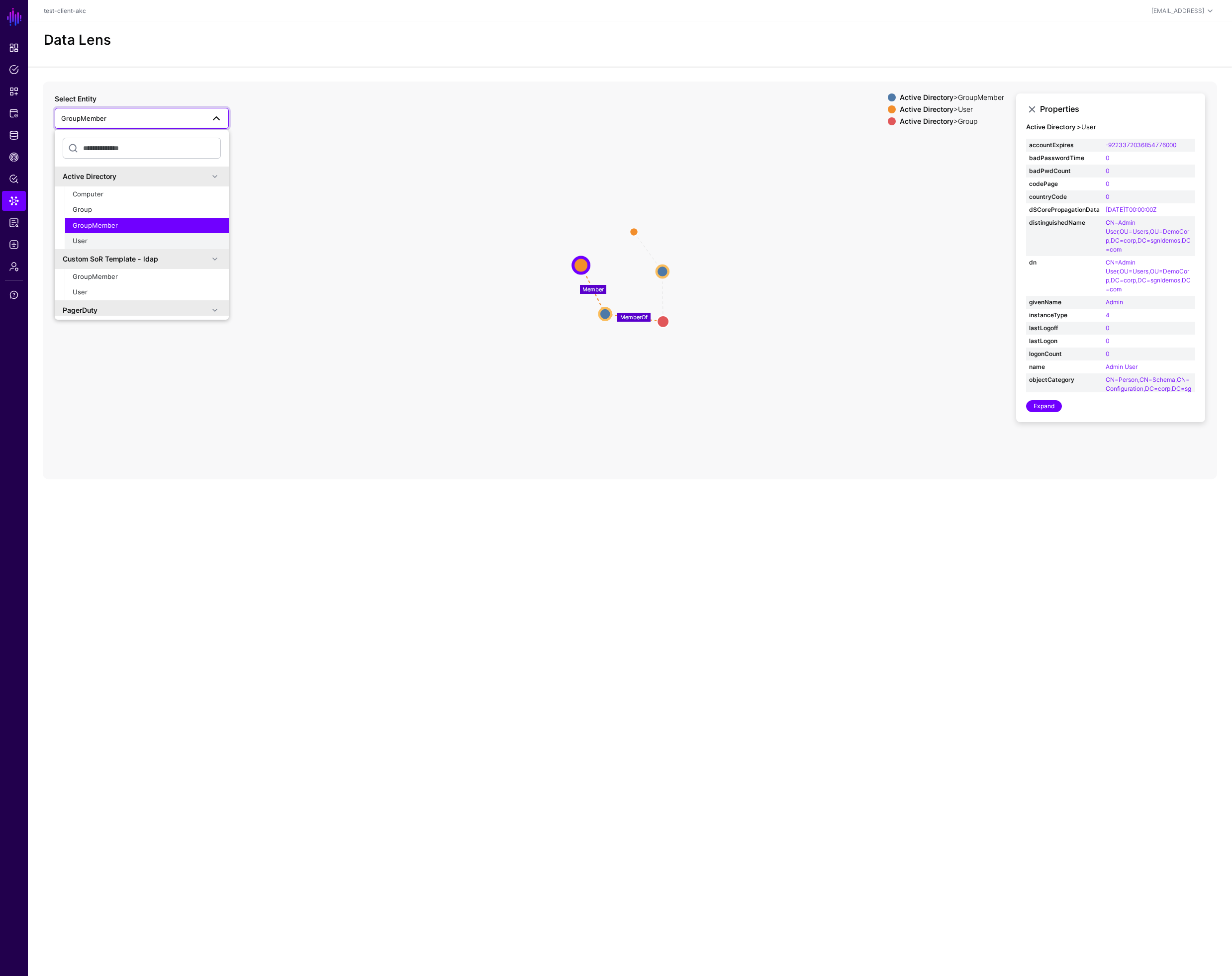
click at [119, 241] on div "User" at bounding box center [146, 241] width 148 height 10
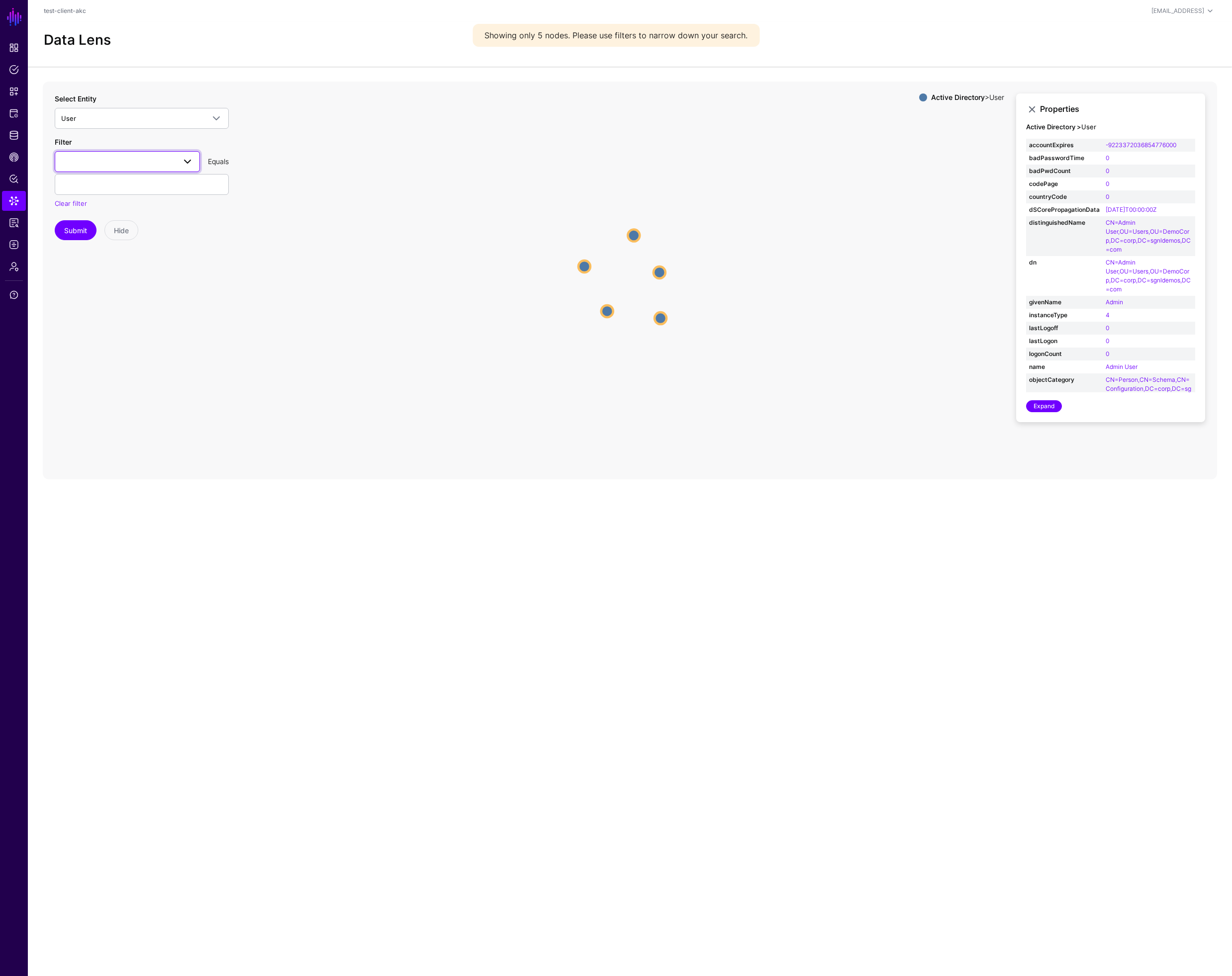
click at [115, 160] on span at bounding box center [127, 162] width 132 height 12
click at [104, 315] on span "distinguishedName" at bounding box center [92, 311] width 60 height 8
click at [99, 184] on input "text" at bounding box center [141, 185] width 174 height 21
click at [76, 232] on button "Submit" at bounding box center [75, 230] width 42 height 20
drag, startPoint x: 84, startPoint y: 182, endPoint x: 50, endPoint y: 179, distance: 34.1
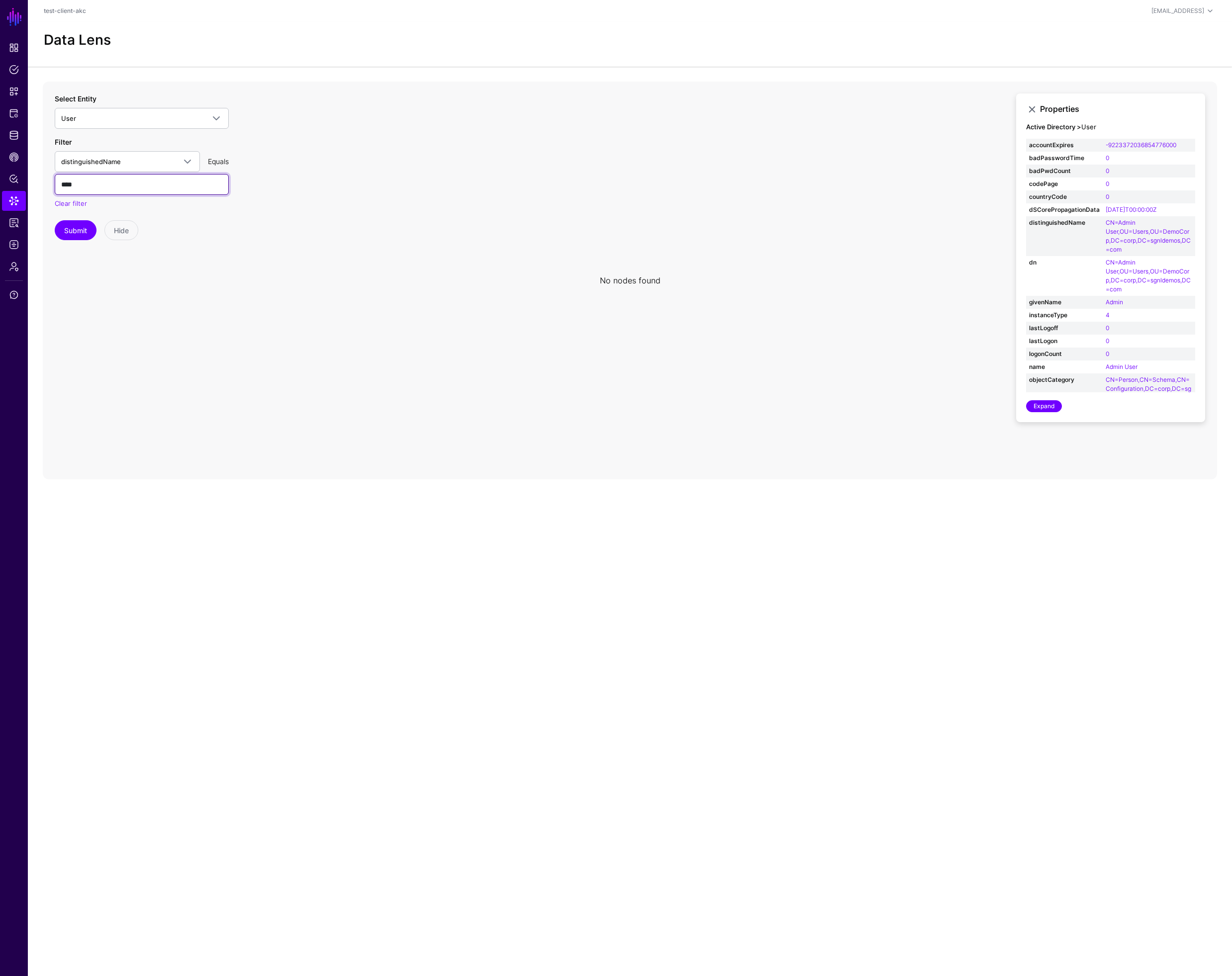
click at [50, 179] on div "No nodes found Properties Active Directory > User accountExpires -9223372036854…" at bounding box center [630, 280] width 1174 height 398
click at [159, 162] on span "distinguishedName" at bounding box center [118, 161] width 115 height 11
click at [130, 307] on div "mail" at bounding box center [127, 307] width 129 height 10
drag, startPoint x: 85, startPoint y: 182, endPoint x: 23, endPoint y: 182, distance: 62.0
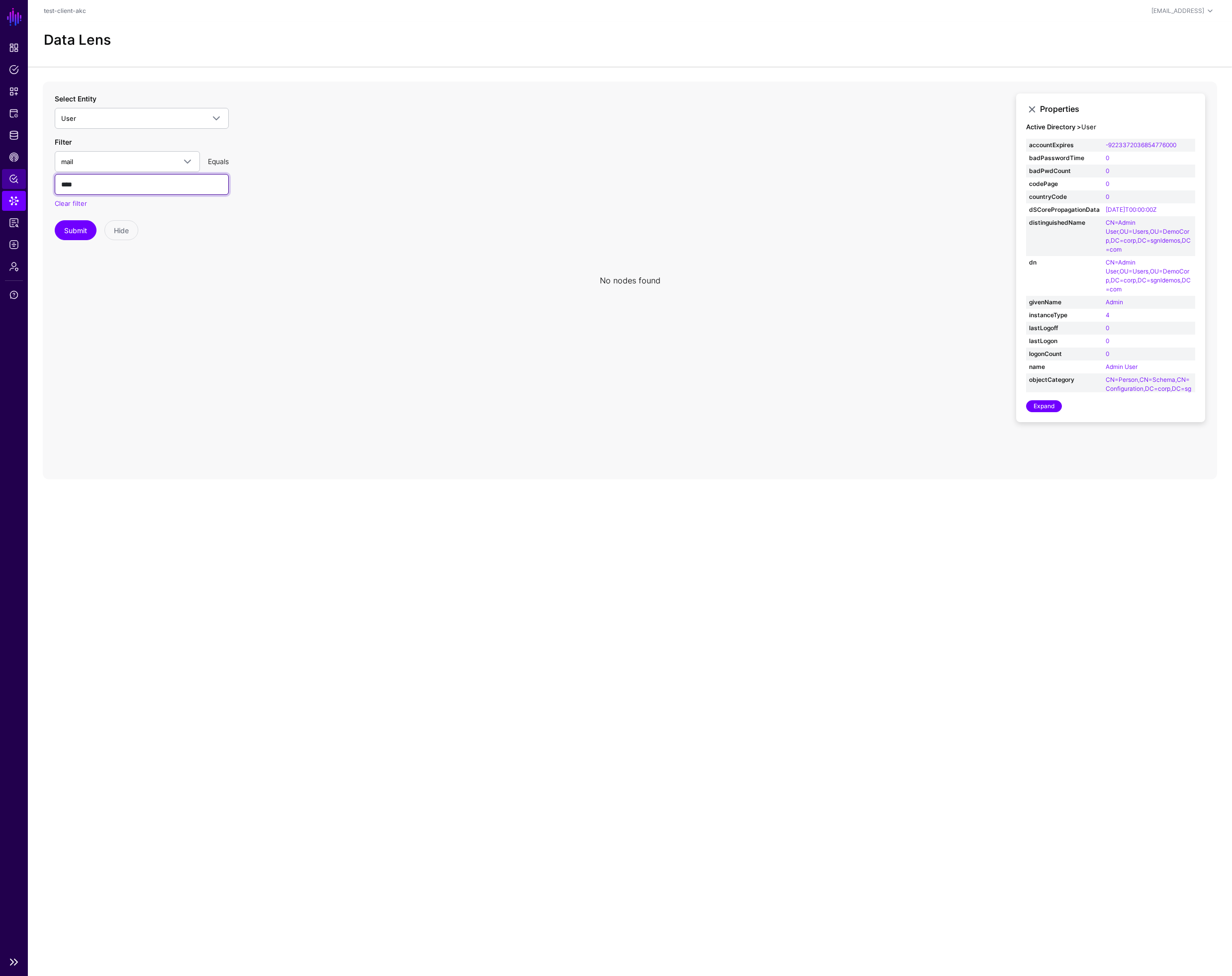
click at [23, 182] on main "SGNL Dashboard Policies Snippets Protected Systems Identity Data Fabric CAEP Hu…" at bounding box center [616, 488] width 1232 height 976
paste input "**********"
click at [76, 233] on button "Submit" at bounding box center [75, 230] width 42 height 20
click at [94, 160] on span "mail" at bounding box center [118, 161] width 115 height 11
click at [261, 205] on icon at bounding box center [630, 280] width 1174 height 398
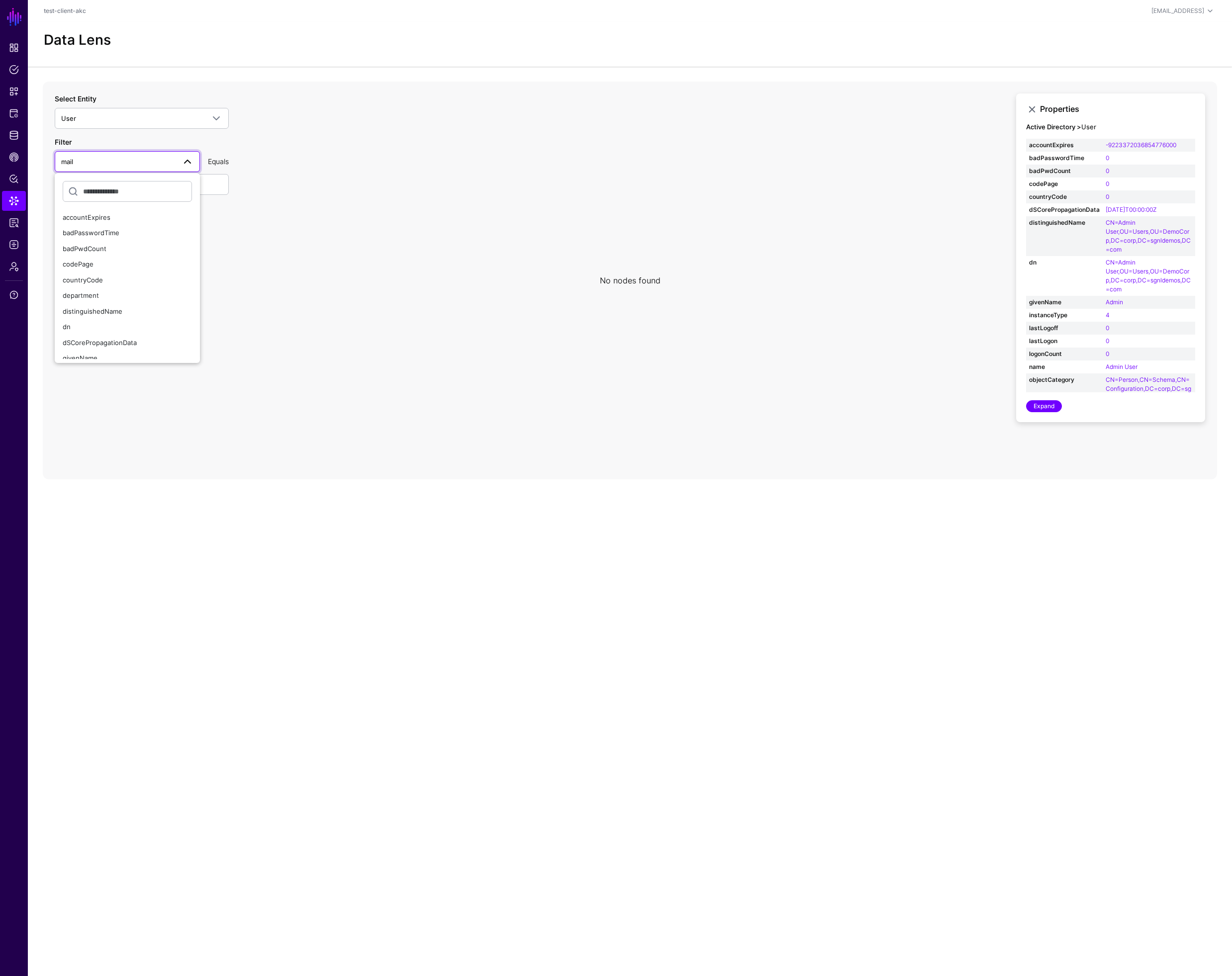
click at [266, 220] on icon at bounding box center [630, 280] width 1174 height 398
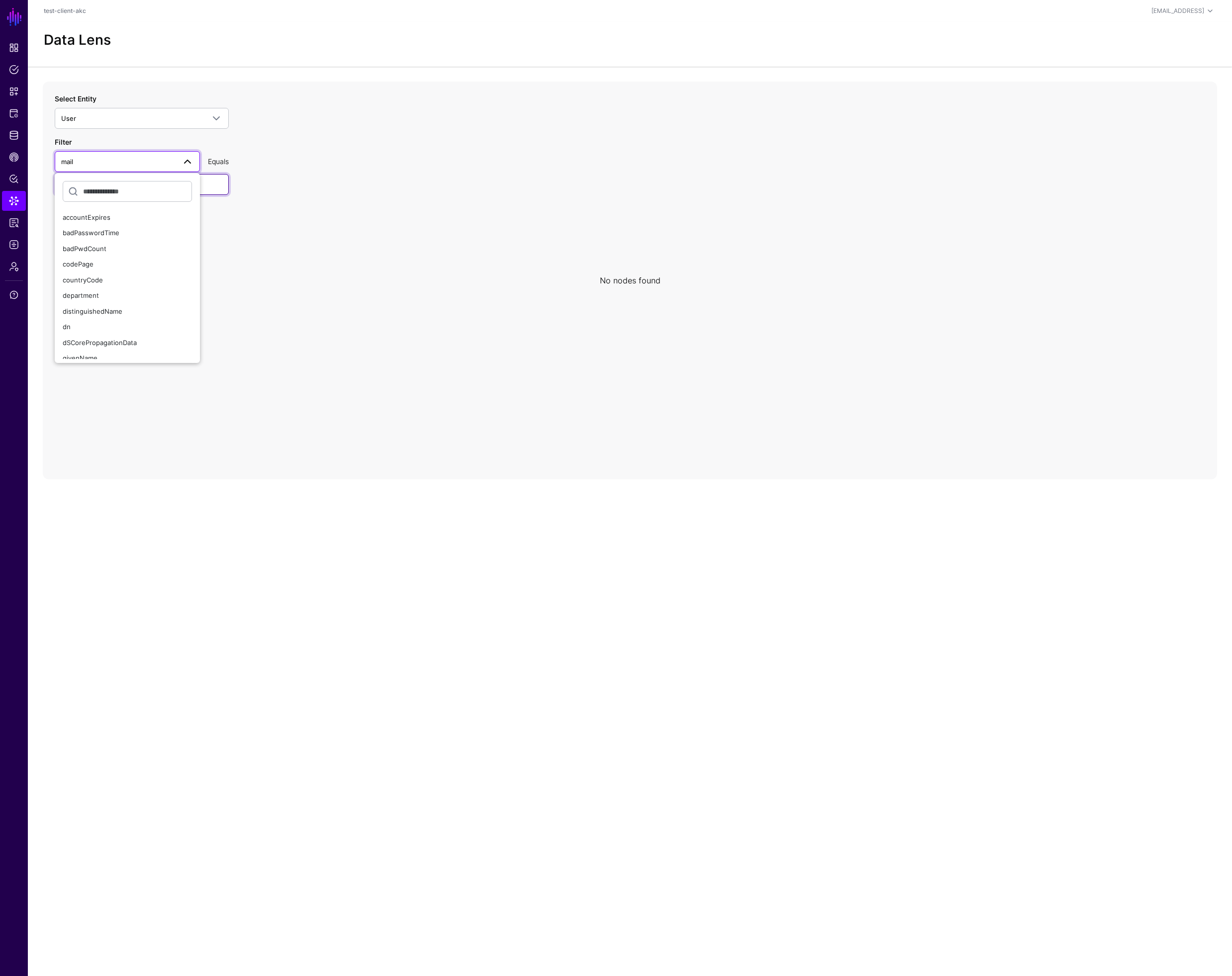
click at [218, 185] on input "**********" at bounding box center [141, 185] width 174 height 21
drag, startPoint x: 81, startPoint y: 185, endPoint x: 201, endPoint y: 188, distance: 120.0
click at [202, 188] on input "**********" at bounding box center [141, 185] width 174 height 21
type input "****"
click at [109, 152] on link "mail" at bounding box center [127, 162] width 145 height 21
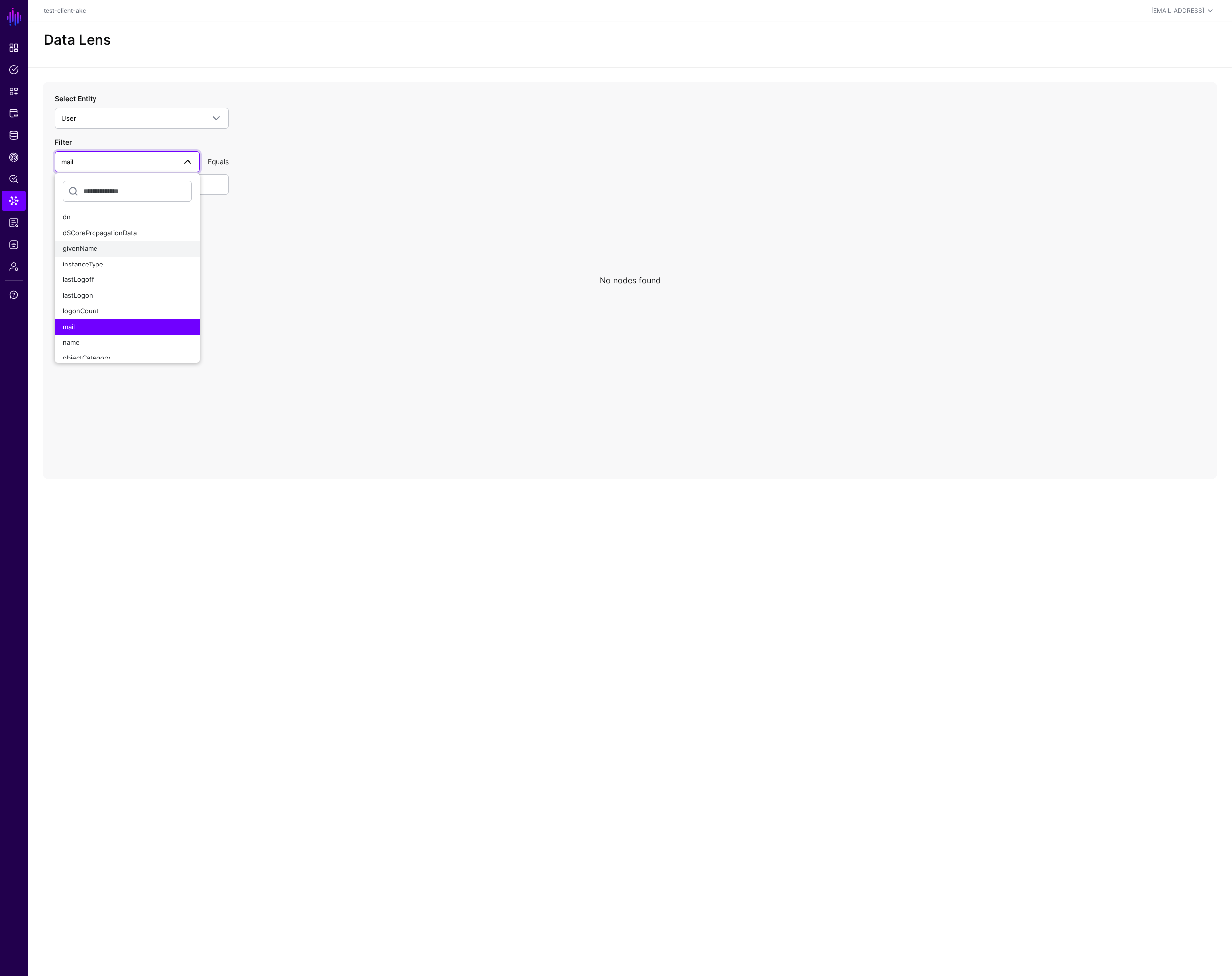
scroll to position [110, 0]
click at [118, 338] on div "name" at bounding box center [127, 342] width 129 height 10
click at [81, 229] on button "Submit" at bounding box center [75, 230] width 42 height 20
click at [96, 163] on span "name" at bounding box center [118, 161] width 115 height 11
click at [121, 316] on div "distinguishedName" at bounding box center [127, 312] width 129 height 10
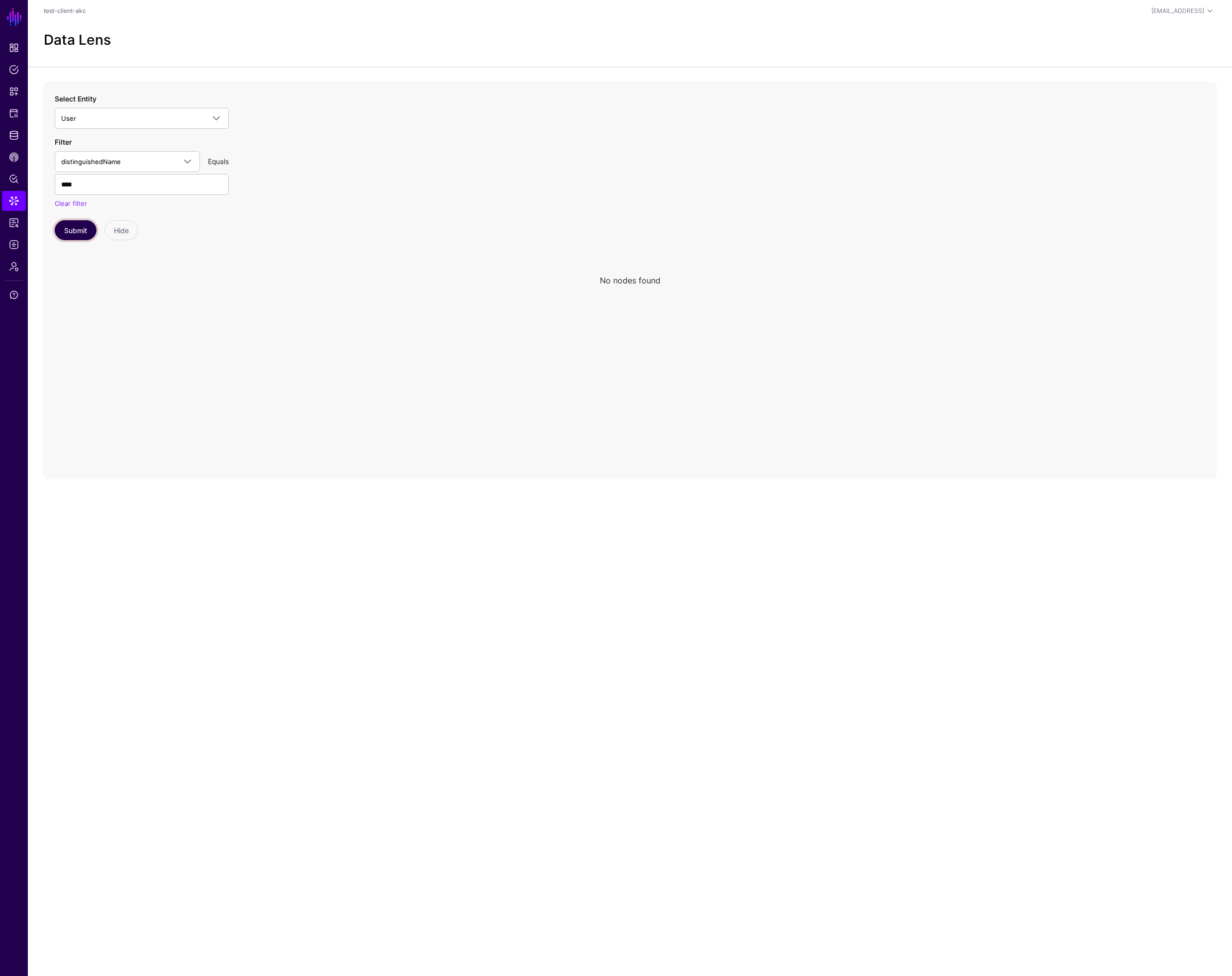
click at [80, 231] on button "Submit" at bounding box center [75, 230] width 42 height 20
click at [129, 117] on span "User" at bounding box center [132, 118] width 143 height 11
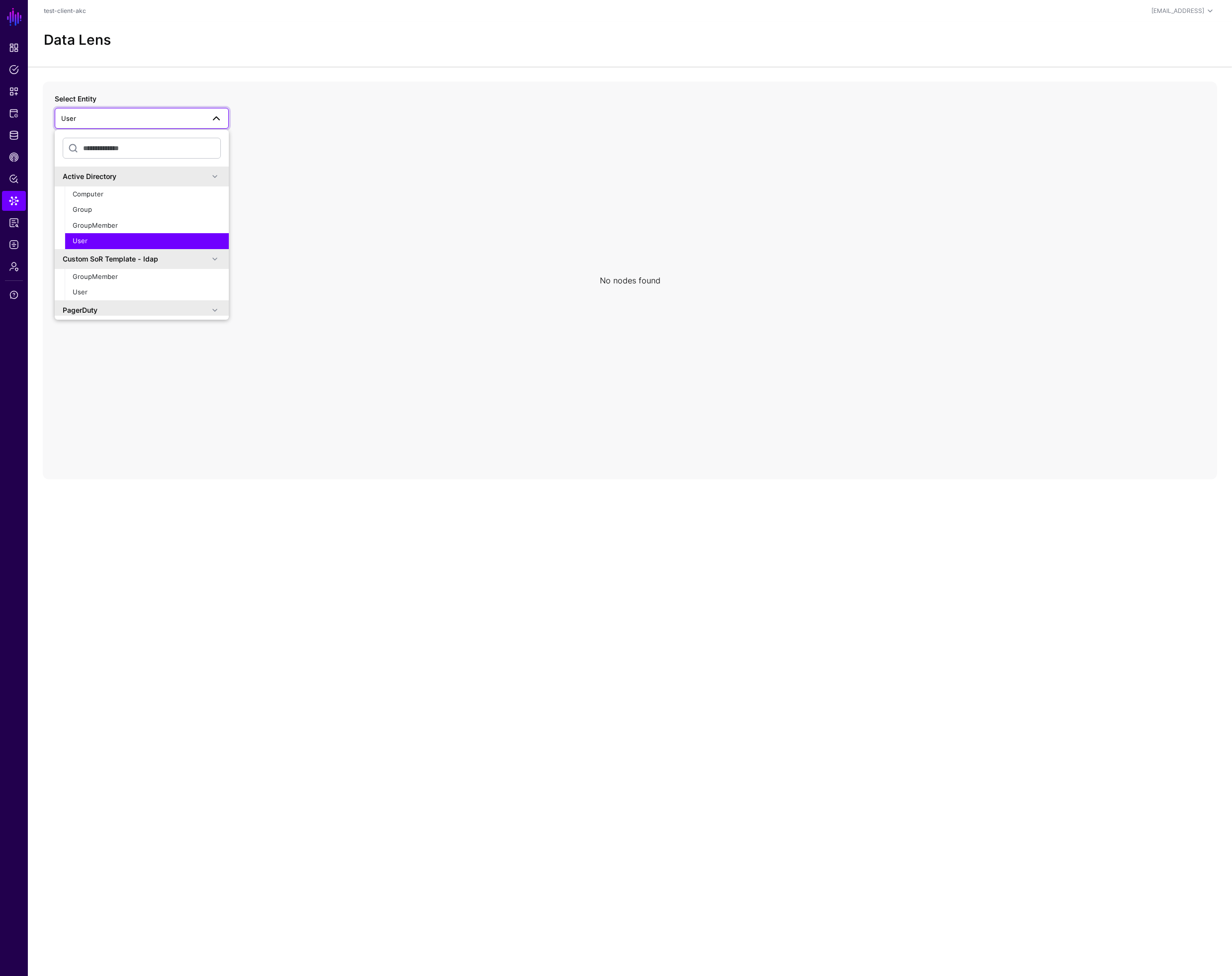
click at [350, 204] on icon at bounding box center [630, 280] width 1174 height 398
click at [213, 68] on app-datalens-start "Data Lens No nodes found Select Entity User Active Directory Computer Group Gro…" at bounding box center [630, 251] width 1204 height 457
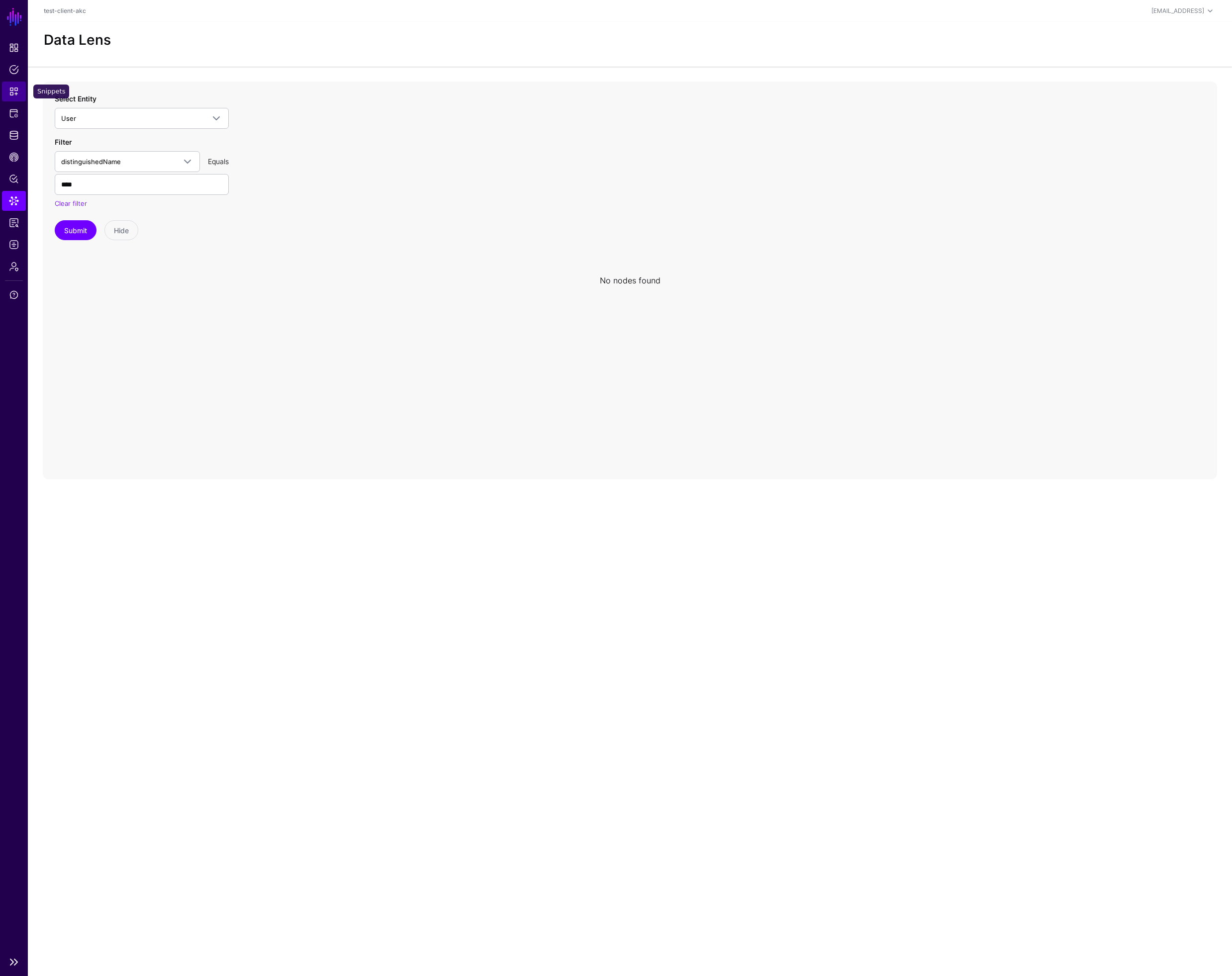
click at [15, 93] on span "Snippets" at bounding box center [14, 92] width 10 height 10
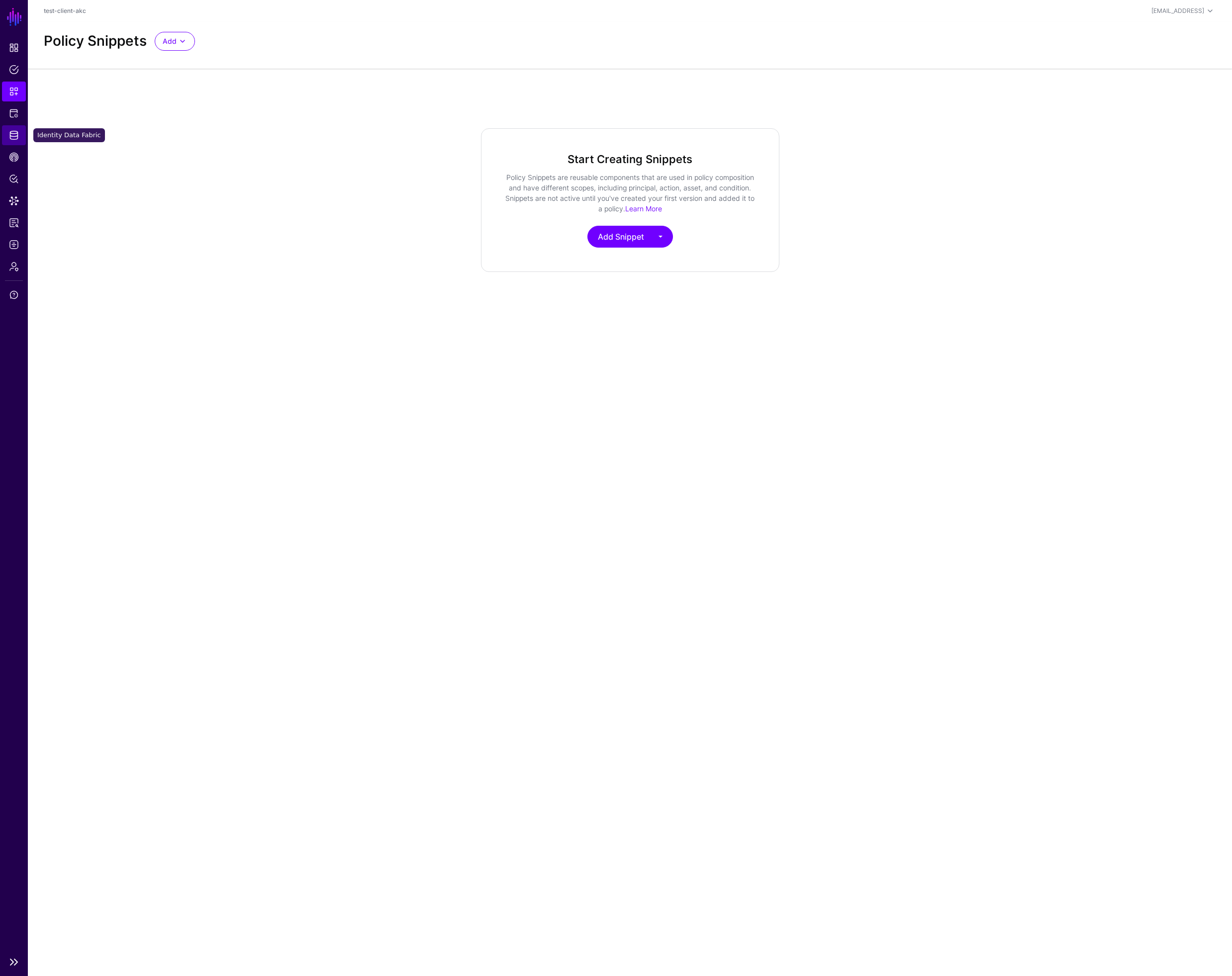
click at [13, 138] on span "Identity Data Fabric" at bounding box center [14, 135] width 10 height 10
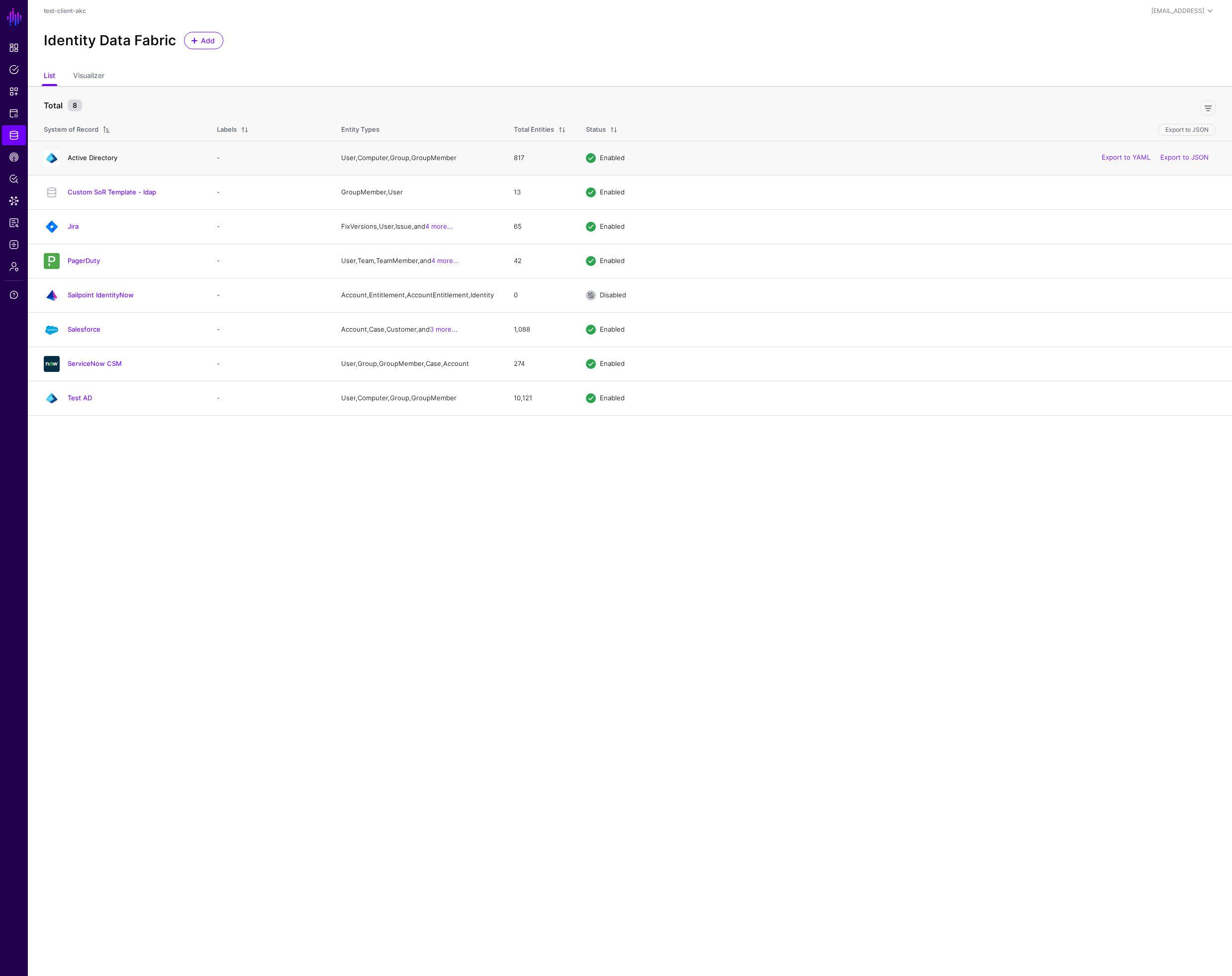
click at [93, 159] on link "Active Directory" at bounding box center [93, 157] width 50 height 8
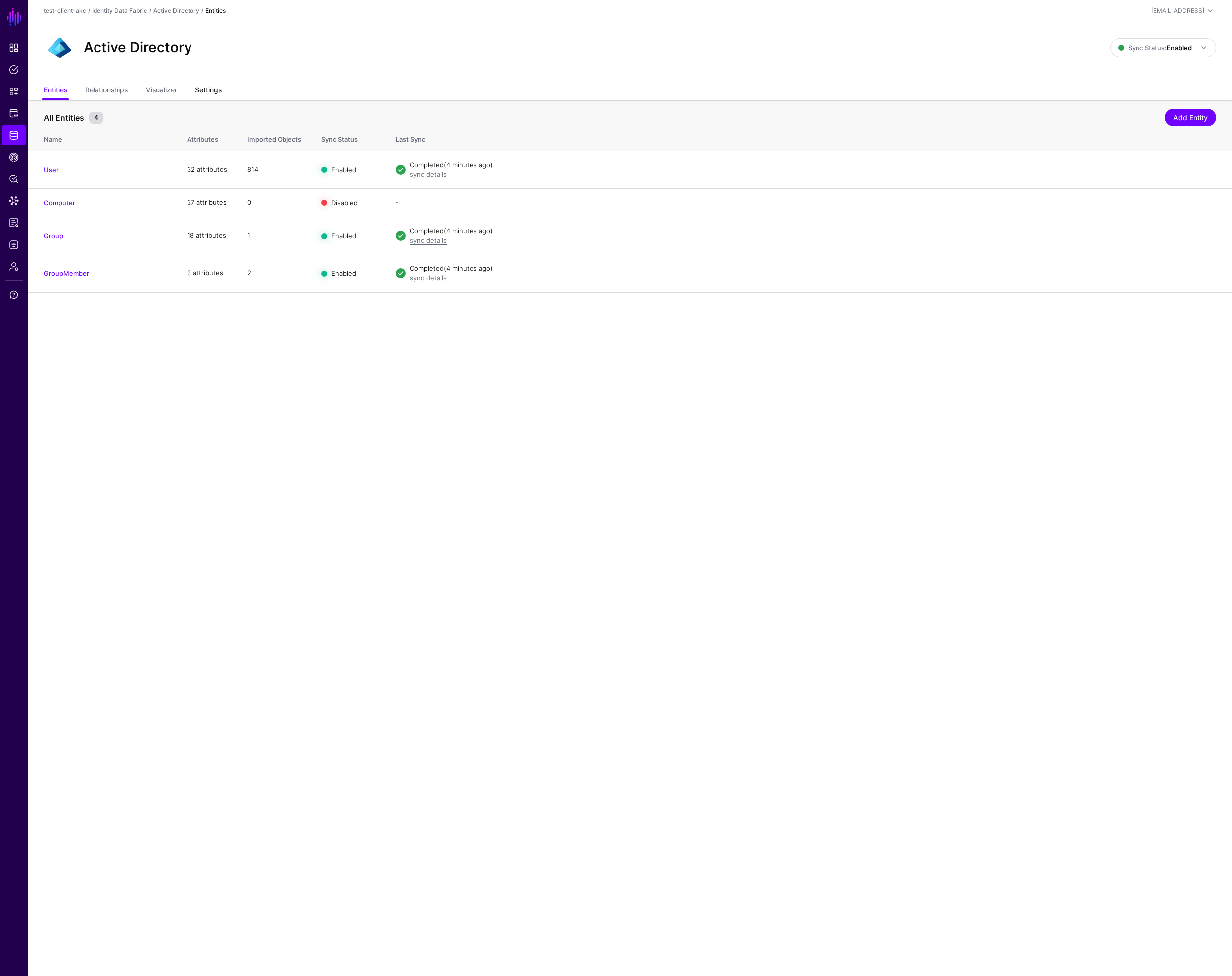
click at [217, 90] on link "Settings" at bounding box center [208, 91] width 27 height 19
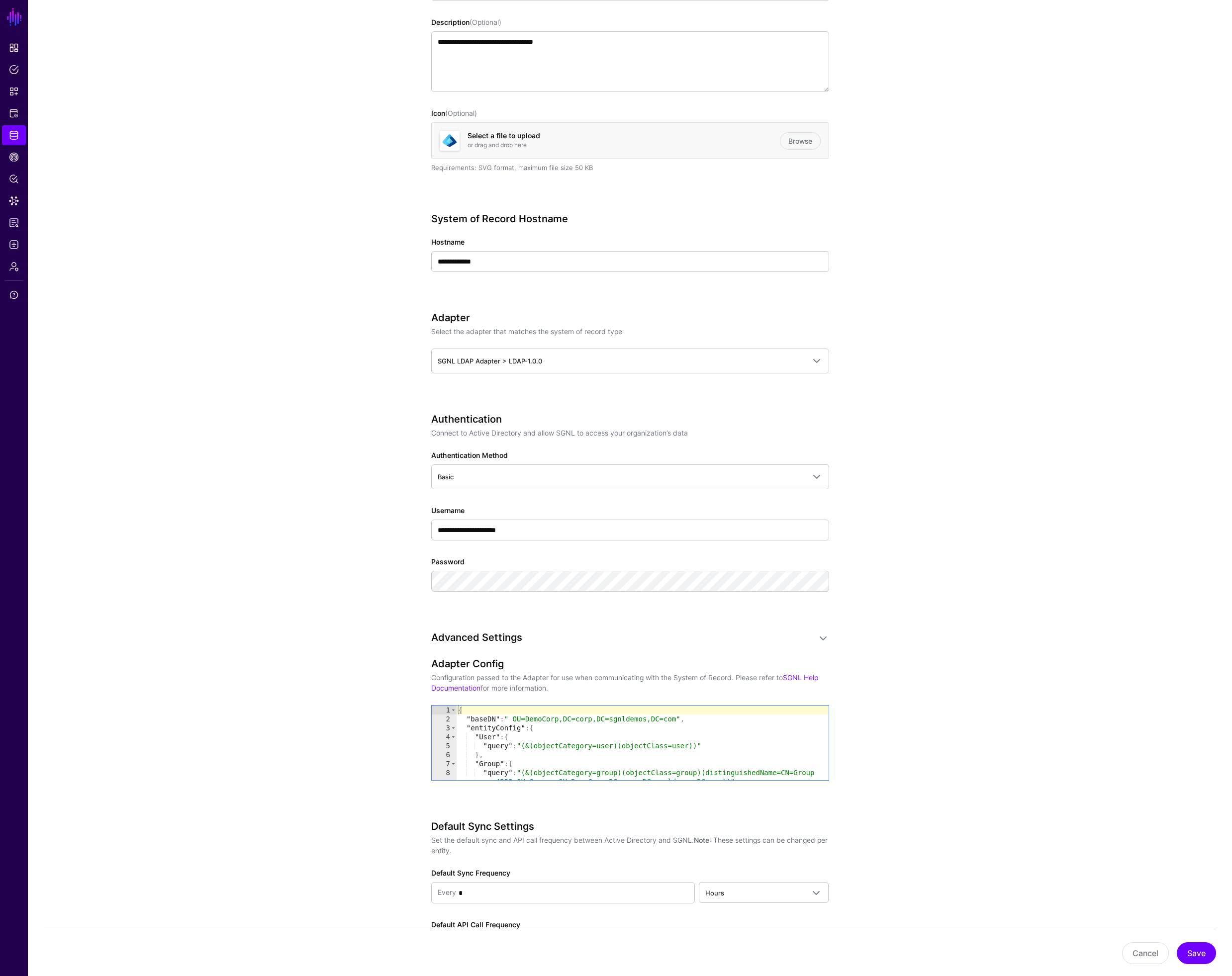
scroll to position [210, 0]
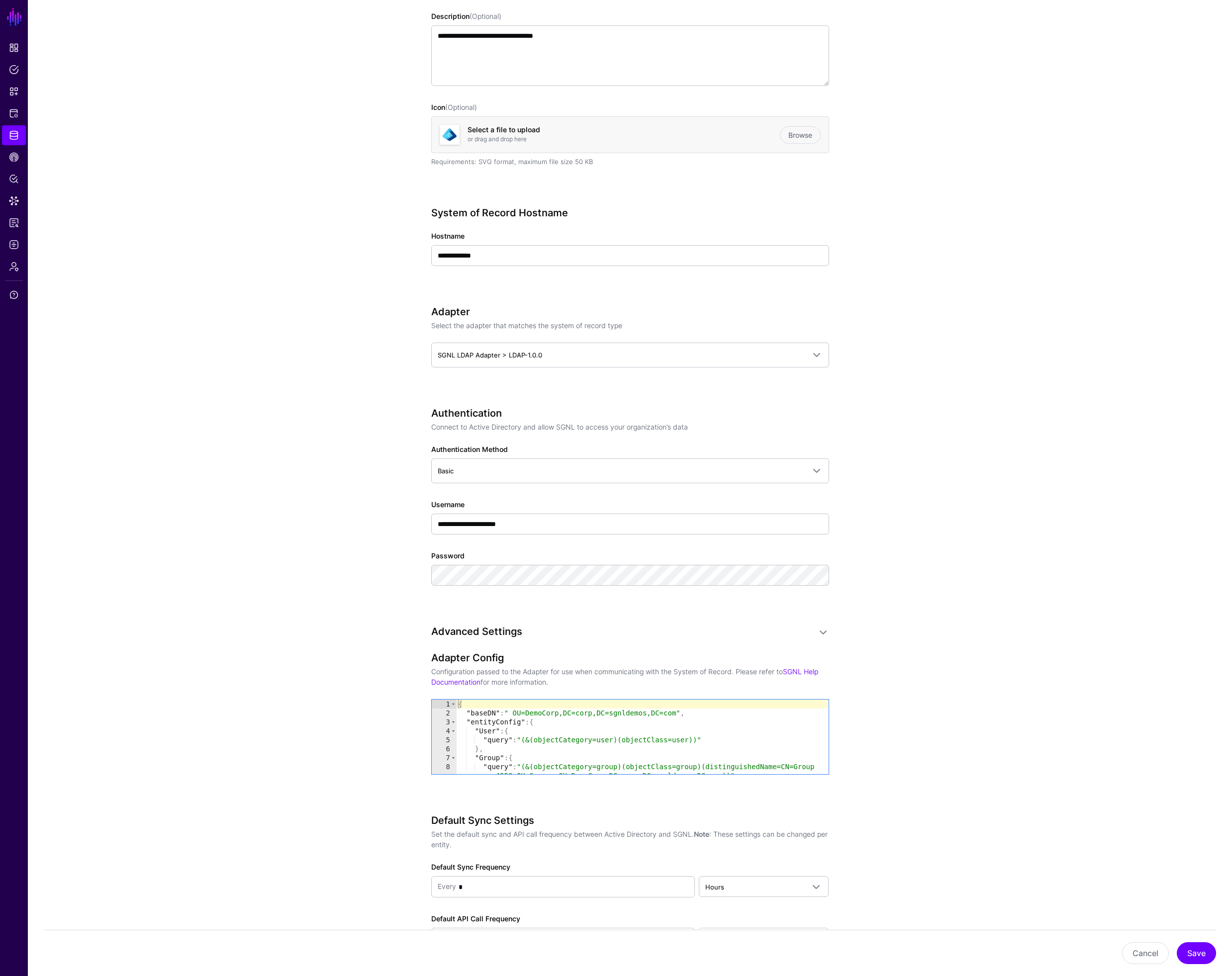
type textarea "**********"
drag, startPoint x: 517, startPoint y: 713, endPoint x: 679, endPoint y: 716, distance: 162.0
click at [679, 716] on div "{ "baseDN" : " OU=DemoCorp,[GEOGRAPHIC_DATA]=corp,DC=sgnldemos,DC=com" , "entit…" at bounding box center [642, 746] width 372 height 93
